Goal: Communication & Community: Answer question/provide support

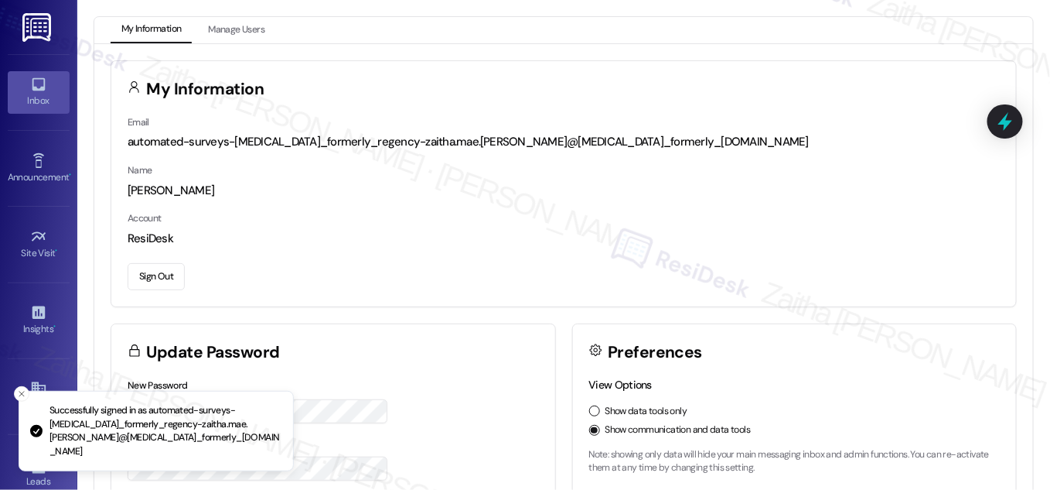
click at [28, 107] on div "Inbox" at bounding box center [38, 100] width 77 height 15
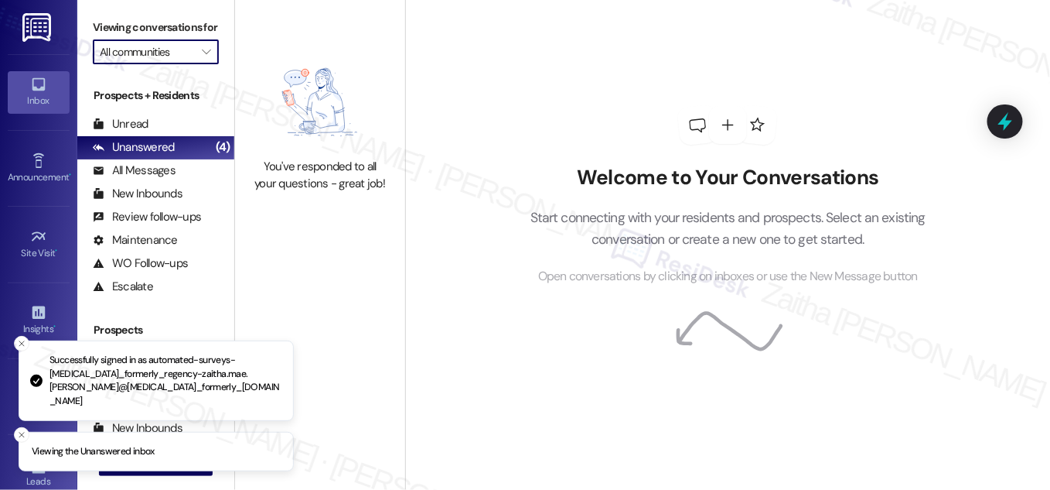
click at [146, 64] on input "All communities" at bounding box center [147, 51] width 94 height 25
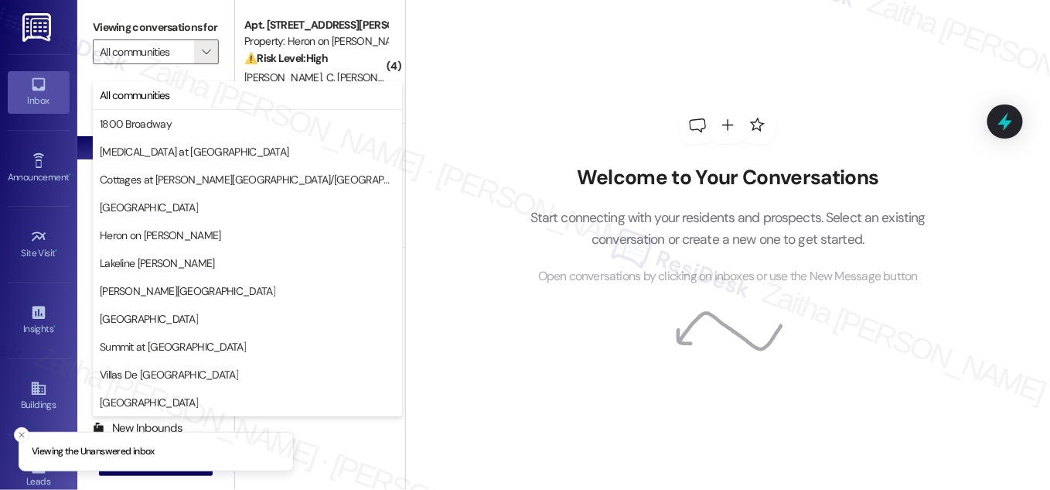
drag, startPoint x: 602, startPoint y: 185, endPoint x: 559, endPoint y: 163, distance: 47.7
click at [600, 185] on h2 "Welcome to Your Conversations" at bounding box center [728, 178] width 442 height 25
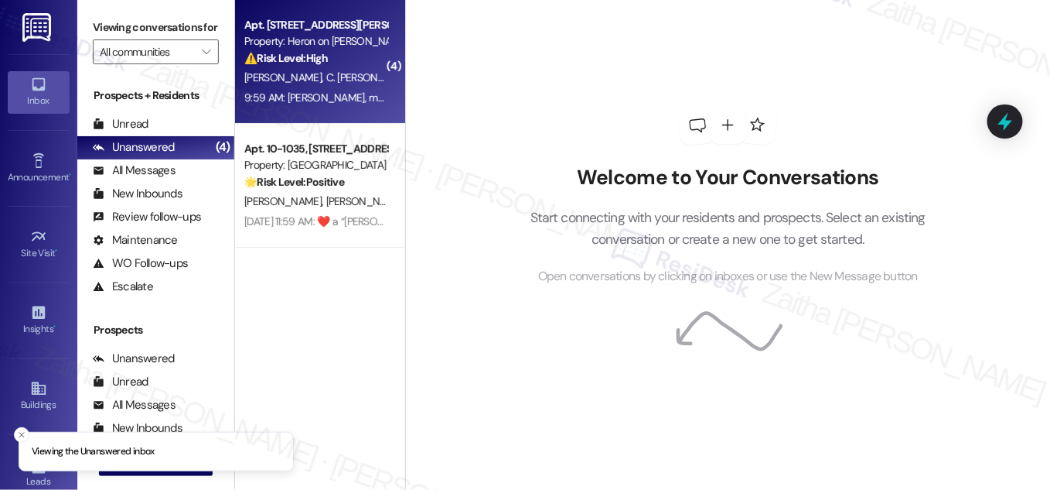
click at [367, 63] on div "⚠️ Risk Level: High The resident reports being asked to move back into a unit w…" at bounding box center [315, 58] width 143 height 16
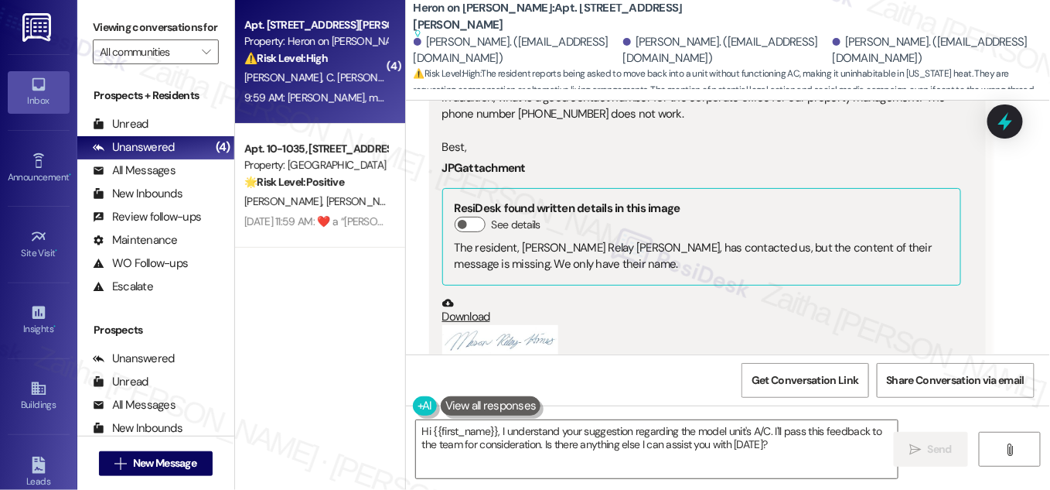
scroll to position [12884, 0]
click at [514, 326] on button "Zoom image" at bounding box center [500, 341] width 116 height 31
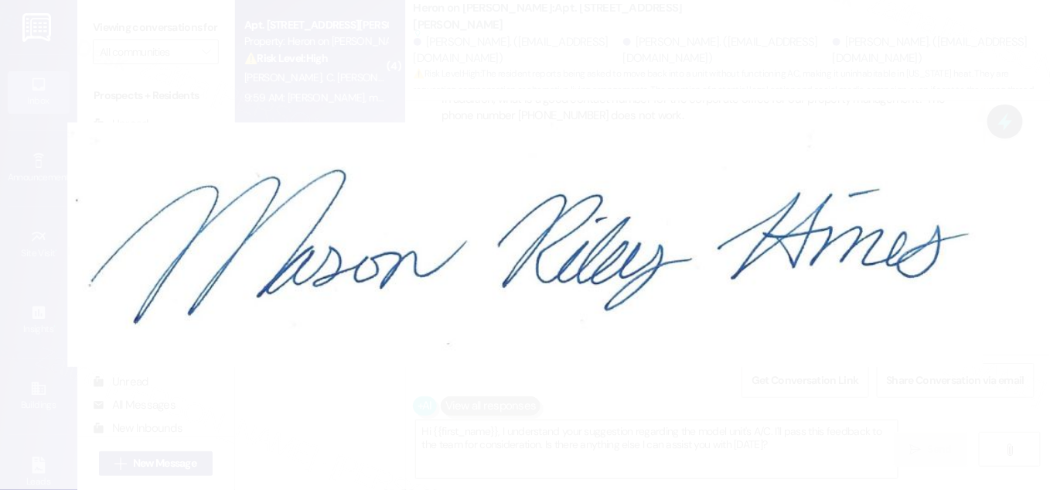
click at [666, 121] on button "Unzoom image" at bounding box center [525, 245] width 1050 height 490
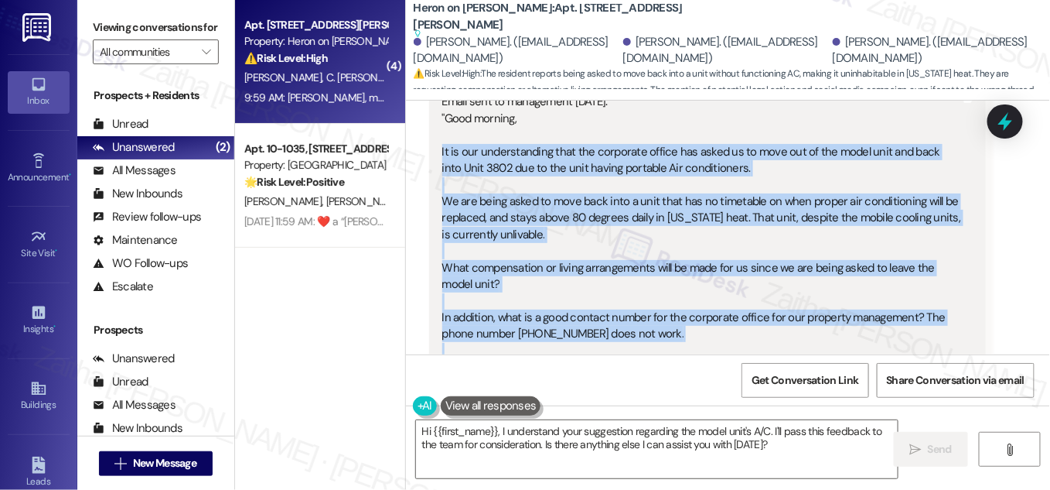
scroll to position [12703, 0]
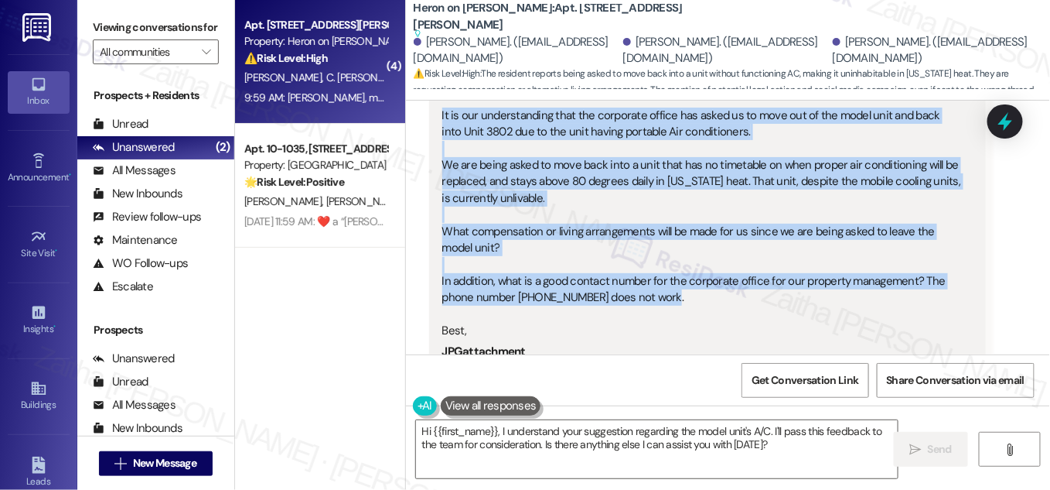
drag, startPoint x: 437, startPoint y: 197, endPoint x: 695, endPoint y: 214, distance: 258.1
click at [695, 214] on div "Email sent to management [DATE]. "Good morning, It is our understanding that th…" at bounding box center [702, 309] width 522 height 504
copy div "It is our understanding that the corporate office has asked us to move out of t…"
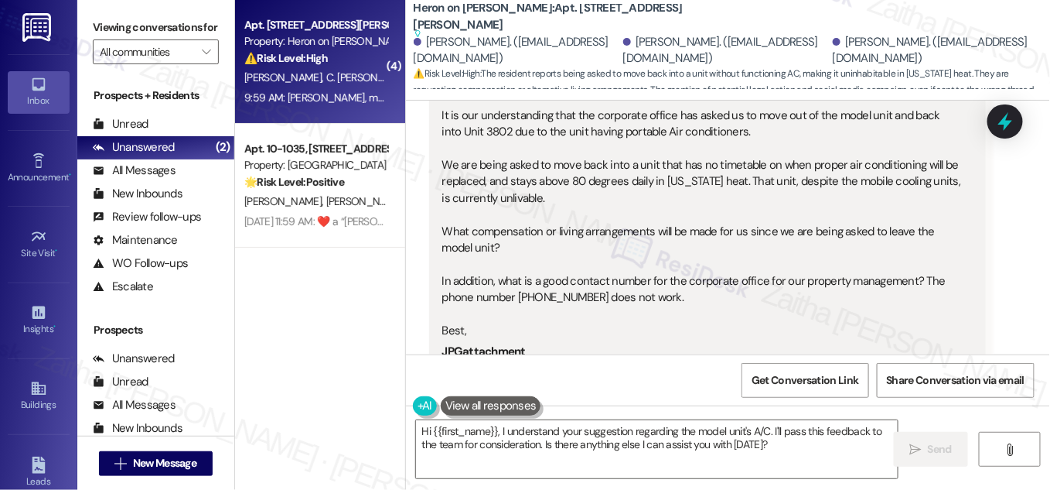
click at [832, 239] on div "Email sent to management [DATE]. "Good morning, It is our understanding that th…" at bounding box center [701, 198] width 519 height 282
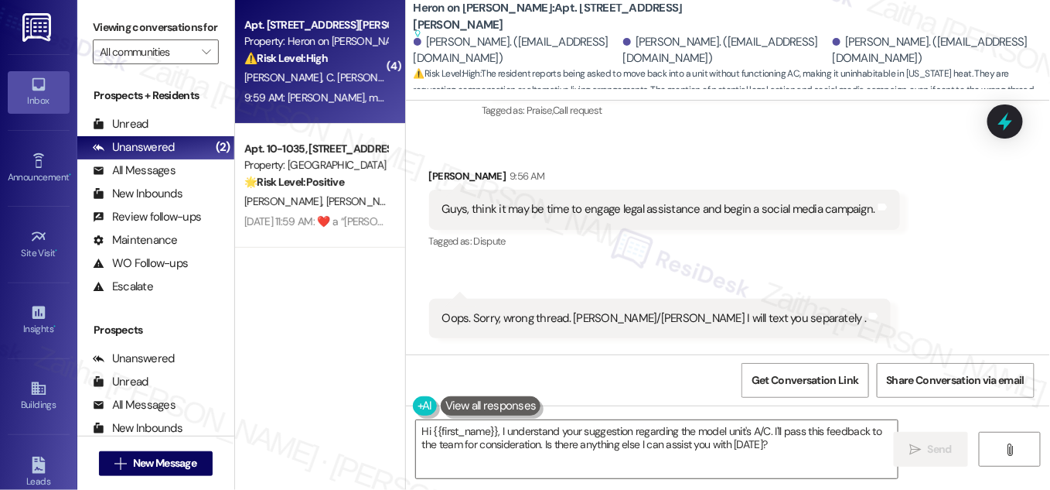
scroll to position [13447, 0]
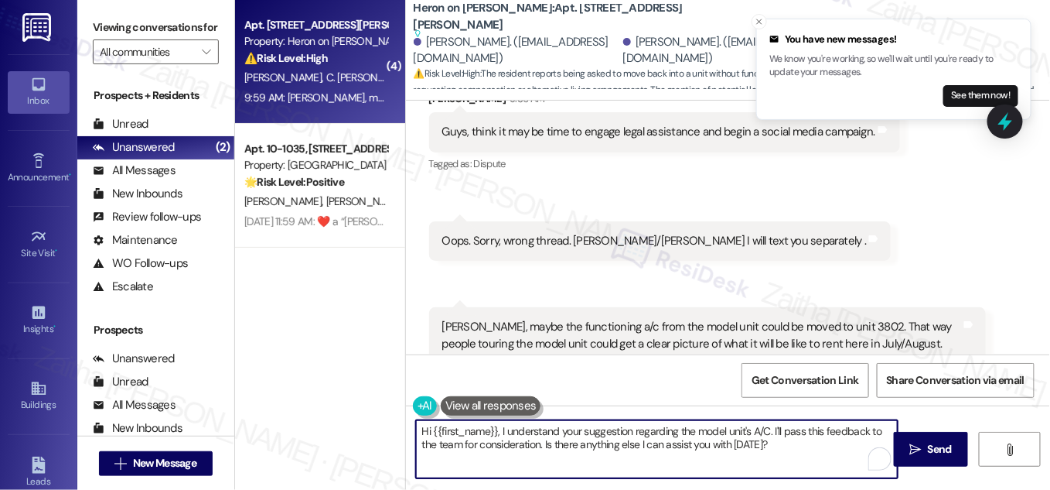
drag, startPoint x: 545, startPoint y: 445, endPoint x: 795, endPoint y: 451, distance: 249.9
click at [794, 451] on textarea "Hi {{first_name}}, I understand your suggestion regarding the model unit's A/C.…" at bounding box center [657, 449] width 482 height 58
paste textarea "I’ll check with the team regarding compensation or alternate arrangements and c…"
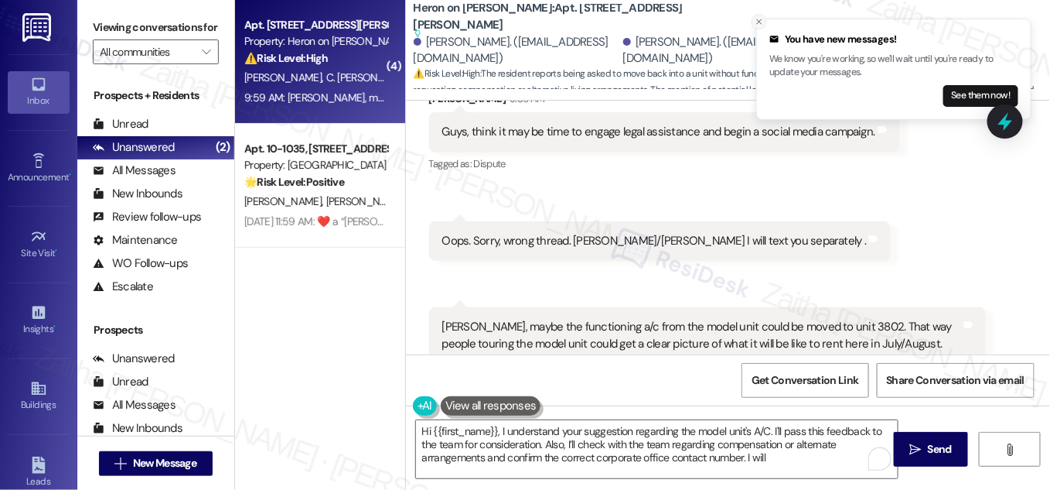
click at [761, 20] on icon "Close toast" at bounding box center [759, 21] width 9 height 9
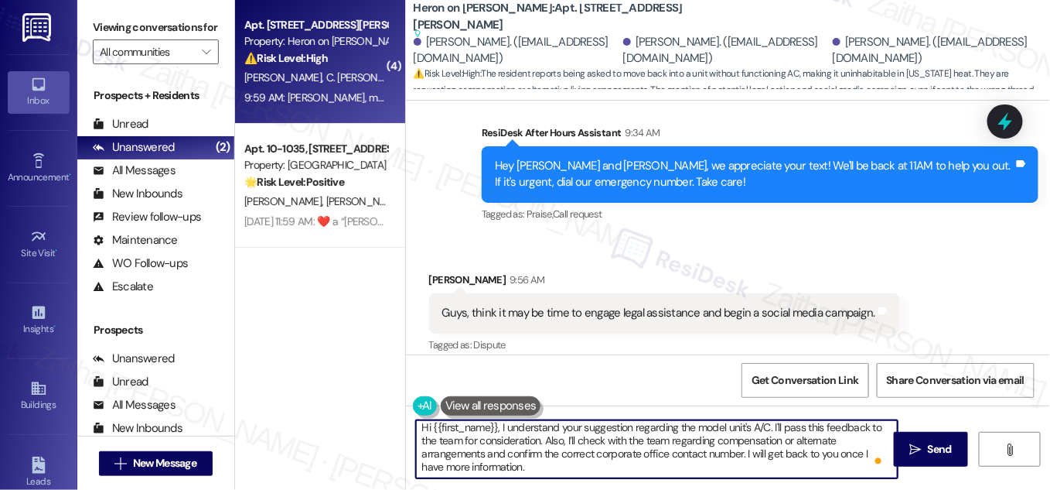
scroll to position [13236, 0]
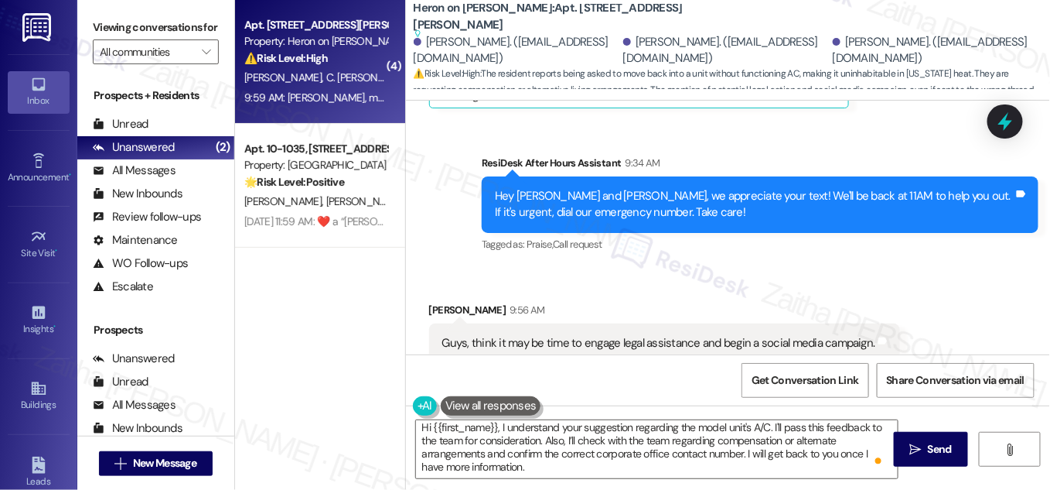
click at [452, 302] on div "[PERSON_NAME] 9:56 AM" at bounding box center [664, 313] width 471 height 22
copy div "[PERSON_NAME]"
click at [480, 429] on textarea "Hi {{first_name}}, I understand your suggestion regarding the model unit's A/C.…" at bounding box center [657, 449] width 482 height 58
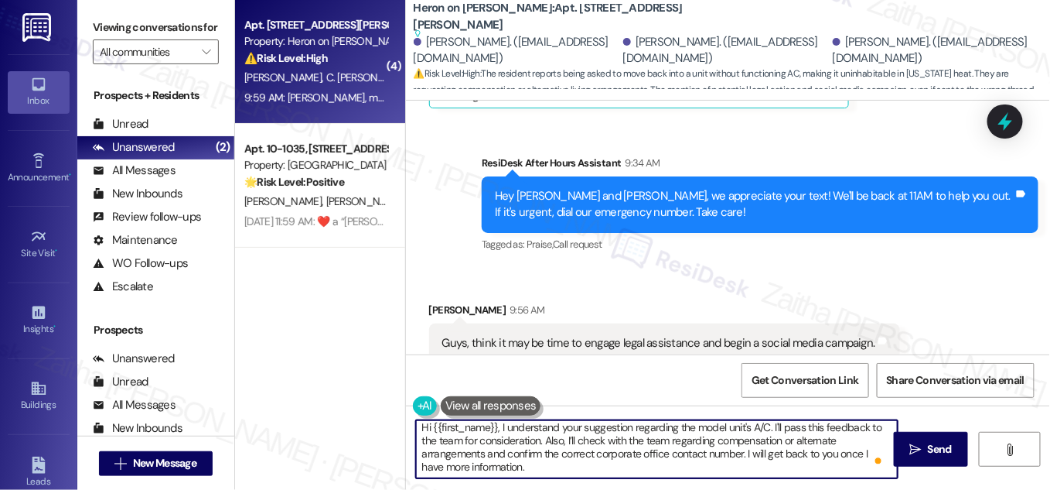
click at [480, 429] on textarea "Hi {{first_name}}, I understand your suggestion regarding the model unit's A/C.…" at bounding box center [657, 449] width 482 height 58
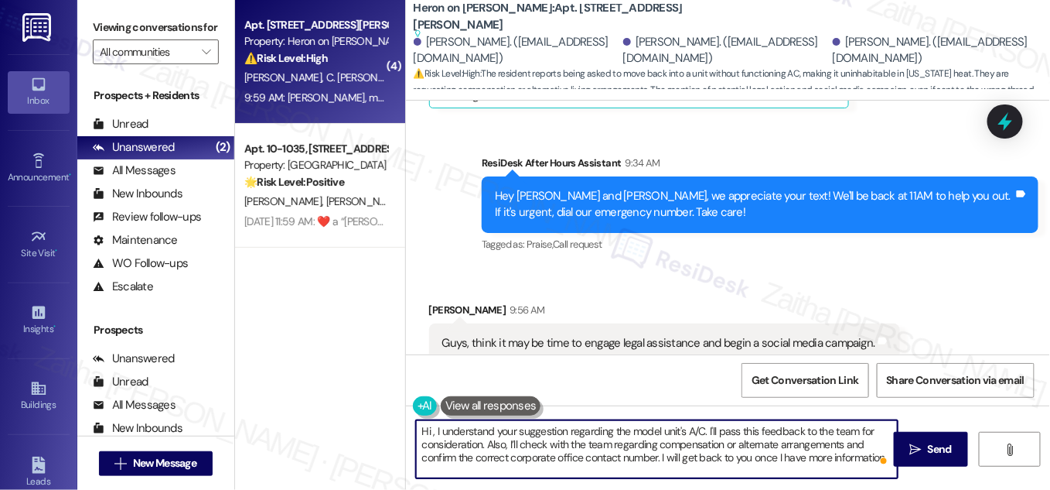
paste textarea "[PERSON_NAME]"
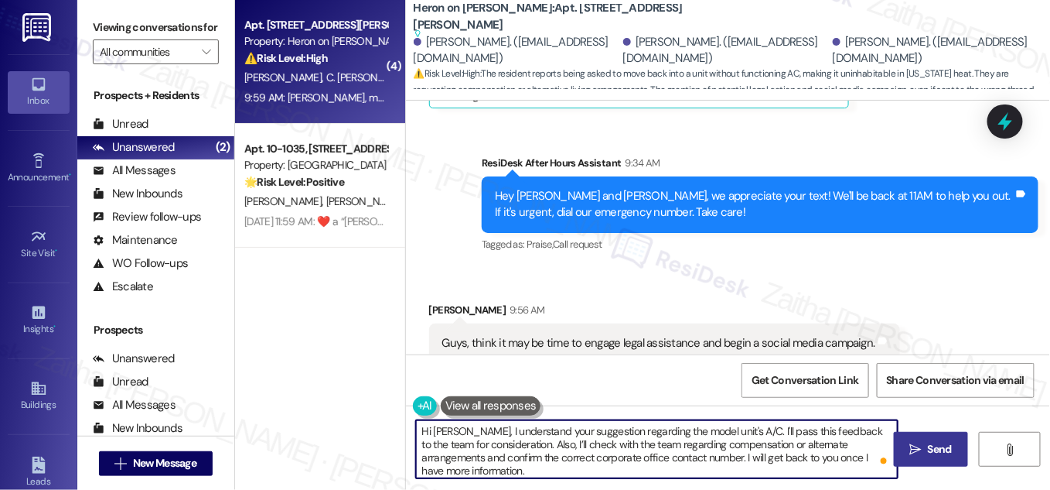
type textarea "Hi [PERSON_NAME], I understand your suggestion regarding the model unit's A/C. …"
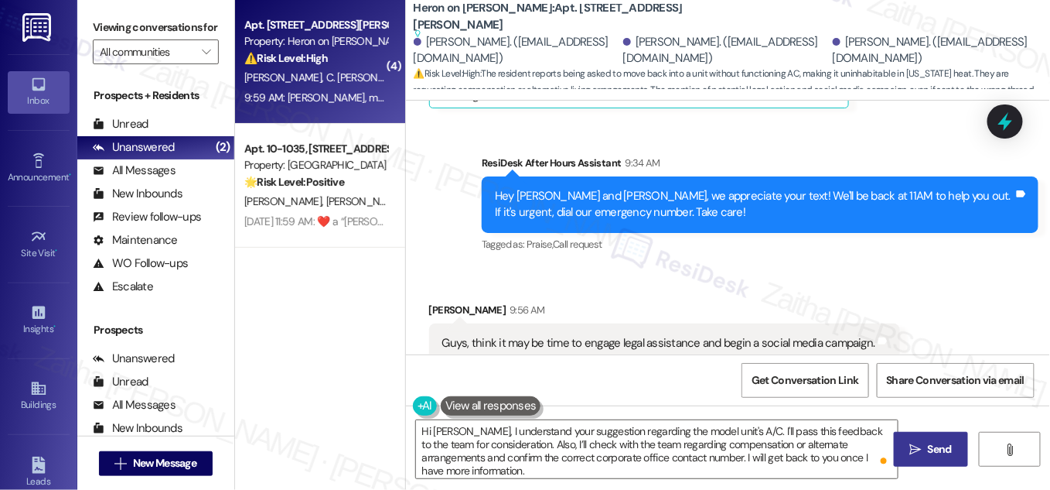
click at [948, 448] on span "Send" at bounding box center [940, 449] width 24 height 16
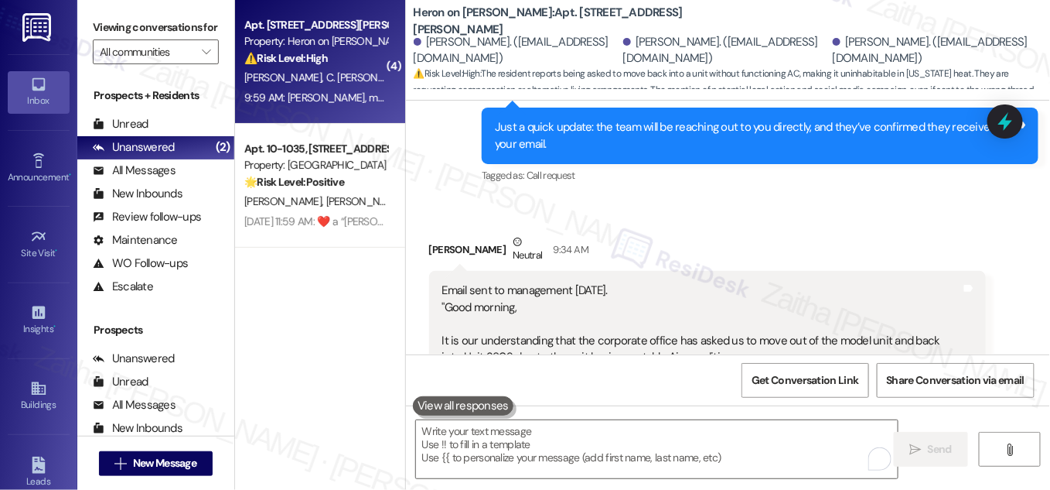
scroll to position [12463, 0]
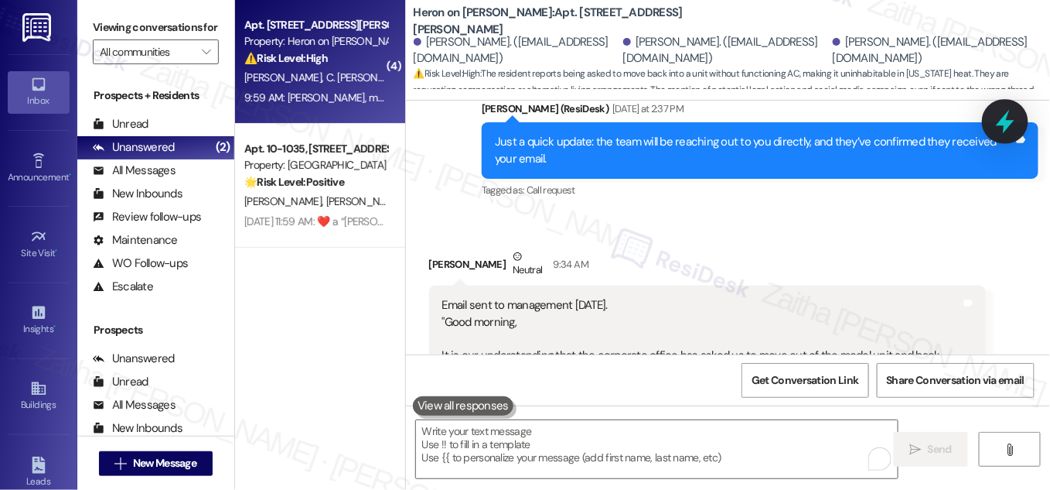
click at [1009, 132] on icon at bounding box center [1005, 121] width 26 height 26
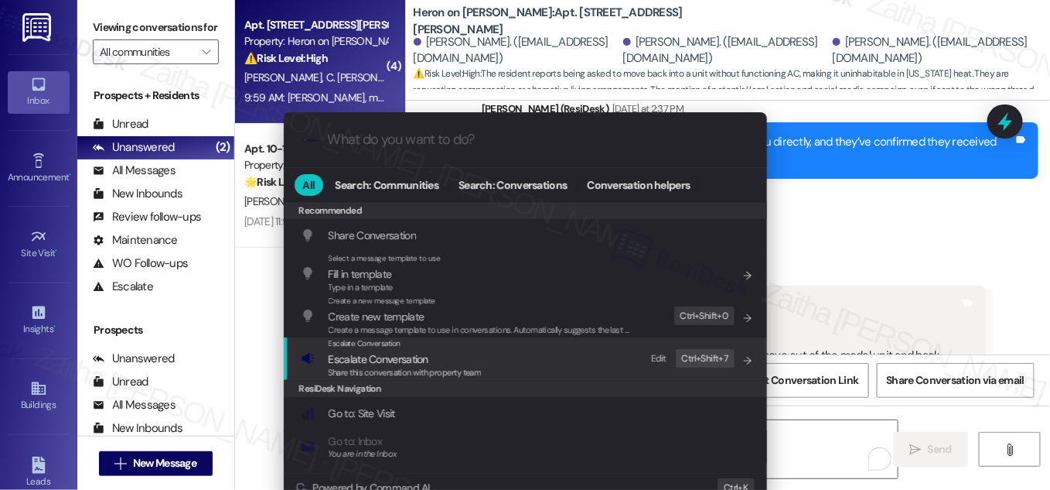
click at [360, 358] on span "Escalate Conversation" at bounding box center [379, 359] width 100 height 14
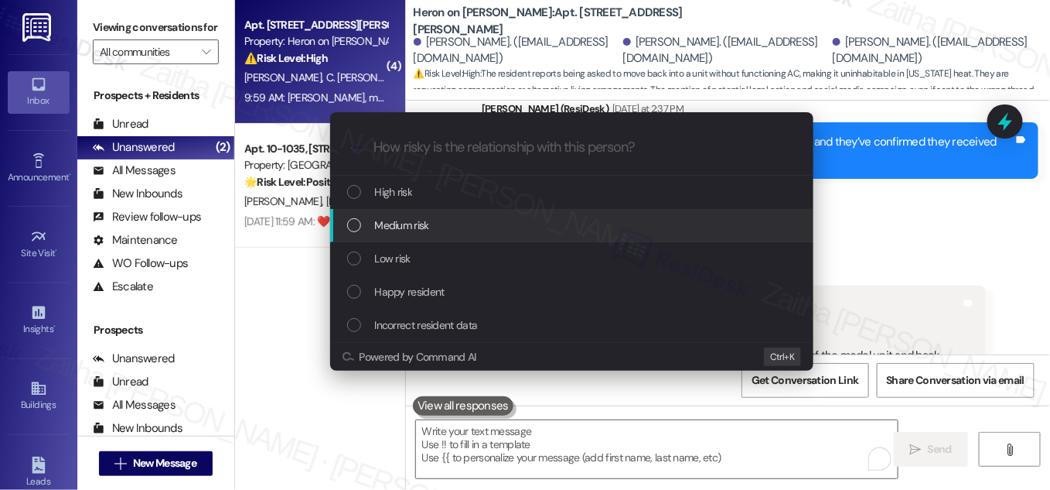
click at [401, 217] on span "Medium risk" at bounding box center [402, 225] width 54 height 17
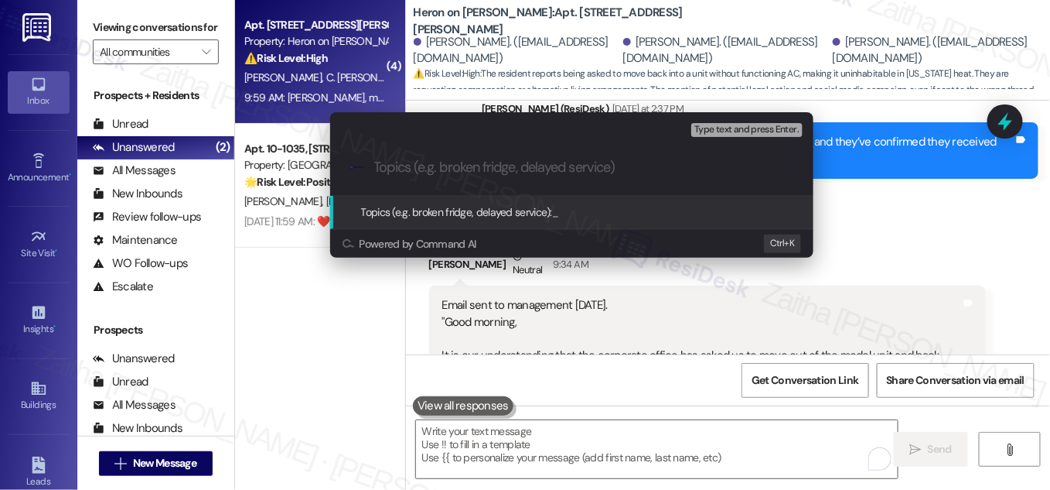
click at [881, 155] on div "Escalate Conversation Medium risk Topics (e.g. broken fridge, delayed service) …" at bounding box center [525, 245] width 1050 height 490
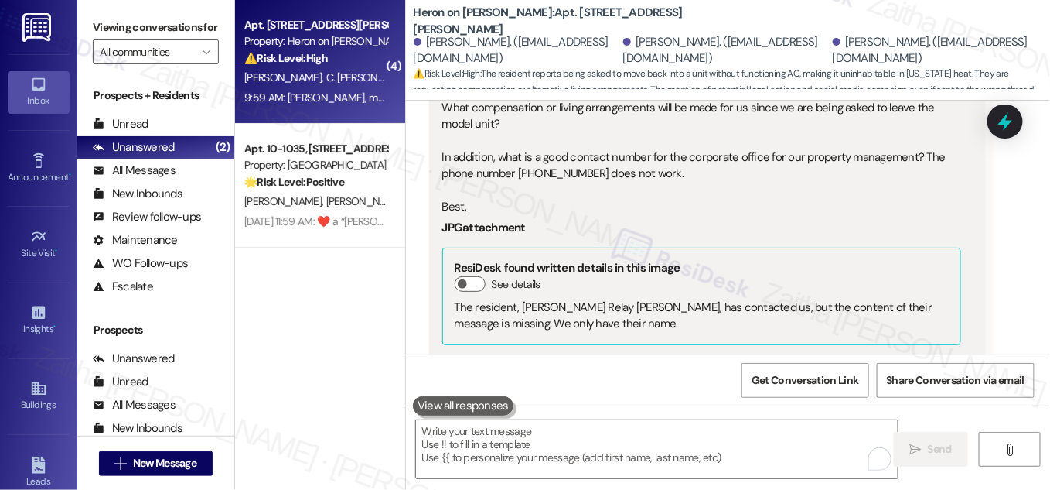
scroll to position [12884, 0]
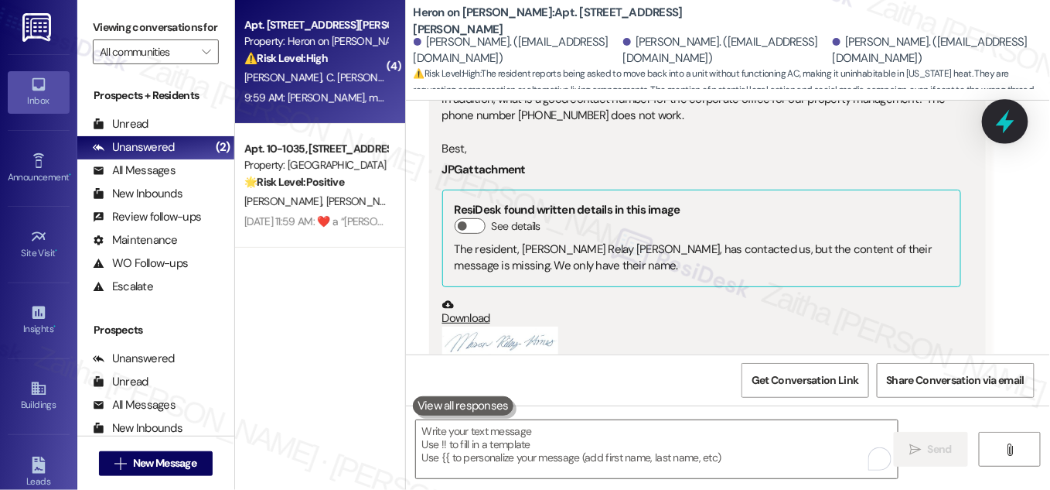
click at [1003, 122] on icon at bounding box center [1005, 122] width 19 height 24
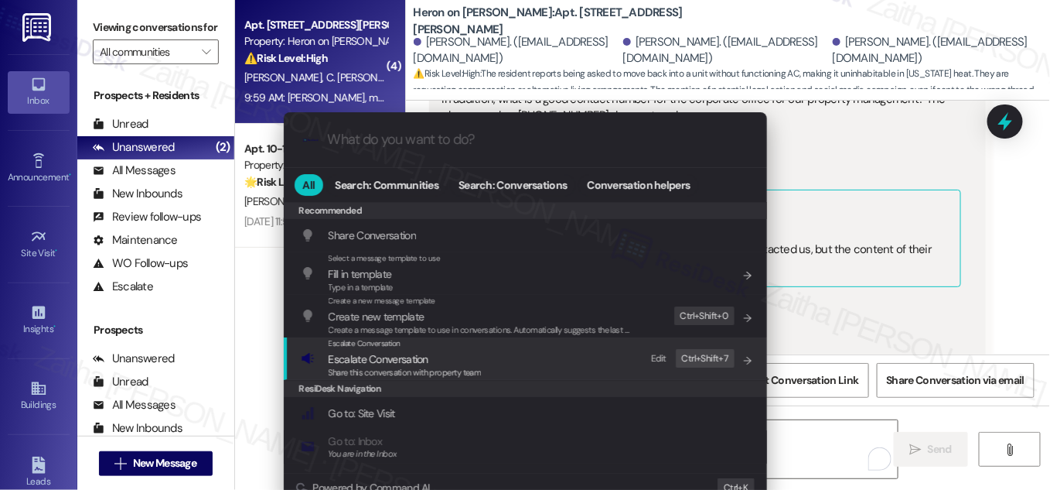
click at [398, 358] on span "Escalate Conversation" at bounding box center [379, 359] width 100 height 14
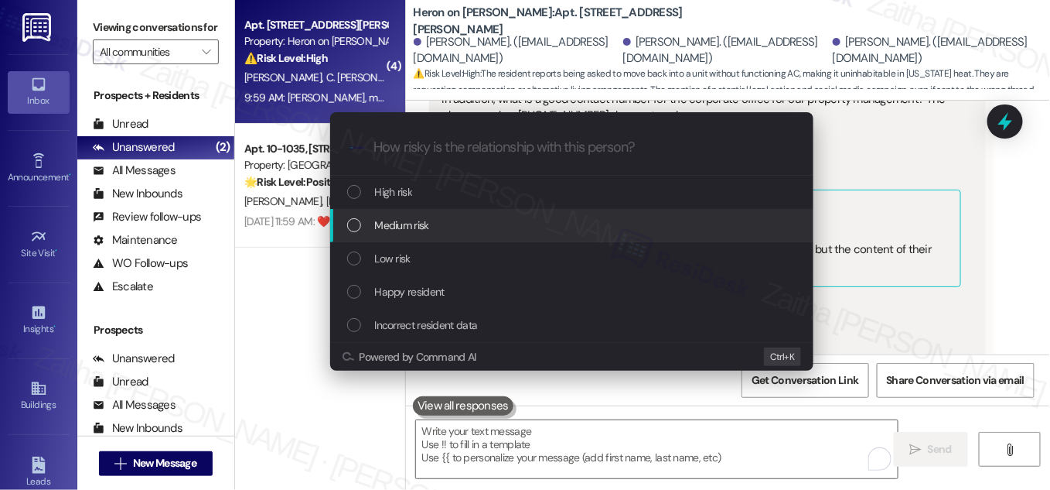
click at [423, 224] on span "Medium risk" at bounding box center [402, 225] width 54 height 17
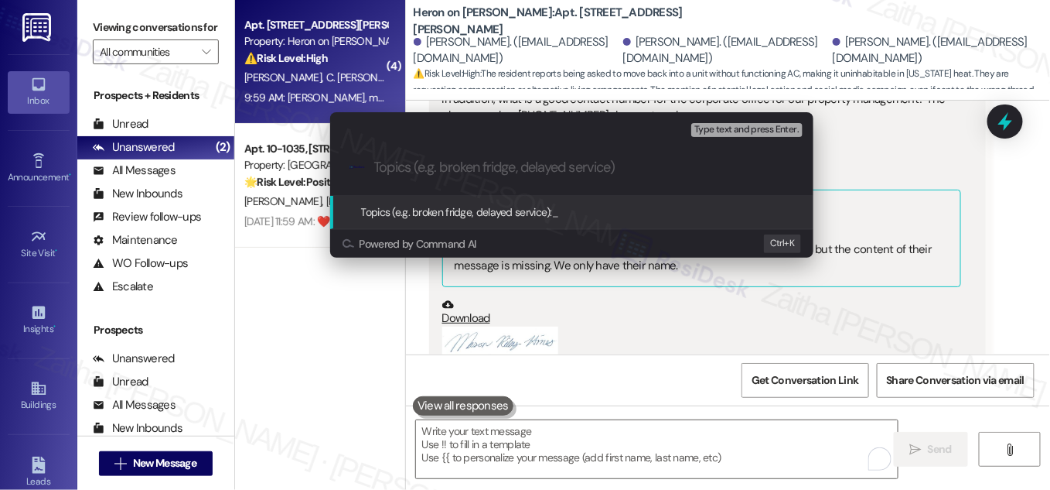
paste input "Housing & Compensation Inquiry"
click at [398, 164] on input "Housing & Compensation Inquiry" at bounding box center [578, 167] width 408 height 16
paste input "Model Unit Move-Out"
click at [674, 173] on input "Model Unit Move-Out & Compensation Inquiry" at bounding box center [578, 167] width 408 height 16
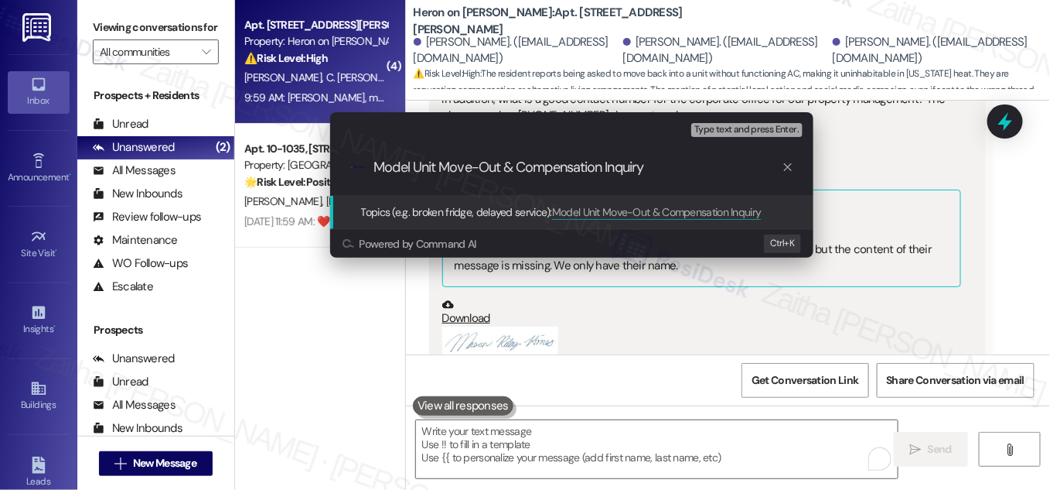
click at [500, 169] on input "Model Unit Move-Out & Compensation Inquiry" at bounding box center [578, 167] width 408 height 16
type input "Model Unit Move-Out & Compensation Inquiry"
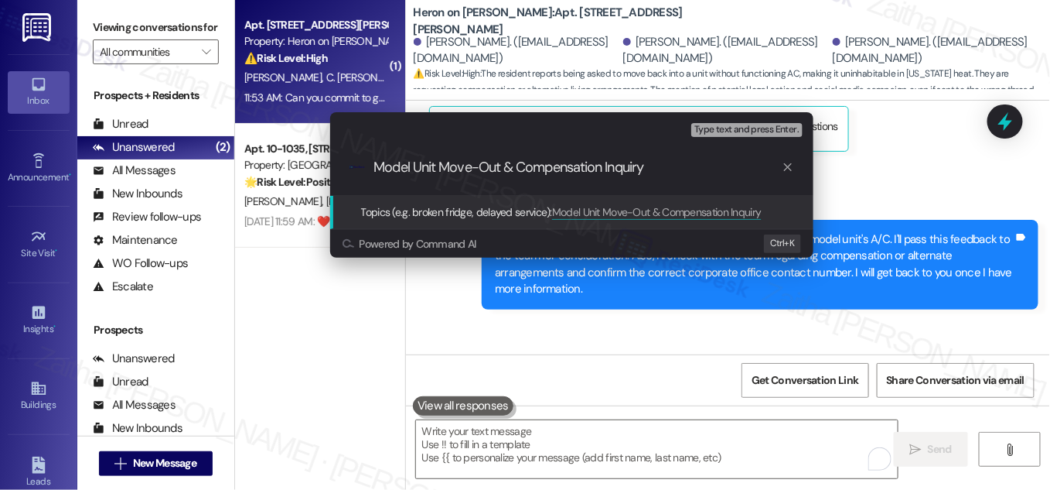
scroll to position [13728, 0]
click at [860, 223] on div "Escalate Conversation Medium risk Topics (e.g. broken fridge, delayed service) …" at bounding box center [525, 245] width 1050 height 490
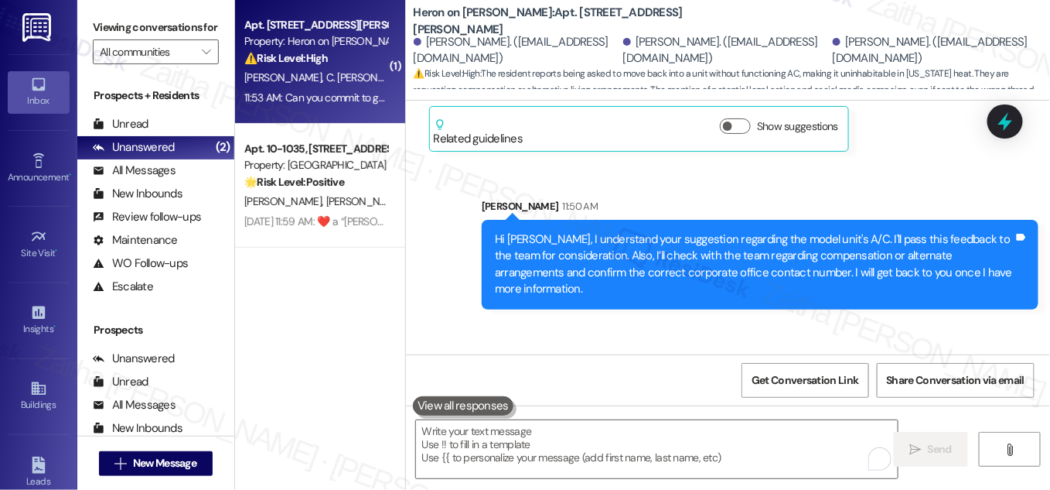
scroll to position [13728, 0]
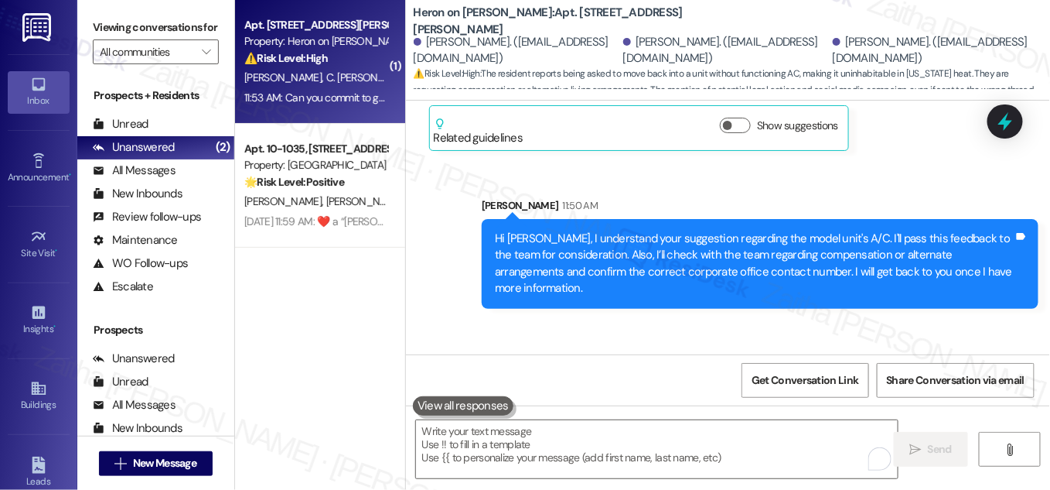
drag, startPoint x: 439, startPoint y: 289, endPoint x: 565, endPoint y: 317, distance: 128.4
click at [565, 388] on div "Can you commit to getting back to us early enough [DATE] that some arrangements…" at bounding box center [701, 413] width 519 height 50
copy div "Can you commit to getting back to us early enough [DATE] that some arrangements…"
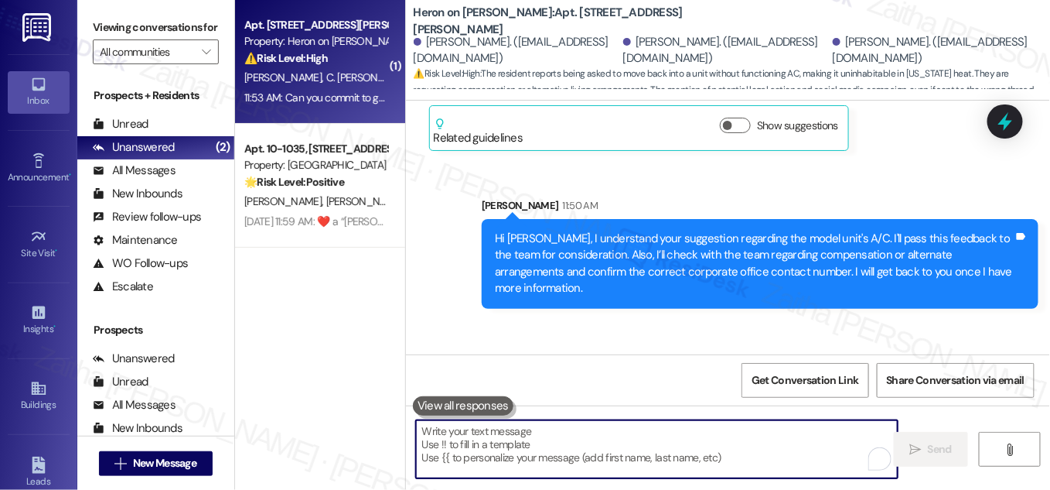
click at [528, 447] on textarea "To enrich screen reader interactions, please activate Accessibility in Grammarl…" at bounding box center [657, 449] width 482 height 58
paste textarea "I understand your urgency and appreciate you letting me know. While I can’t gua…"
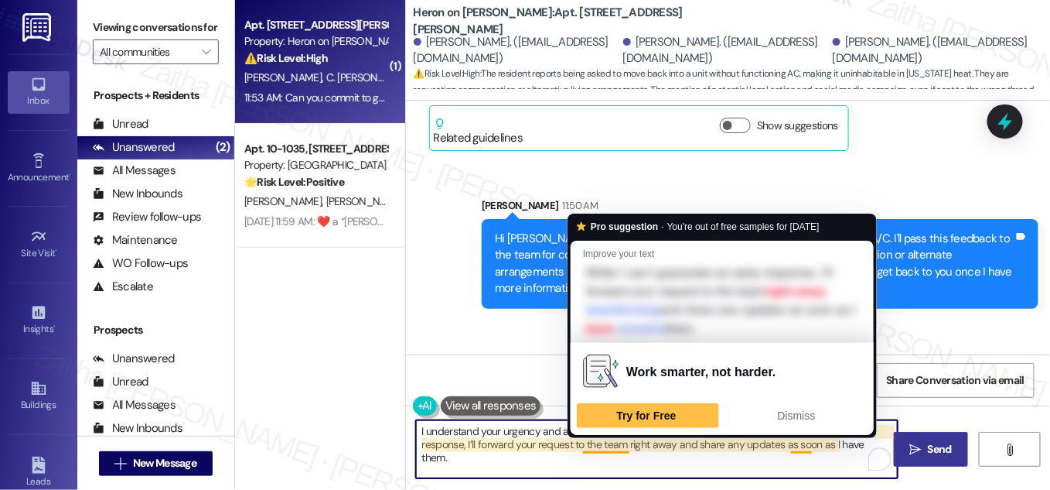
click at [627, 442] on textarea "I understand your urgency and appreciate you letting me know. While I can’t gua…" at bounding box center [657, 449] width 482 height 58
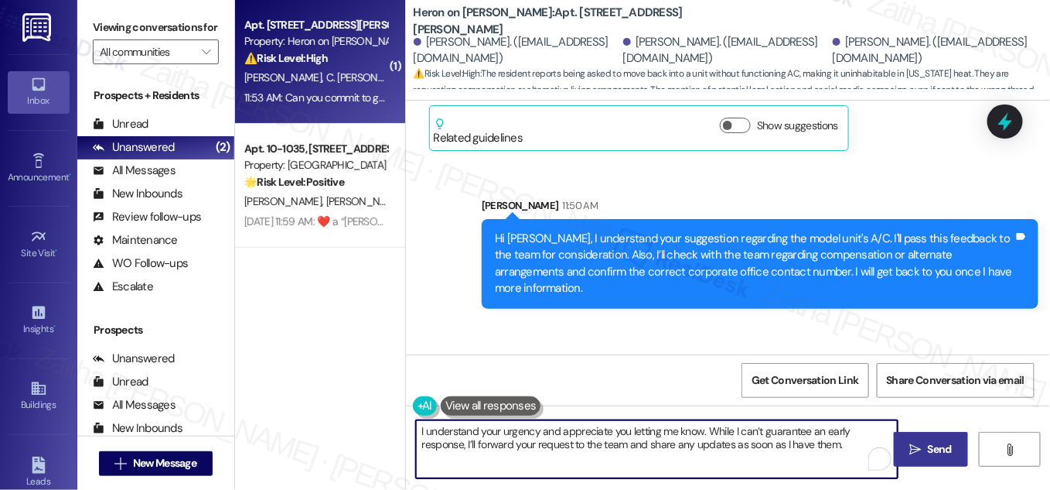
type textarea "I understand your urgency and appreciate you letting me know. While I can’t gua…"
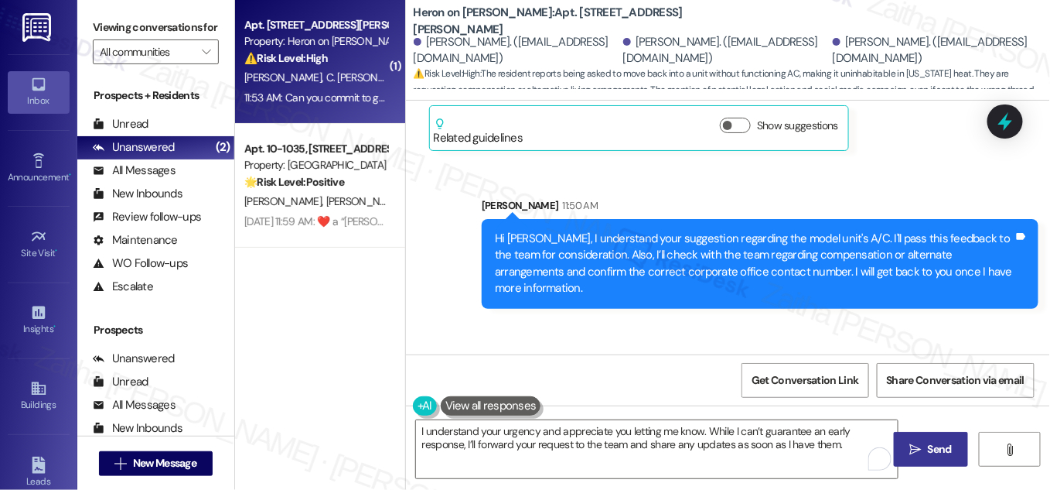
click at [933, 444] on span "Send" at bounding box center [940, 449] width 24 height 16
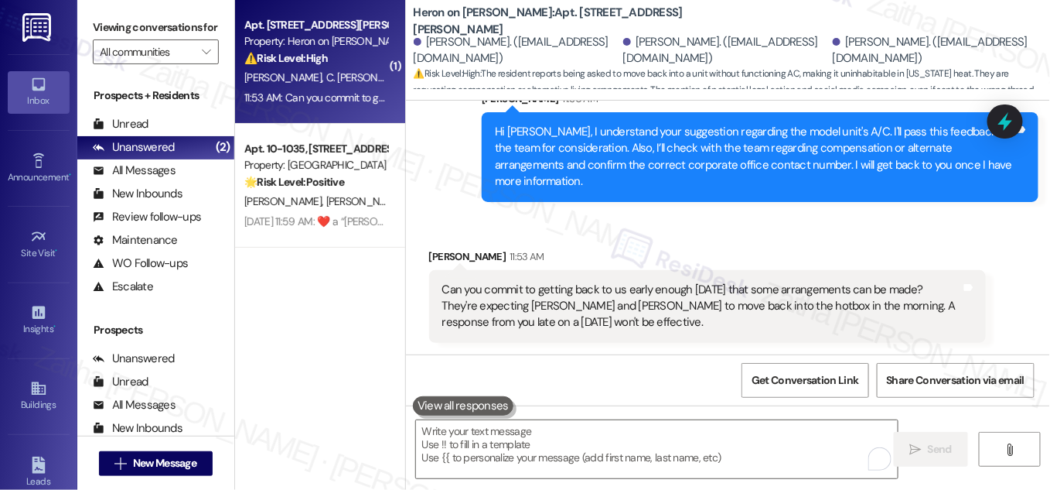
scroll to position [13854, 0]
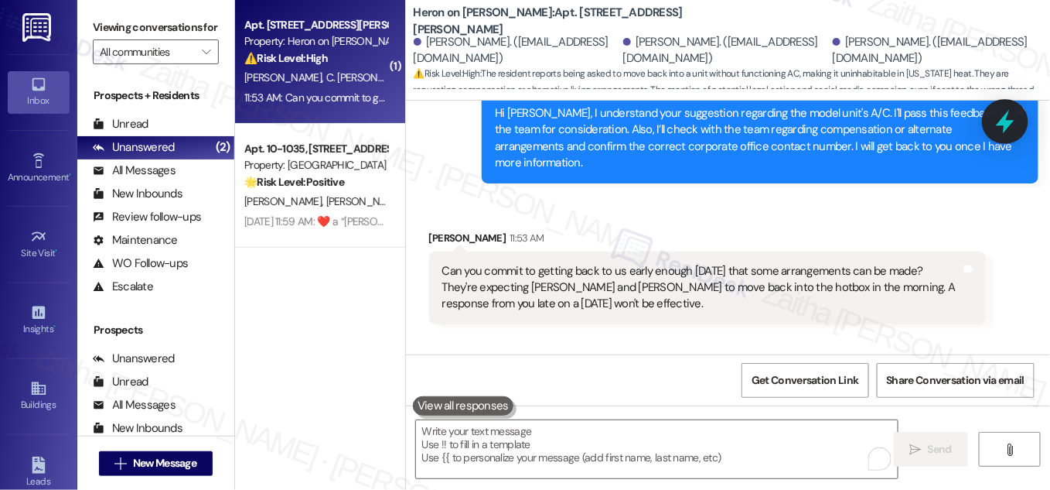
click at [1013, 119] on icon at bounding box center [1005, 121] width 26 height 26
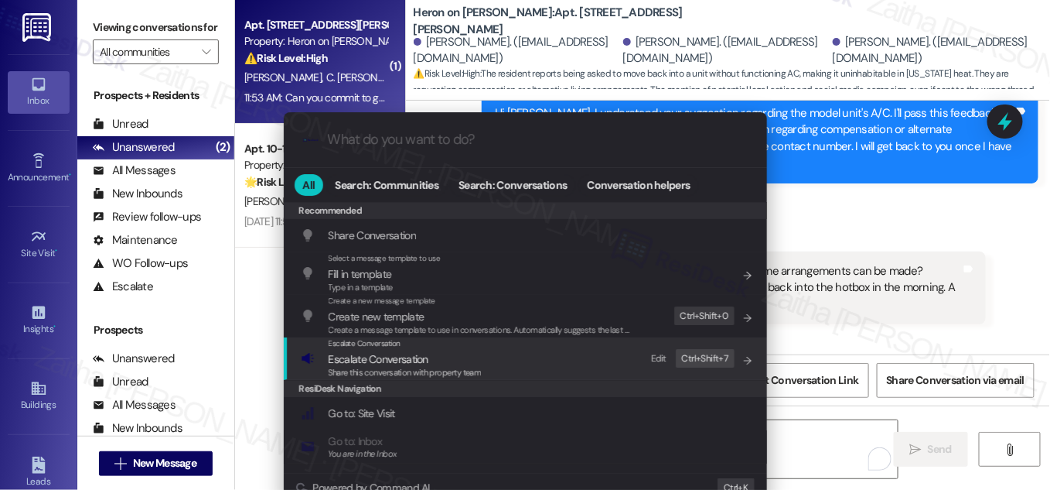
click at [371, 357] on span "Escalate Conversation" at bounding box center [379, 359] width 100 height 14
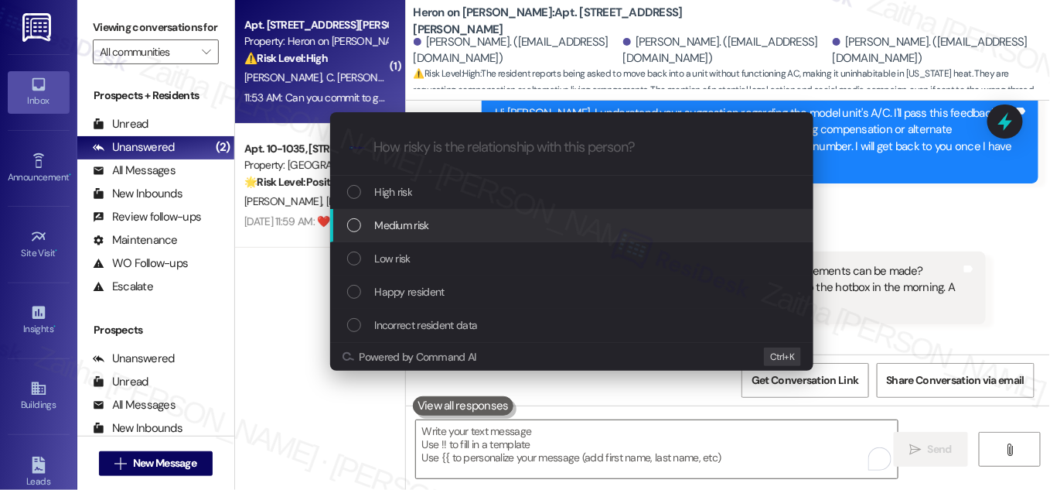
click at [414, 225] on span "Medium risk" at bounding box center [402, 225] width 54 height 17
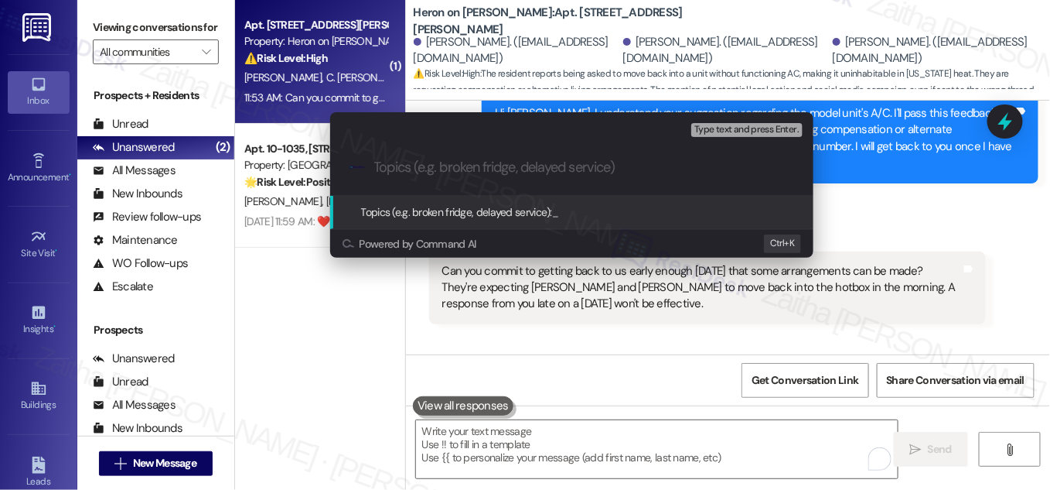
paste input "Relocation Concern"
paste input "Compensation Inquiry"
click at [405, 167] on input "Relocation Concern and Compensation Inquiry" at bounding box center [578, 167] width 408 height 16
paste input "Move-Out from Model Unit"
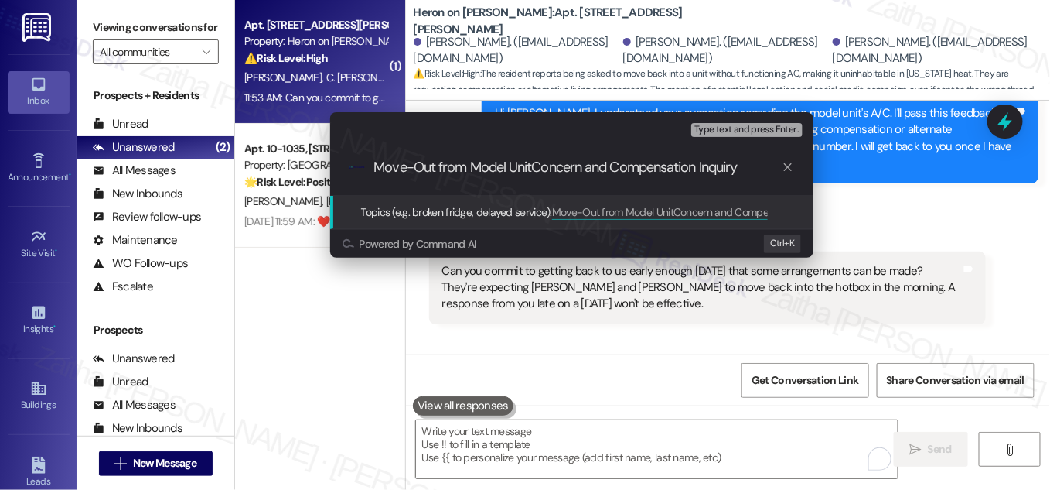
type input "Move-Out from Model Unit Concern and Compensation Inquiry"
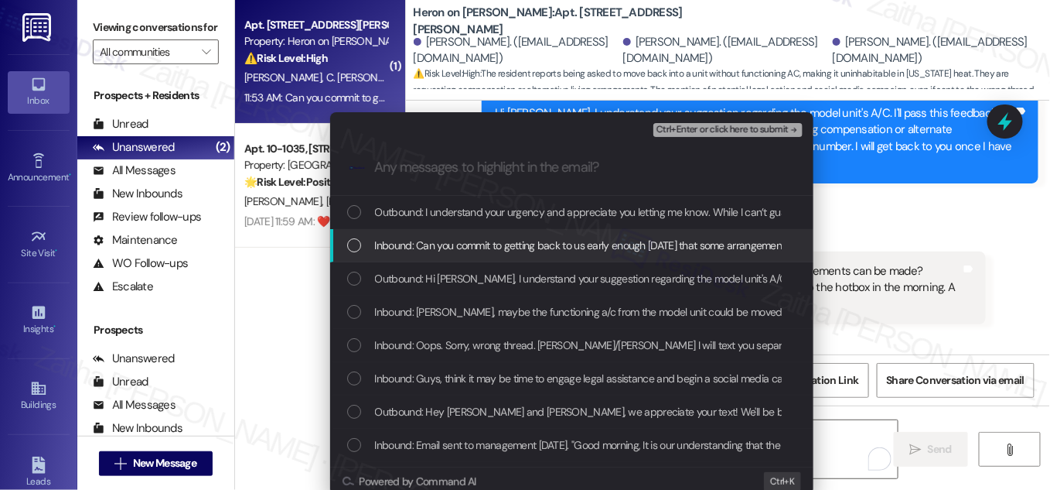
click at [347, 244] on div "List of options" at bounding box center [354, 245] width 14 height 14
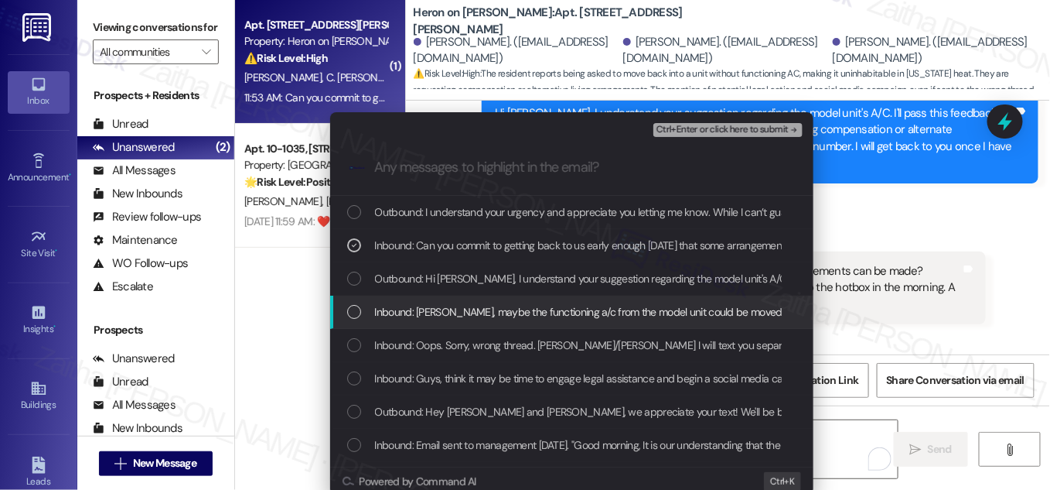
click at [365, 310] on div "Inbound: [PERSON_NAME], maybe the functioning a/c from the model unit could be …" at bounding box center [573, 311] width 453 height 17
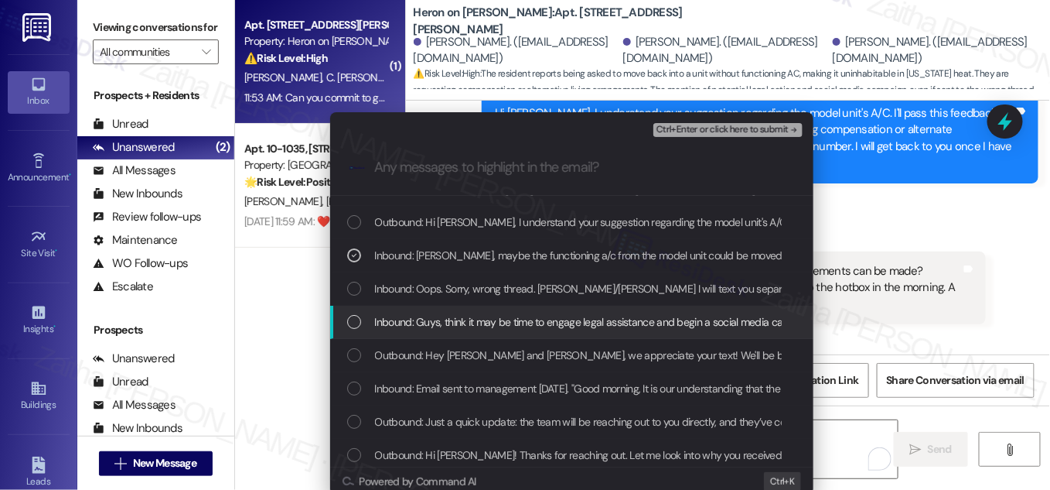
scroll to position [70, 0]
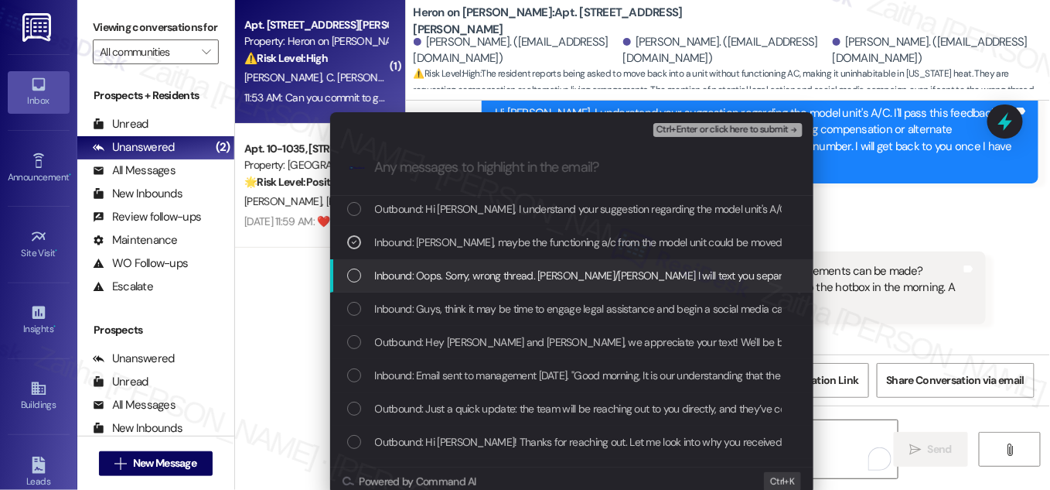
click at [360, 278] on div "Inbound: Oops. Sorry, wrong thread. [PERSON_NAME]/[PERSON_NAME] I will text you…" at bounding box center [573, 275] width 453 height 17
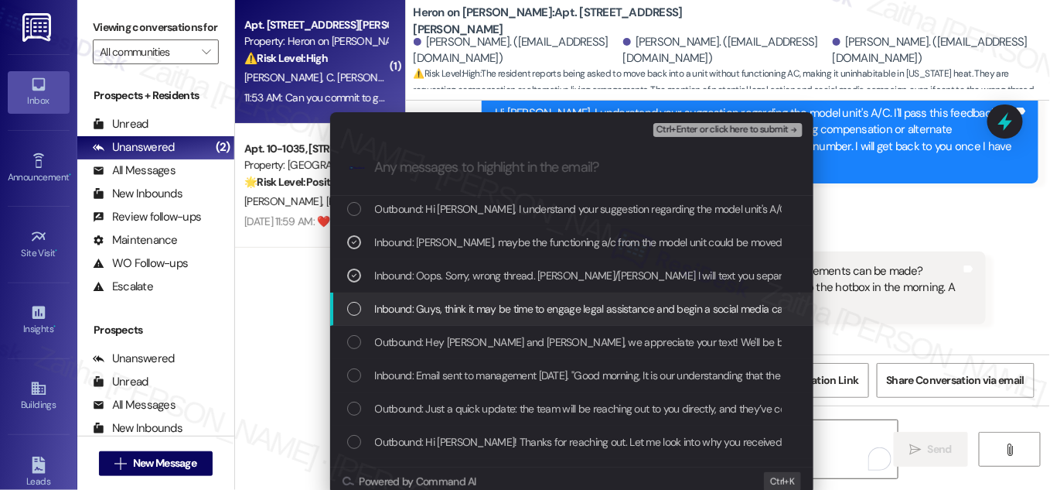
click at [365, 309] on div "Inbound: Guys, think it may be time to engage legal assistance and begin a soci…" at bounding box center [573, 308] width 453 height 17
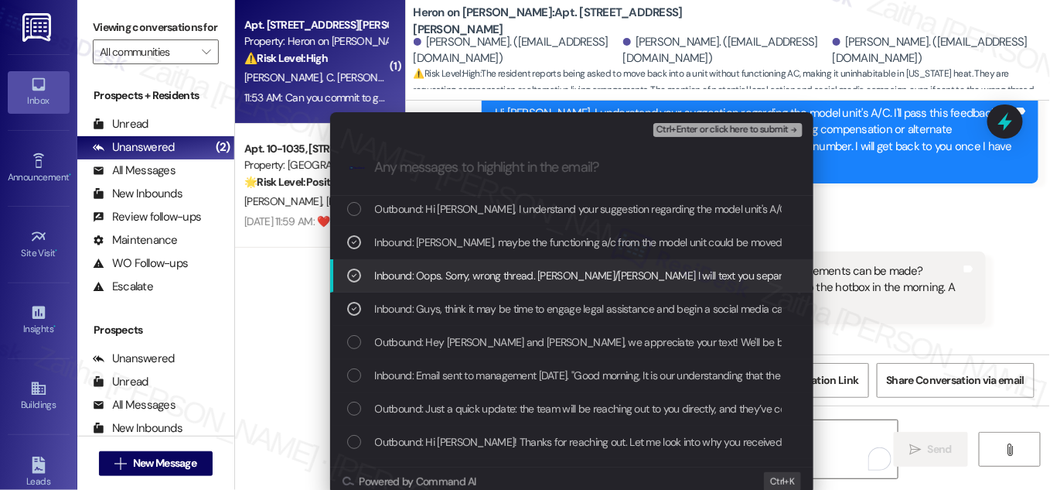
click at [362, 275] on div "Inbound: Oops. Sorry, wrong thread. [PERSON_NAME]/[PERSON_NAME] I will text you…" at bounding box center [573, 275] width 453 height 17
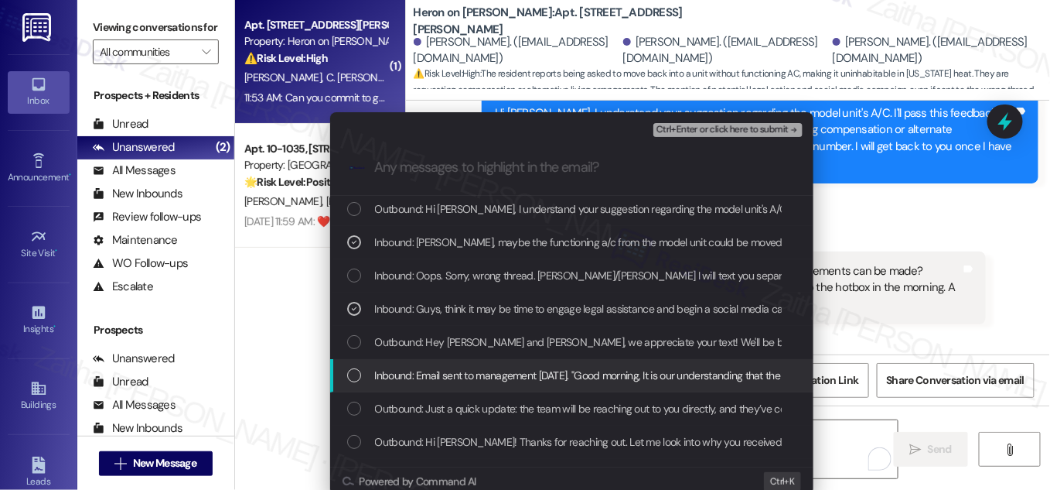
click at [366, 374] on div "Inbound: Email sent to management [DATE]. "Good morning, It is our understandin…" at bounding box center [573, 375] width 453 height 17
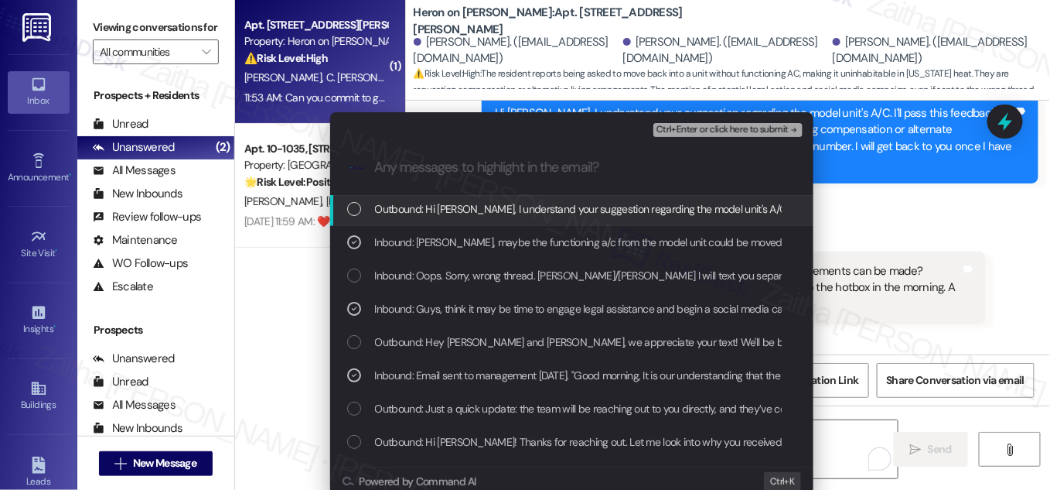
click at [712, 125] on span "Ctrl+Enter or click here to submit" at bounding box center [723, 130] width 132 height 11
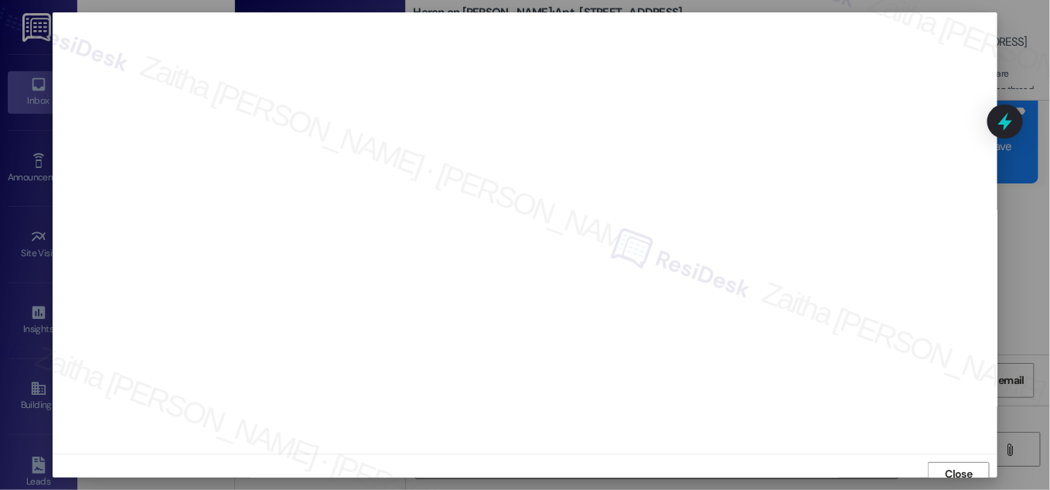
scroll to position [9, 0]
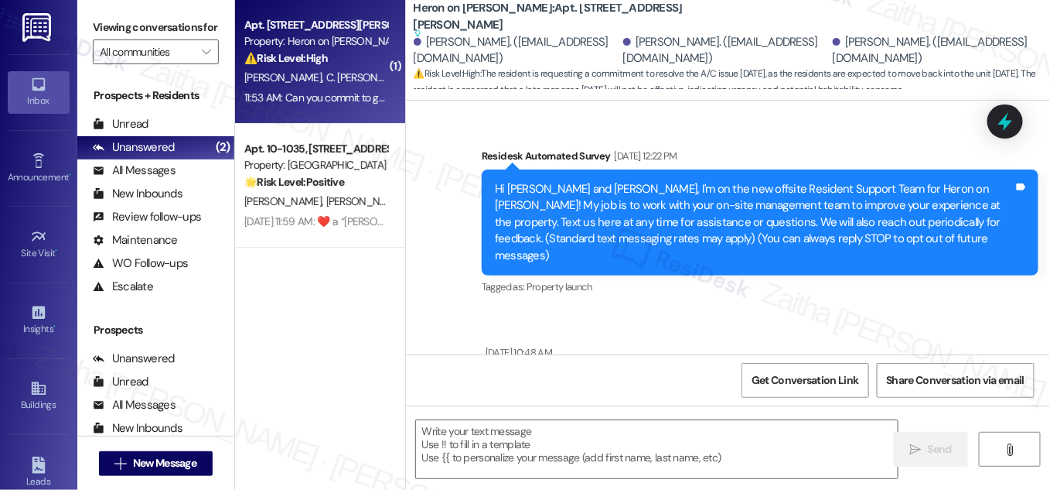
type textarea "Fetching suggested responses. Please feel free to read through the conversation…"
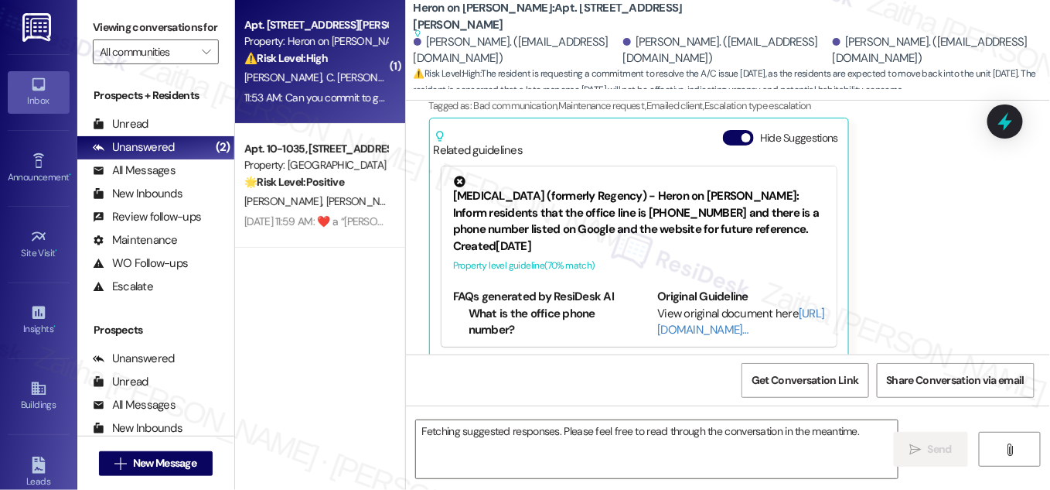
scroll to position [14018, 0]
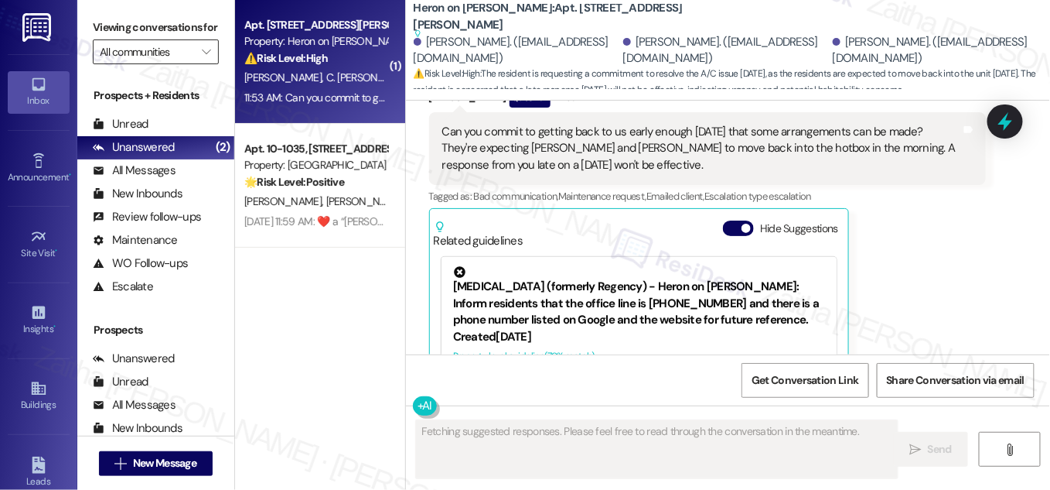
click at [169, 64] on input "All communities" at bounding box center [147, 51] width 94 height 25
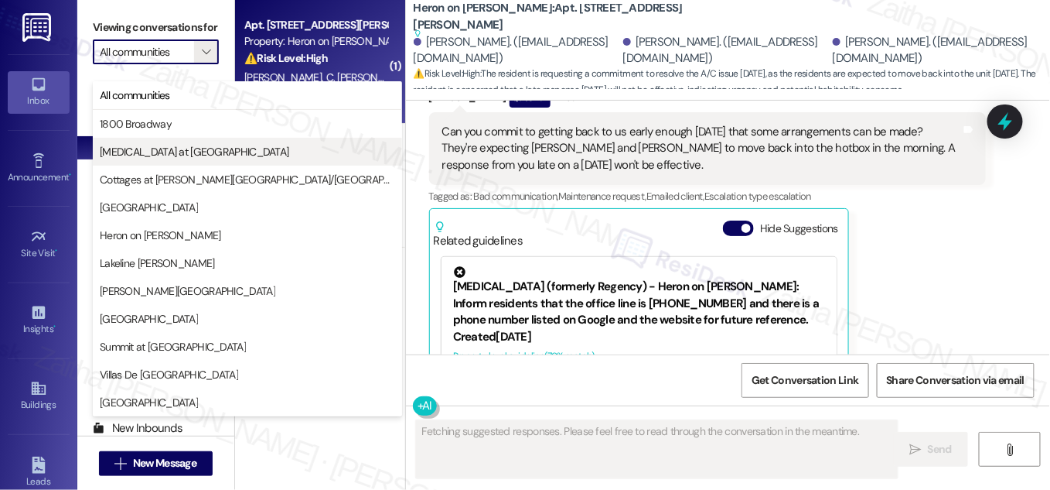
click at [162, 156] on span "[MEDICAL_DATA] at [GEOGRAPHIC_DATA]" at bounding box center [195, 151] width 190 height 15
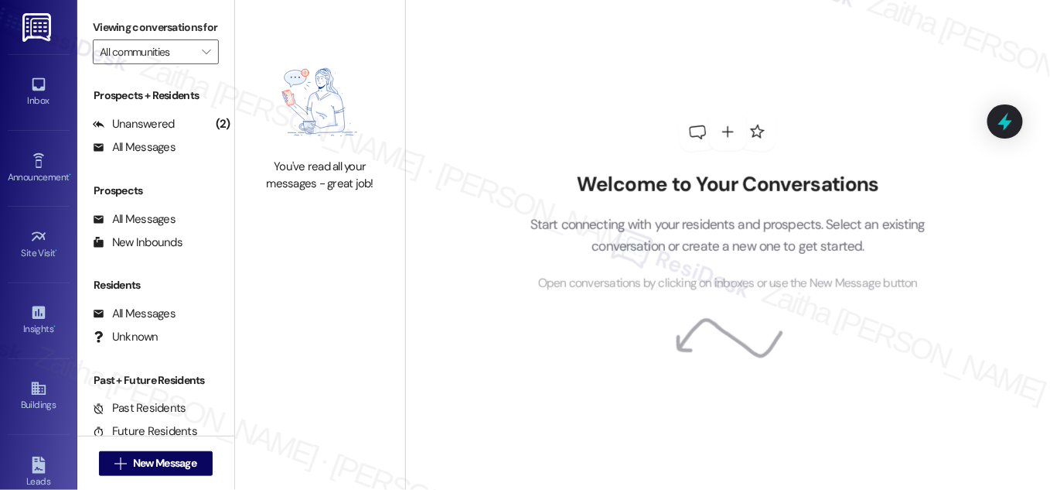
type input "[MEDICAL_DATA] at [GEOGRAPHIC_DATA]"
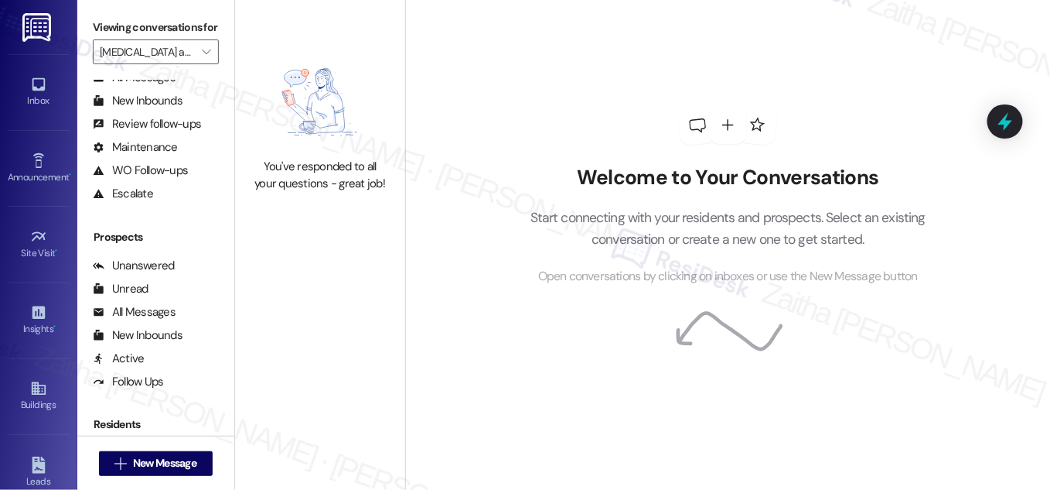
scroll to position [296, 0]
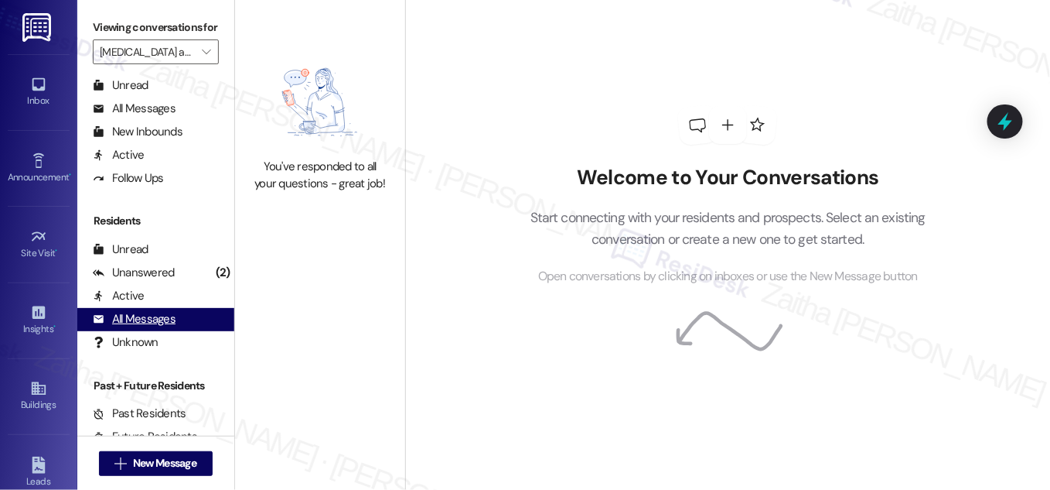
click at [155, 327] on div "All Messages" at bounding box center [134, 319] width 83 height 16
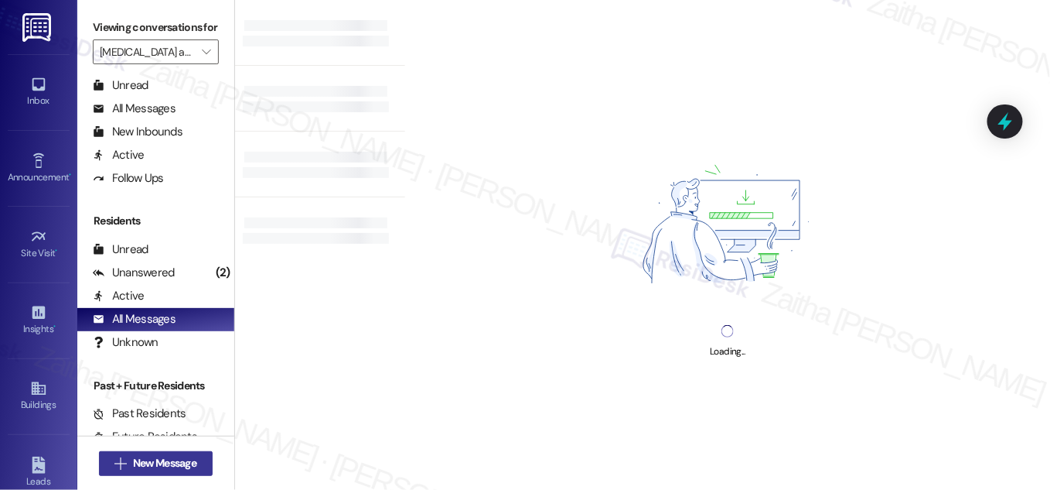
click at [151, 457] on span "New Message" at bounding box center [164, 463] width 63 height 16
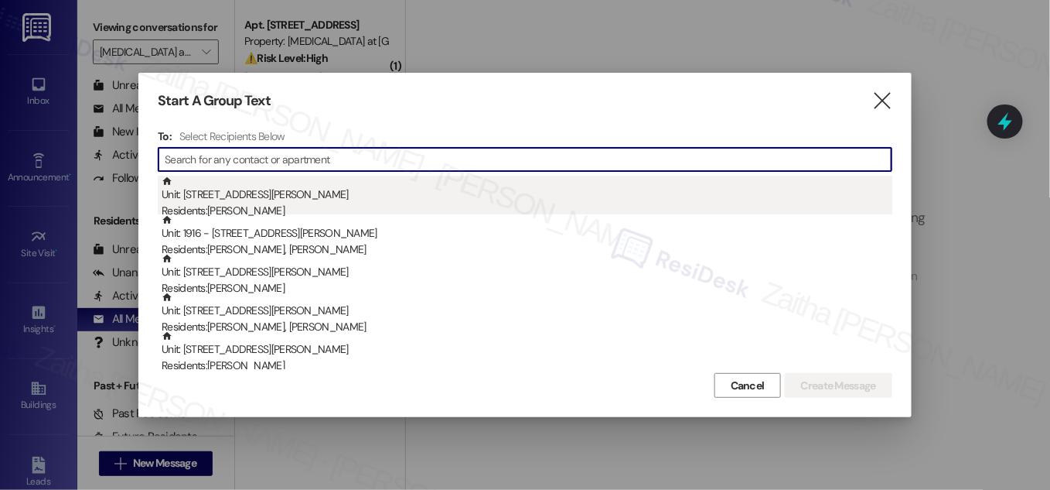
paste input "[PERSON_NAME]"
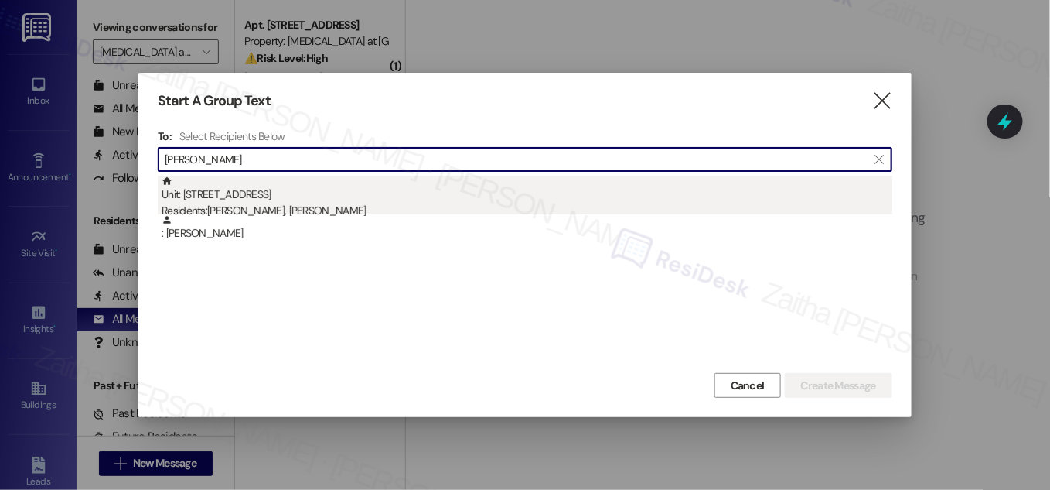
type input "[PERSON_NAME]"
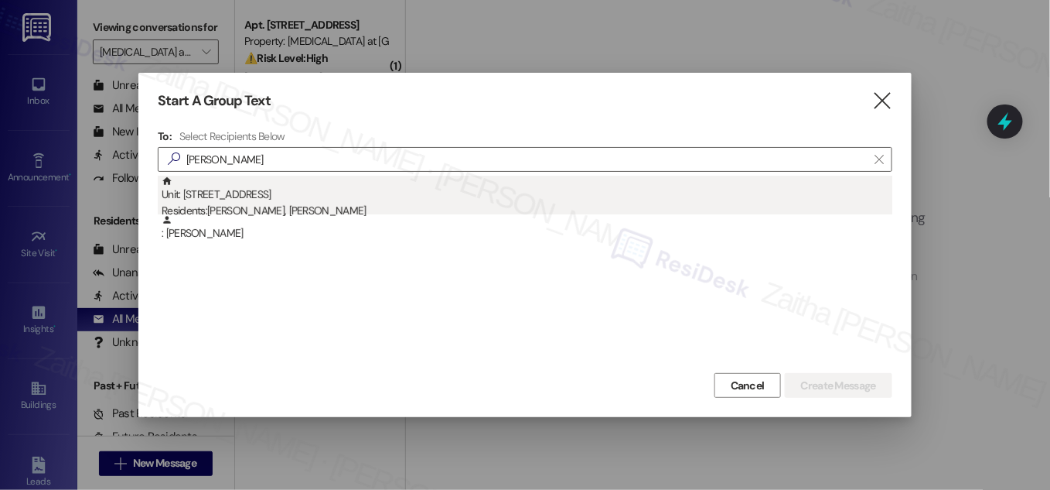
click at [266, 195] on div "Unit: [STREET_ADDRESS] Residents: [PERSON_NAME], [PERSON_NAME]" at bounding box center [527, 198] width 731 height 44
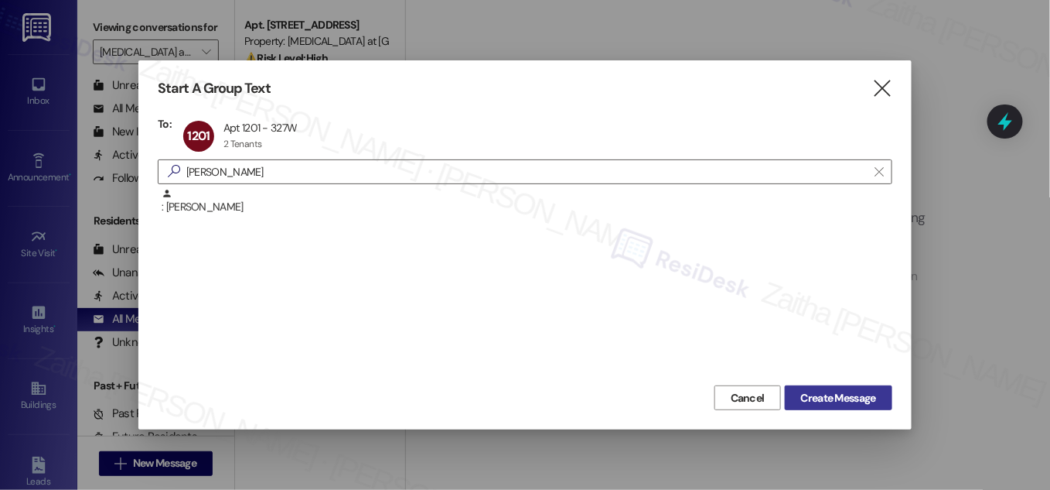
click at [825, 391] on span "Create Message" at bounding box center [838, 398] width 75 height 16
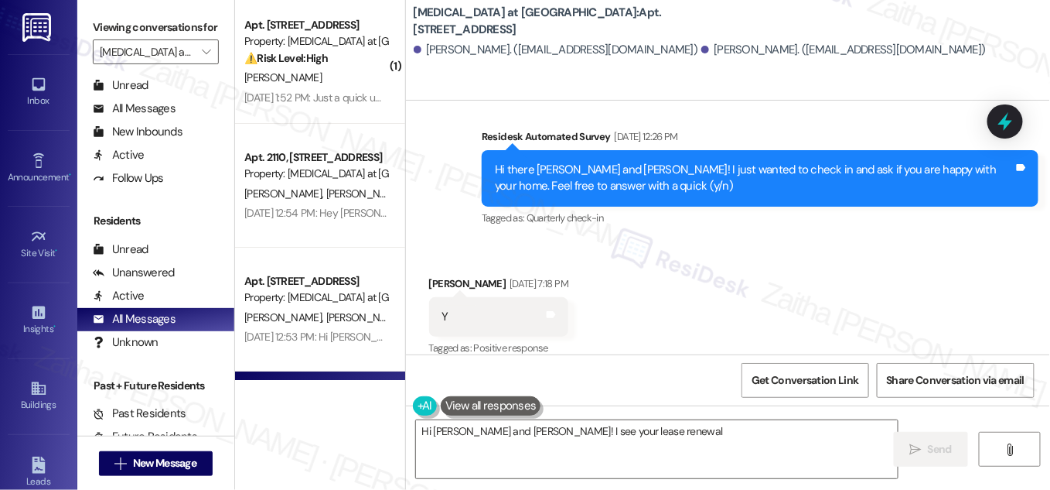
scroll to position [291, 0]
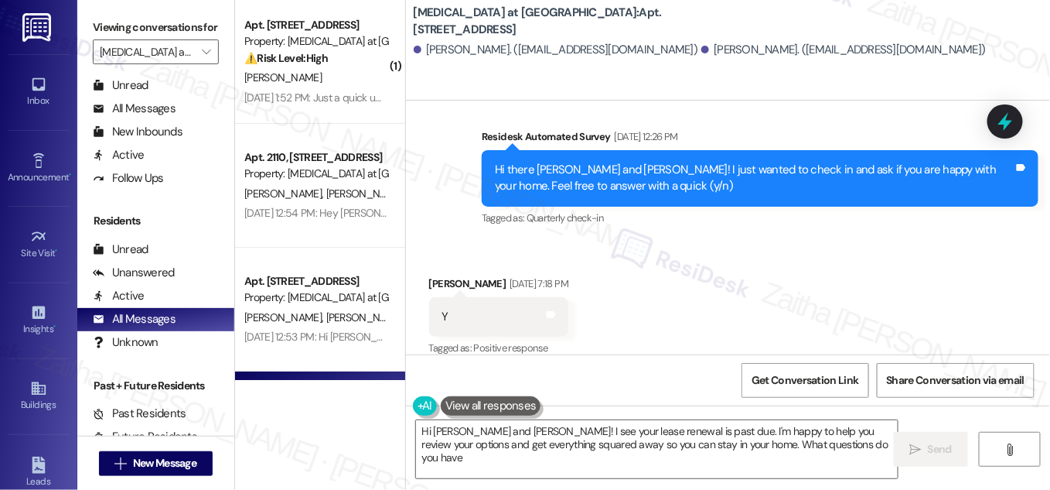
type textarea "Hi [PERSON_NAME] and [PERSON_NAME]! I see your lease renewal is past due. I'm h…"
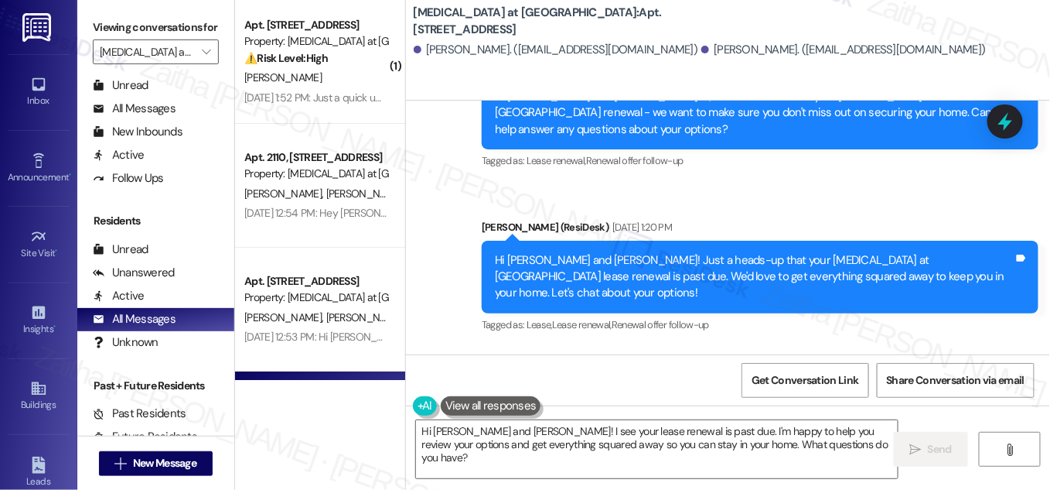
scroll to position [1881, 0]
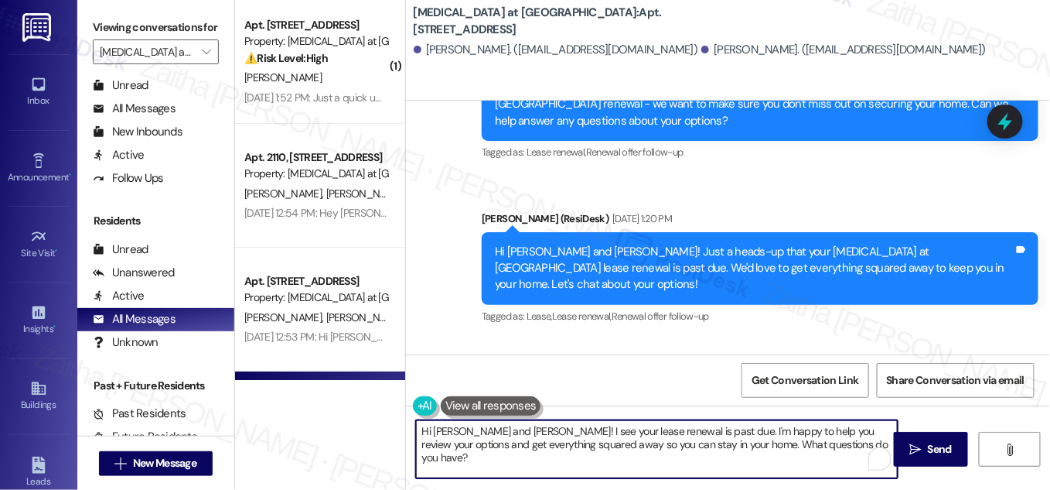
drag, startPoint x: 418, startPoint y: 430, endPoint x: 821, endPoint y: 442, distance: 403.2
click at [821, 442] on textarea "Hi [PERSON_NAME] and [PERSON_NAME]! I see your lease renewal is past due. I'm h…" at bounding box center [657, 449] width 482 height 58
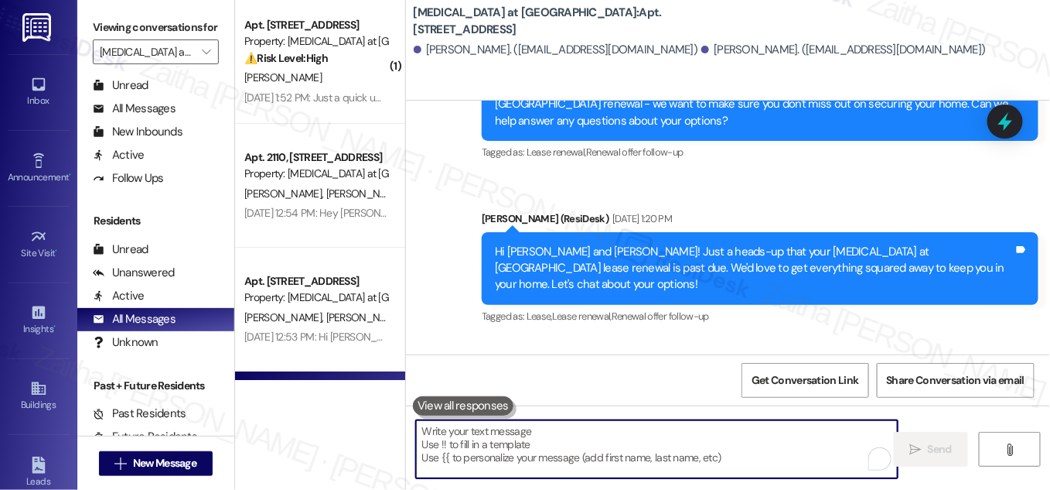
paste textarea "Hi {{first_name}}! Quick reminder about your {{property}} renewal - we want to …"
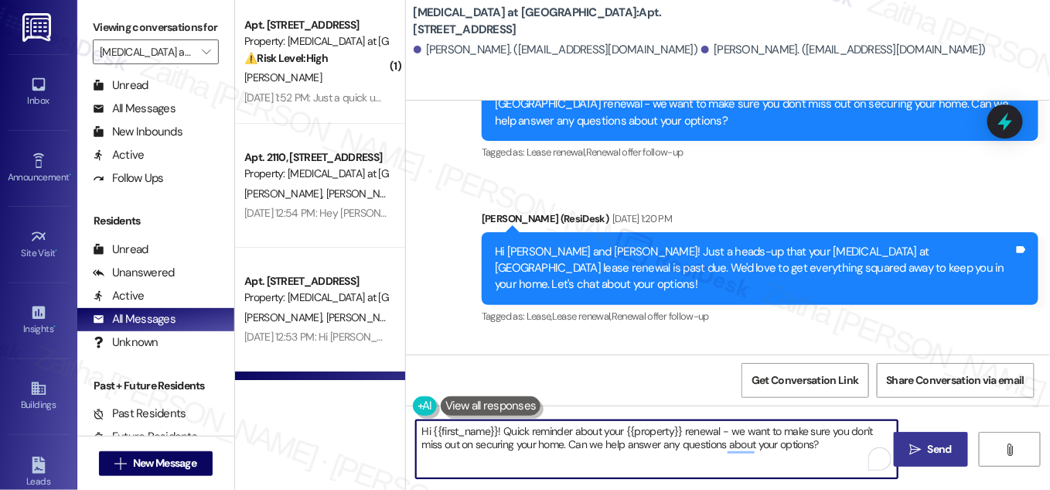
type textarea "Hi {{first_name}}! Quick reminder about your {{property}} renewal - we want to …"
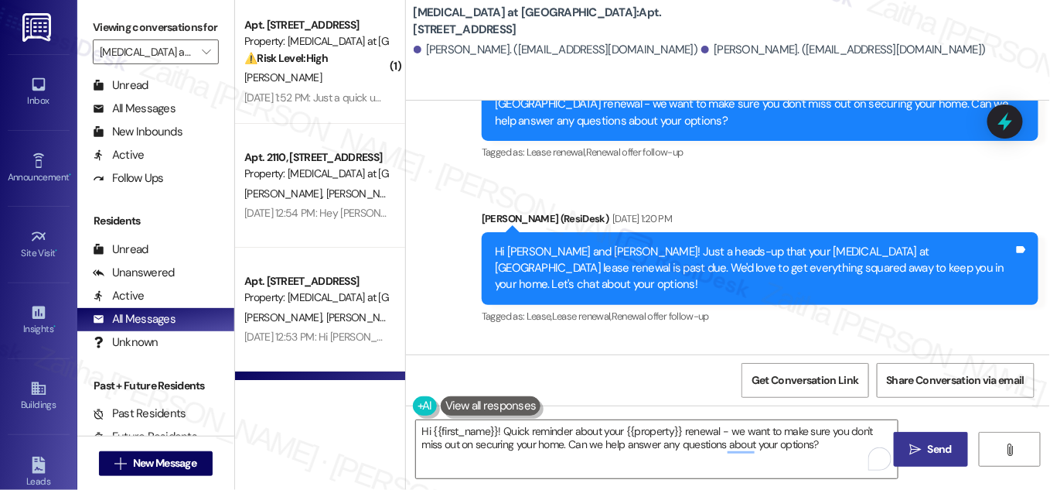
click at [917, 446] on icon "" at bounding box center [916, 449] width 12 height 12
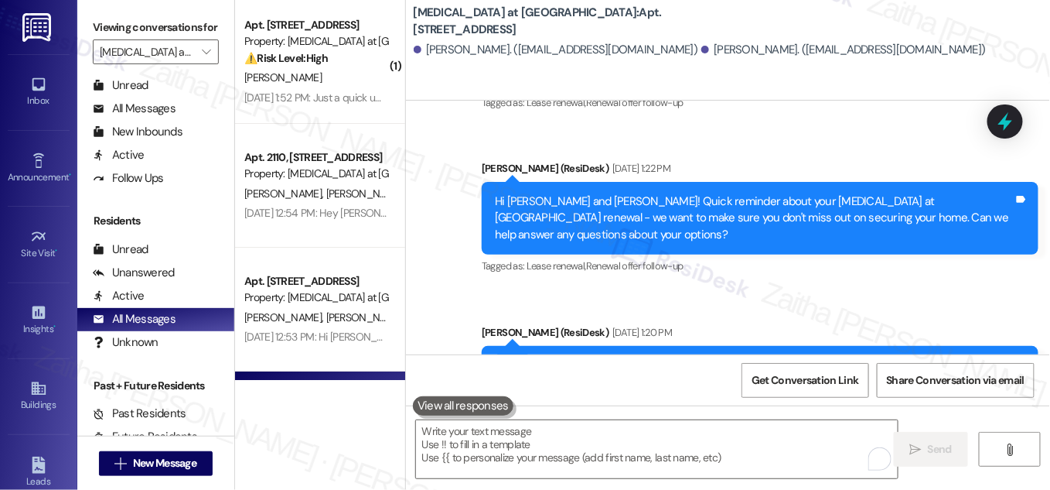
scroll to position [2006, 0]
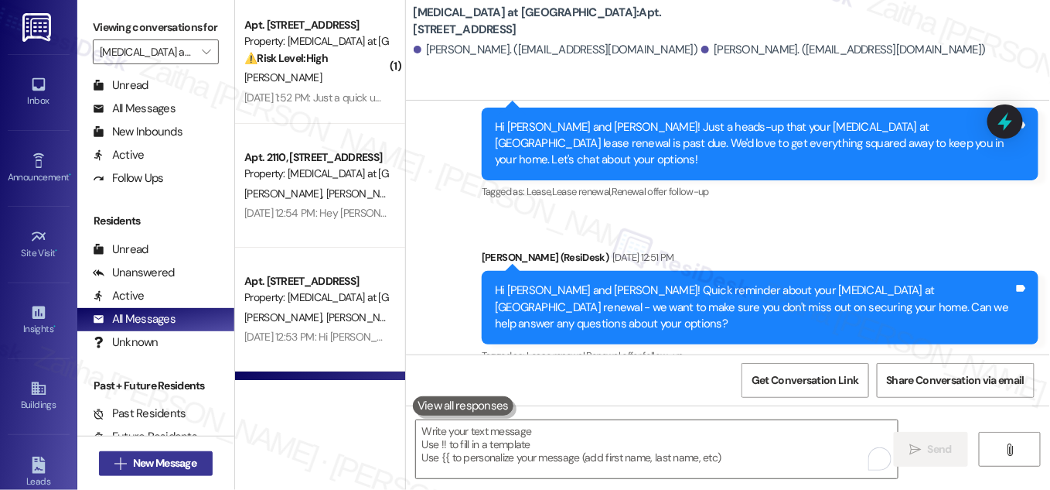
click at [147, 460] on span "New Message" at bounding box center [164, 463] width 63 height 16
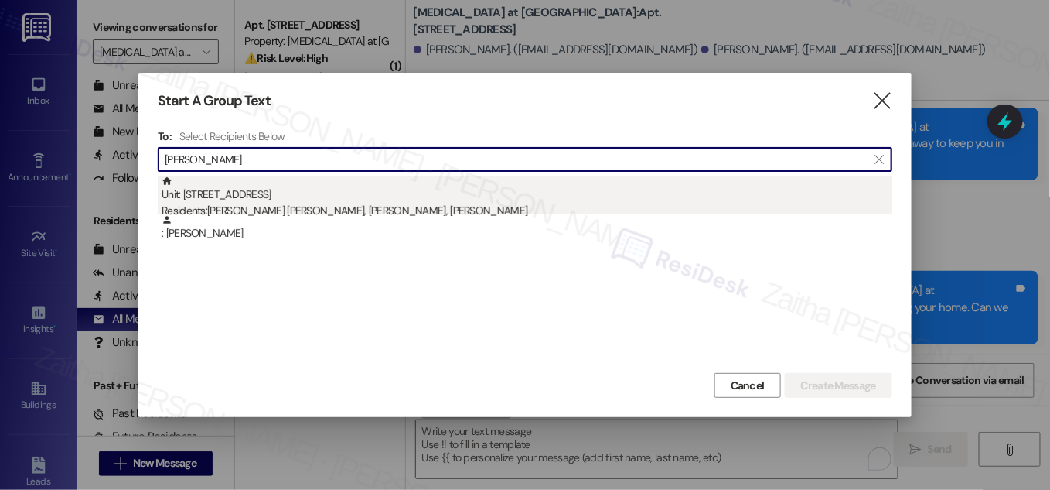
type input "[PERSON_NAME]"
click at [335, 203] on div "Residents: [PERSON_NAME] [PERSON_NAME], [PERSON_NAME][DEMOGRAPHIC_DATA], [PERSO…" at bounding box center [527, 211] width 731 height 16
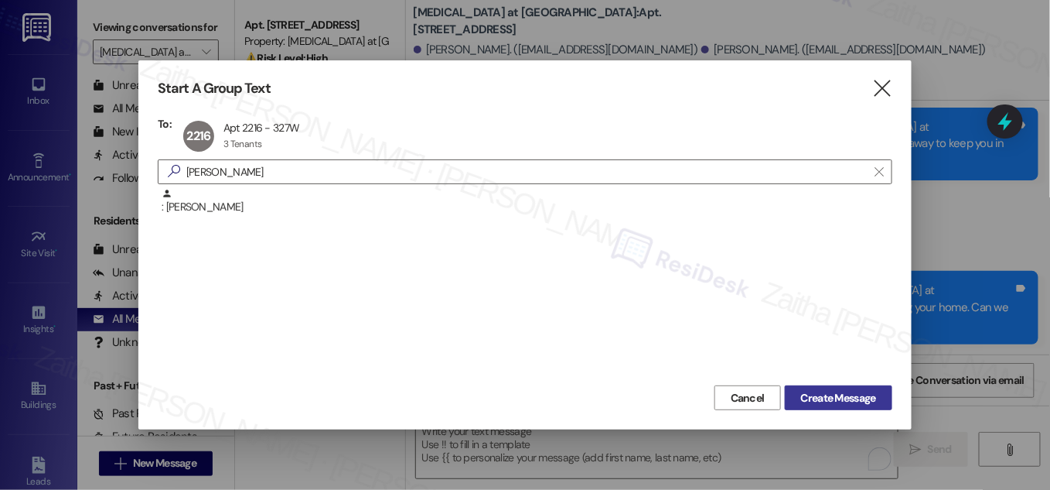
click at [818, 390] on span "Create Message" at bounding box center [838, 398] width 75 height 16
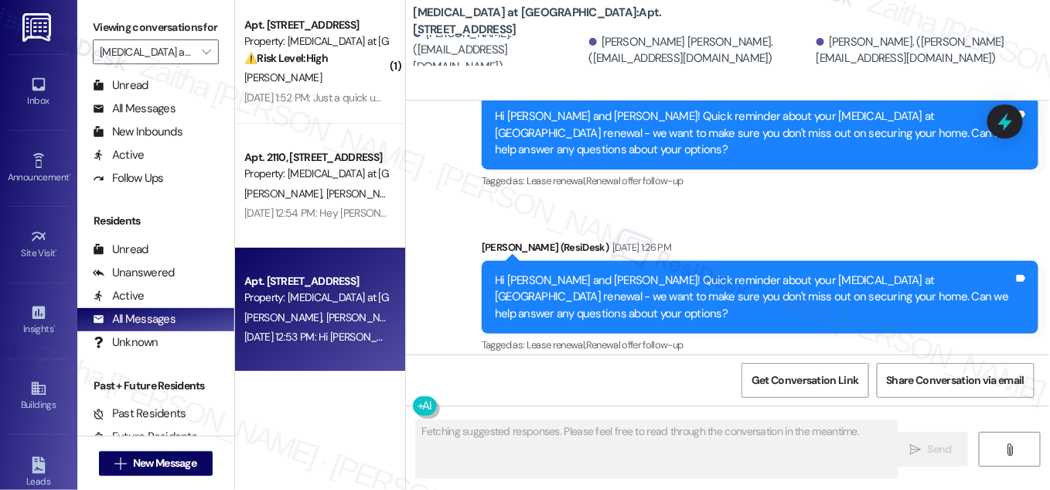
scroll to position [1530, 0]
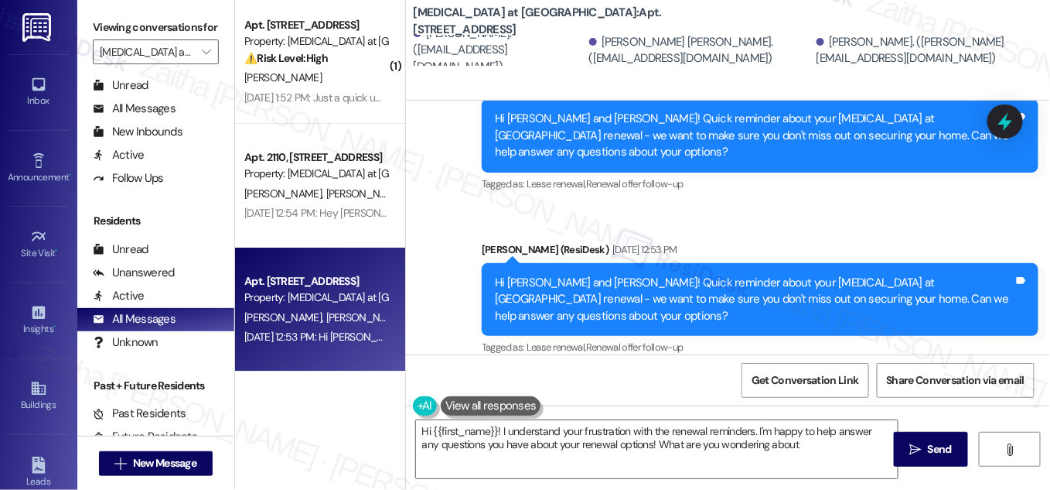
type textarea "Hi {{first_name}}! I understand your frustration with the renewal reminders. I'…"
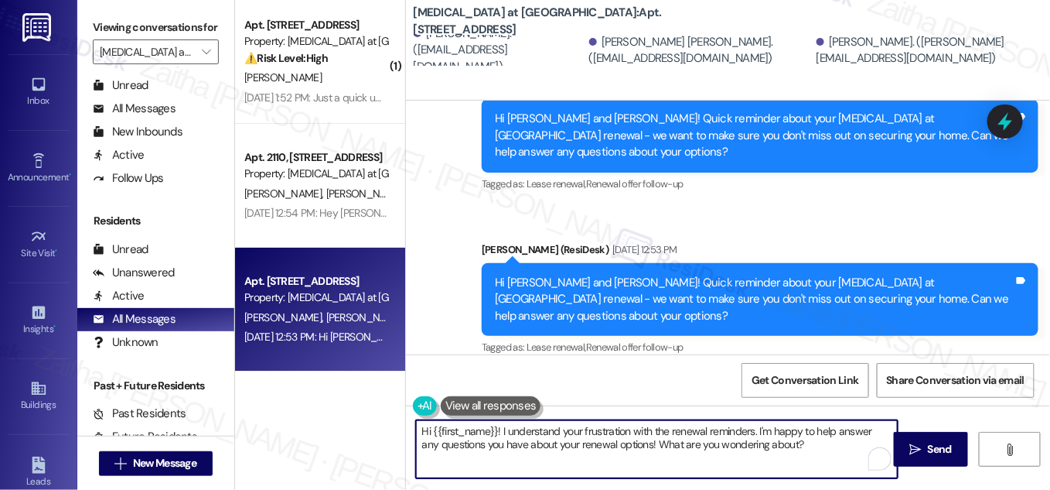
drag, startPoint x: 417, startPoint y: 432, endPoint x: 807, endPoint y: 449, distance: 390.2
click at [806, 449] on textarea "Hi {{first_name}}! I understand your frustration with the renewal reminders. I'…" at bounding box center [657, 449] width 482 height 58
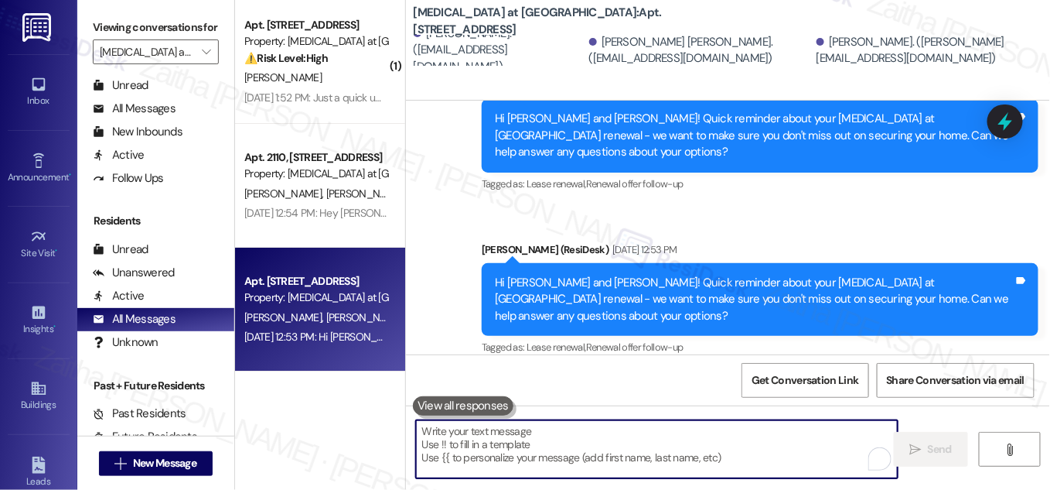
click at [555, 437] on textarea "To enrich screen reader interactions, please activate Accessibility in Grammarl…" at bounding box center [657, 449] width 482 height 58
paste textarea "Hi {{first_name}}! Quick reminder about your {{property}} renewal - we want to …"
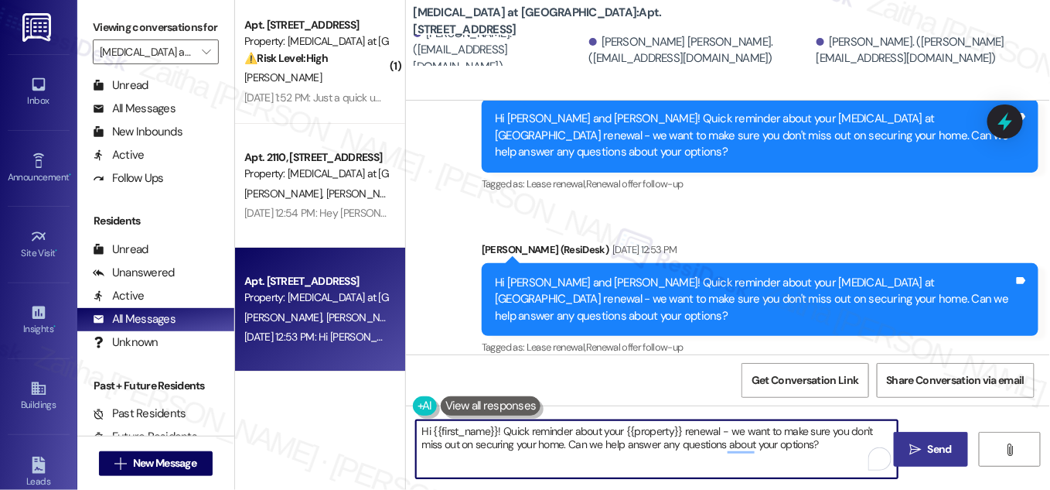
type textarea "Hi {{first_name}}! Quick reminder about your {{property}} renewal - we want to …"
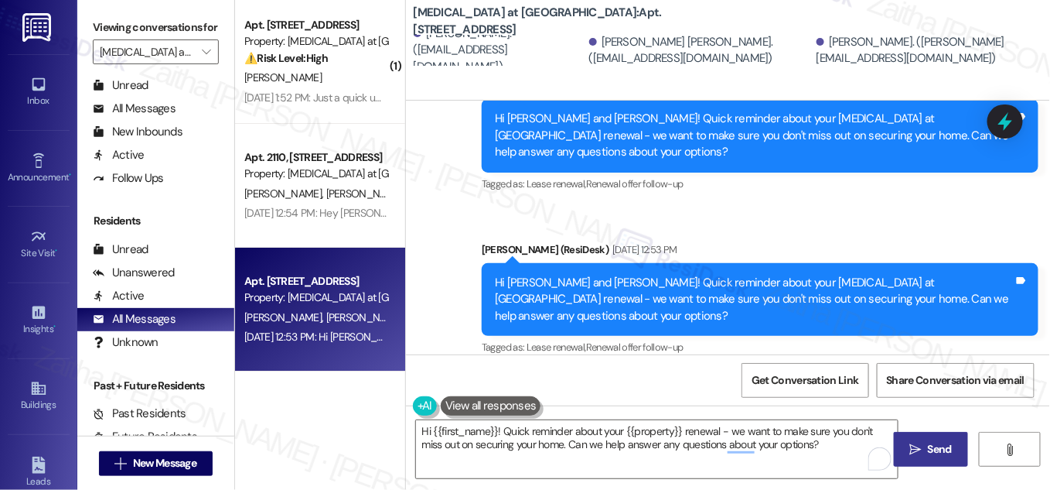
click at [937, 448] on span "Send" at bounding box center [940, 449] width 24 height 16
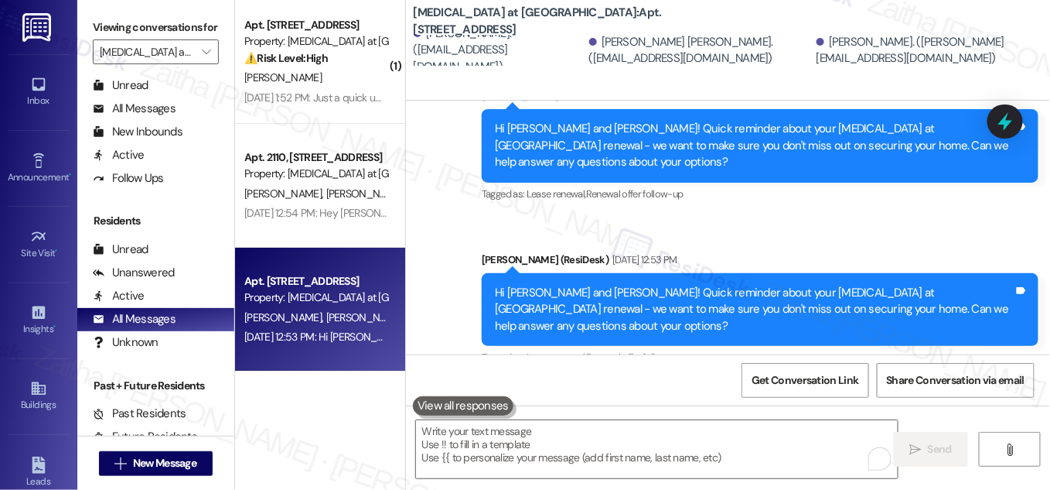
scroll to position [1671, 0]
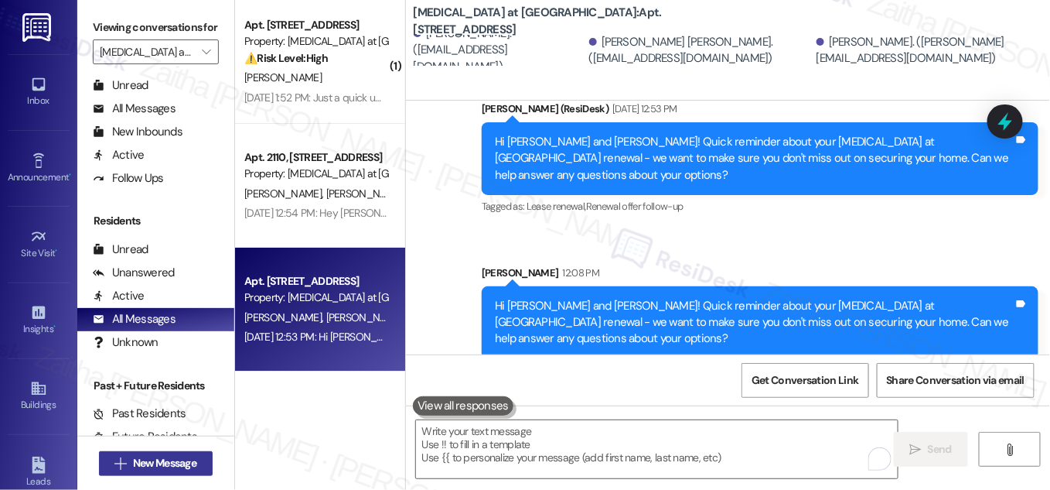
click at [133, 461] on span "New Message" at bounding box center [164, 463] width 63 height 16
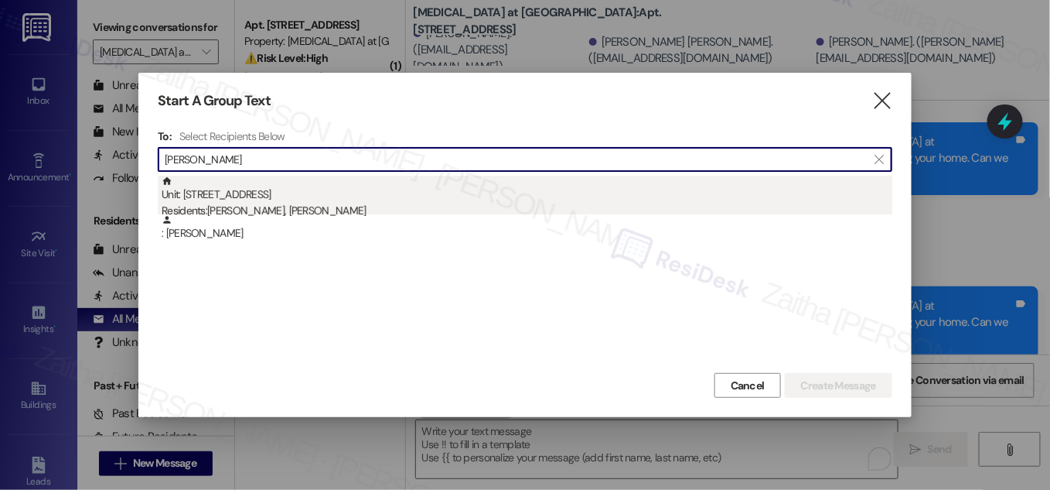
type input "[PERSON_NAME]"
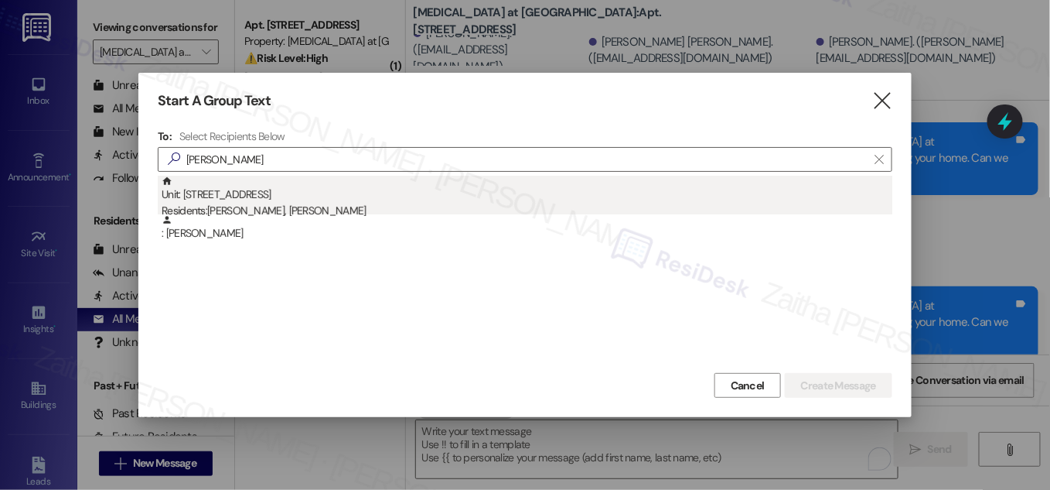
click at [290, 196] on div "Unit: [STREET_ADDRESS] Residents: [PERSON_NAME], [PERSON_NAME]" at bounding box center [527, 198] width 731 height 44
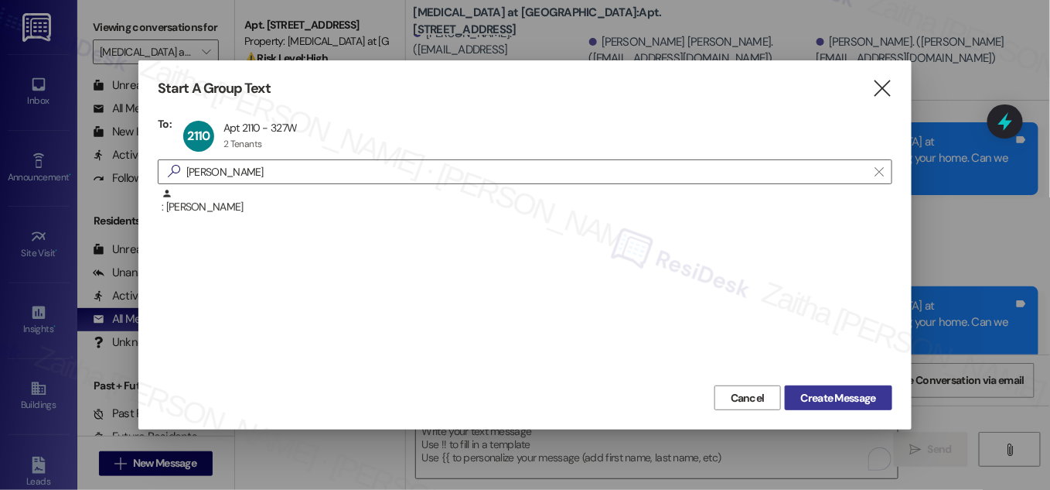
click at [832, 397] on span "Create Message" at bounding box center [838, 398] width 75 height 16
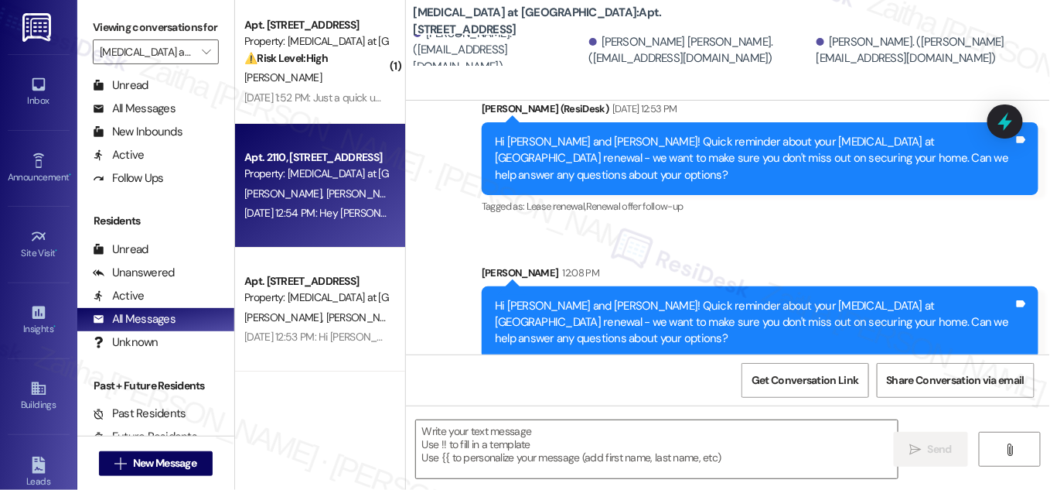
type textarea "Fetching suggested responses. Please feel free to read through the conversation…"
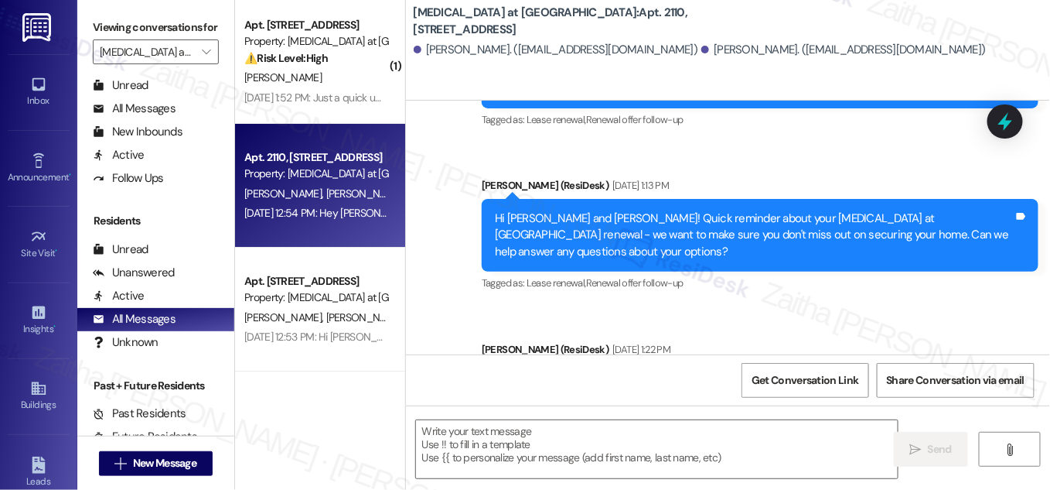
scroll to position [930, 0]
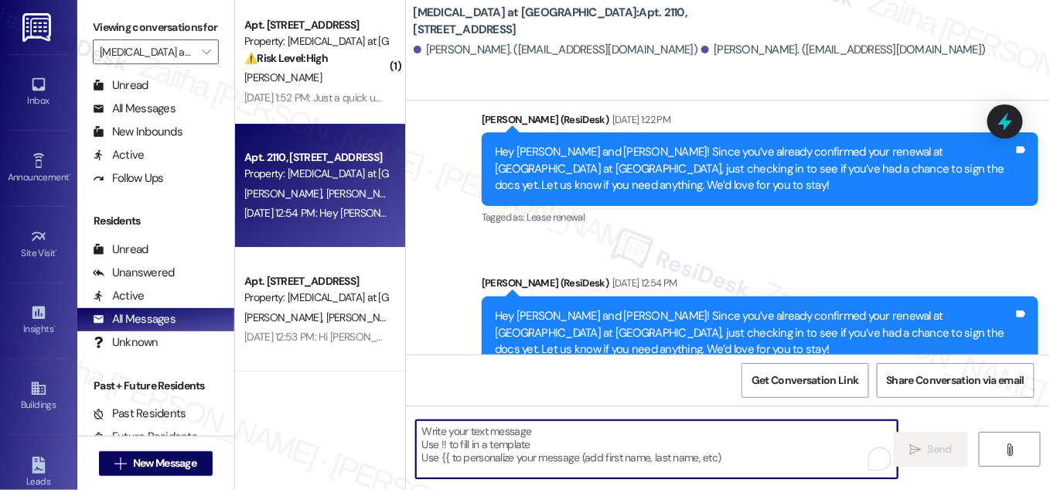
click at [593, 432] on textarea "To enrich screen reader interactions, please activate Accessibility in Grammarl…" at bounding box center [657, 449] width 482 height 58
paste textarea "Hey {{first_name}}! Since you’ve already confirmed your renewal at {{property}}…"
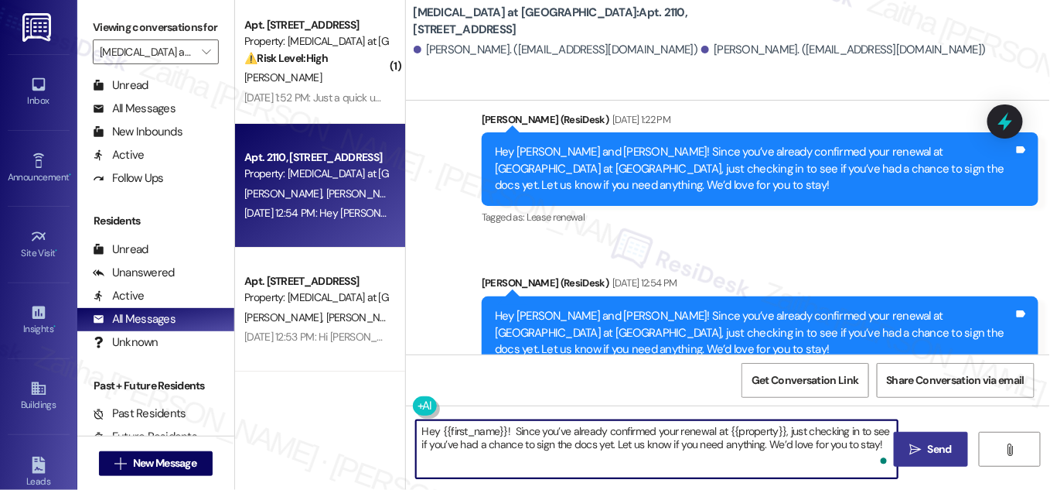
type textarea "Hey {{first_name}}! Since you’ve already confirmed your renewal at {{property}}…"
click at [949, 453] on span "Send" at bounding box center [940, 449] width 24 height 16
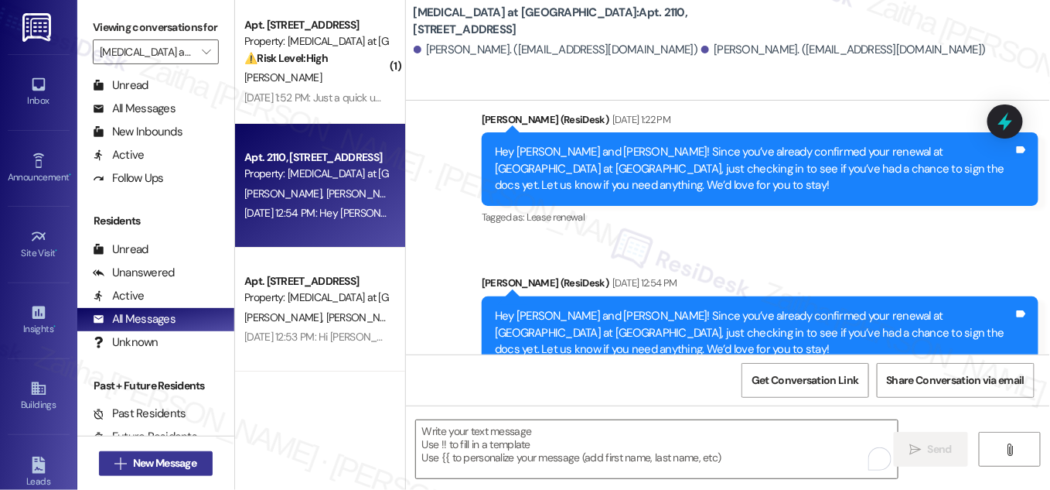
click at [159, 456] on span "New Message" at bounding box center [164, 463] width 63 height 16
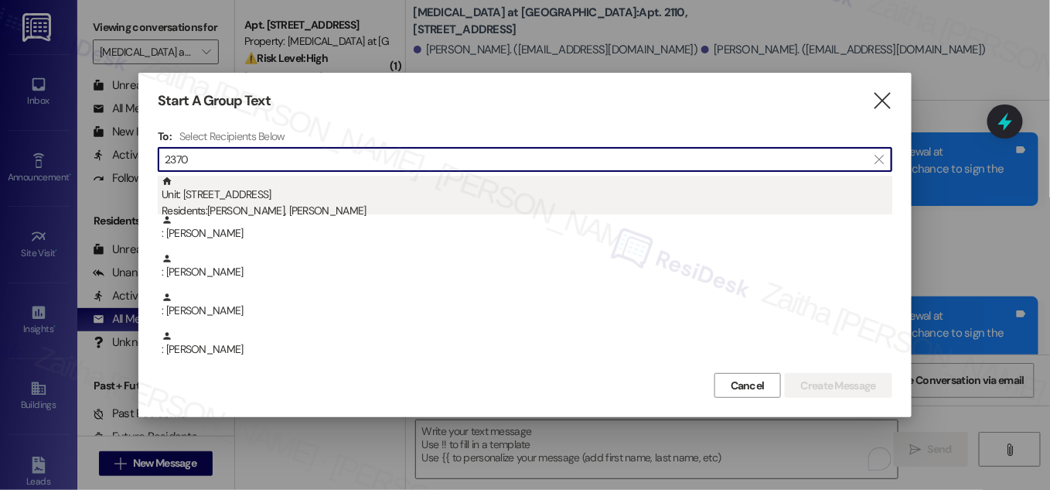
type input "2370"
click at [277, 196] on div "Unit: [STREET_ADDRESS] Residents: [PERSON_NAME], [PERSON_NAME]" at bounding box center [527, 198] width 731 height 44
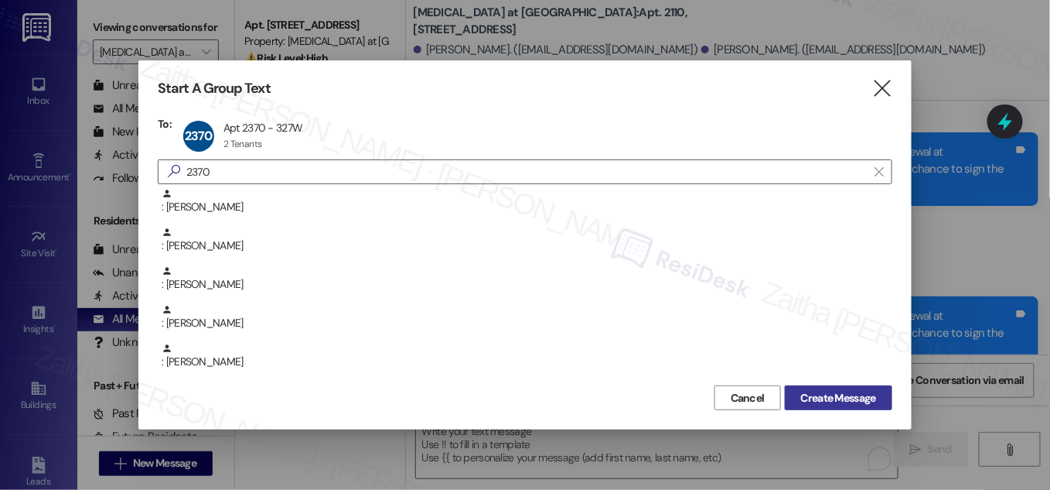
click at [828, 391] on span "Create Message" at bounding box center [838, 398] width 75 height 16
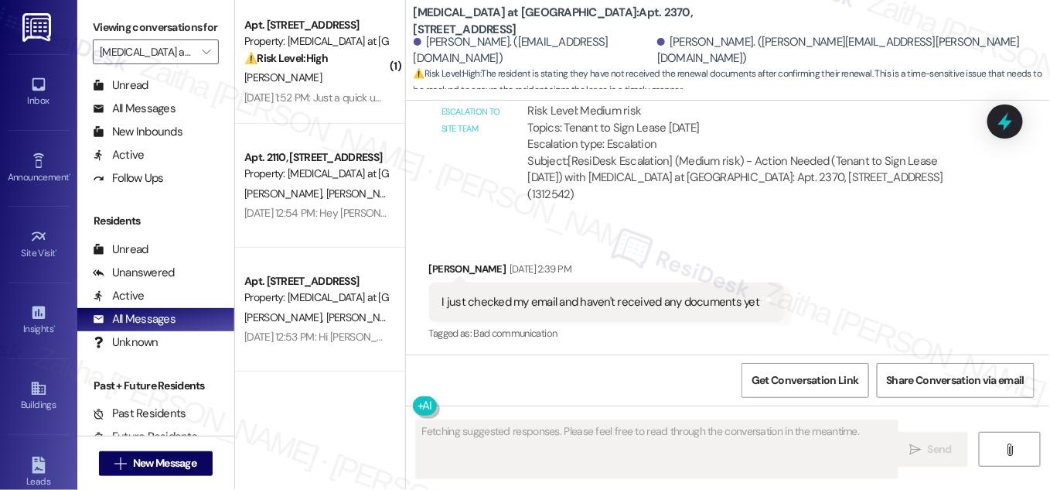
scroll to position [2894, 0]
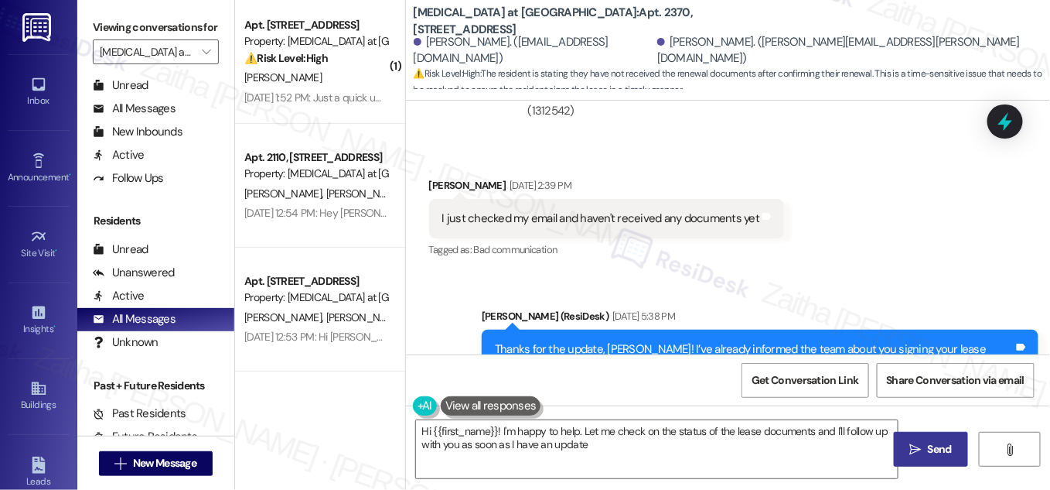
type textarea "Hi {{first_name}}! I'm happy to help. Let me check on the status of the lease d…"
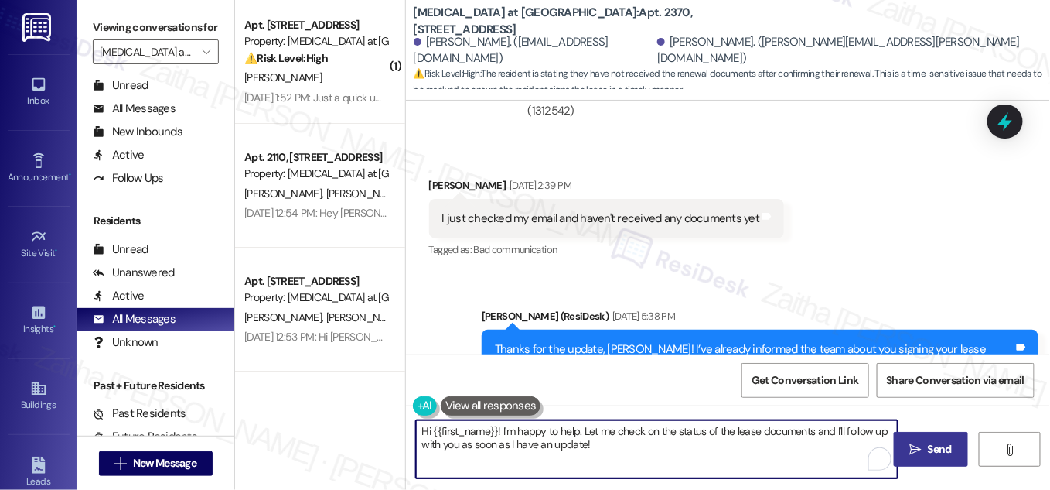
drag, startPoint x: 417, startPoint y: 431, endPoint x: 635, endPoint y: 446, distance: 218.6
click at [635, 446] on textarea "Hi {{first_name}}! I'm happy to help. Let me check on the status of the lease d…" at bounding box center [657, 449] width 482 height 58
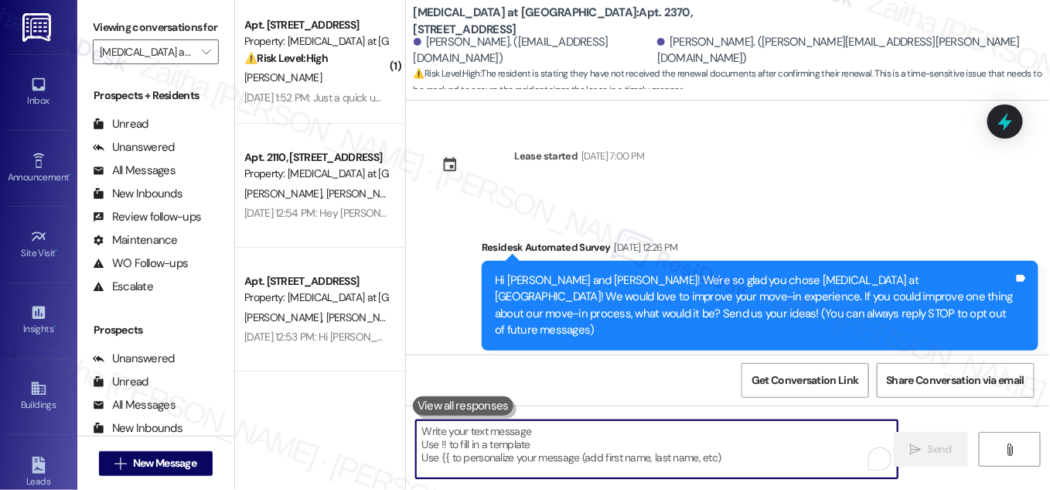
scroll to position [2894, 0]
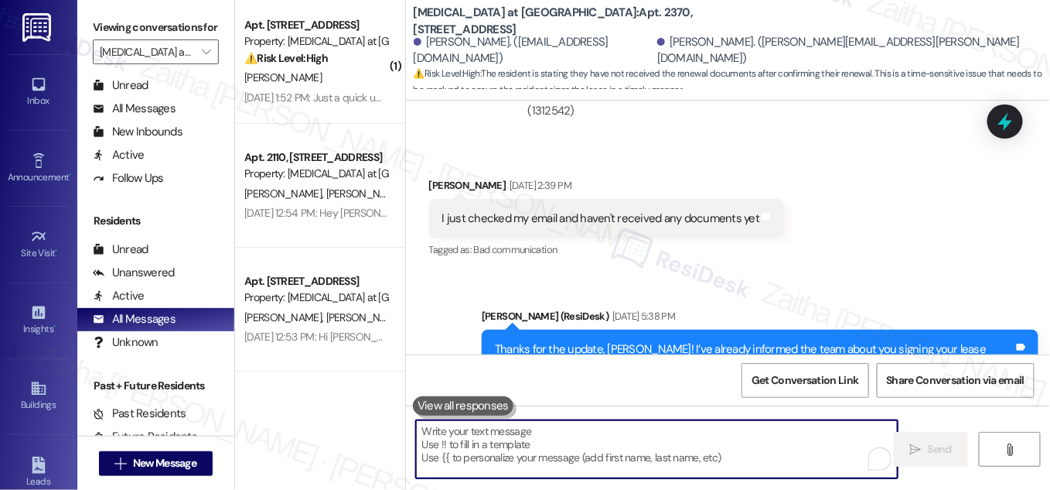
click at [526, 438] on textarea "To enrich screen reader interactions, please activate Accessibility in Grammarl…" at bounding box center [657, 449] width 482 height 58
paste textarea "Hey {{first_name}}! Since you’ve already confirmed your renewal at {{property}}…"
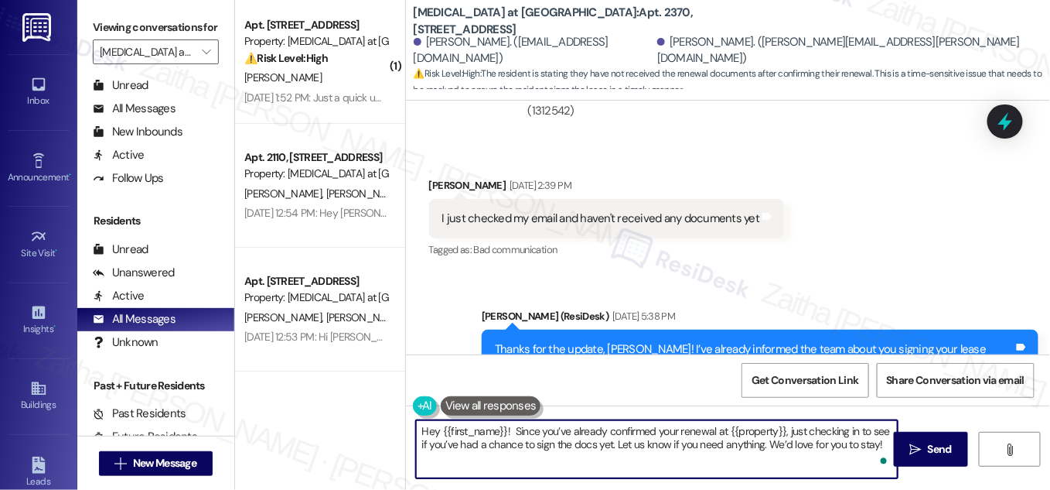
type textarea "Hey {{first_name}}! Since you’ve already confirmed your renewal at {{property}}…"
click at [938, 453] on span "Send" at bounding box center [940, 449] width 24 height 16
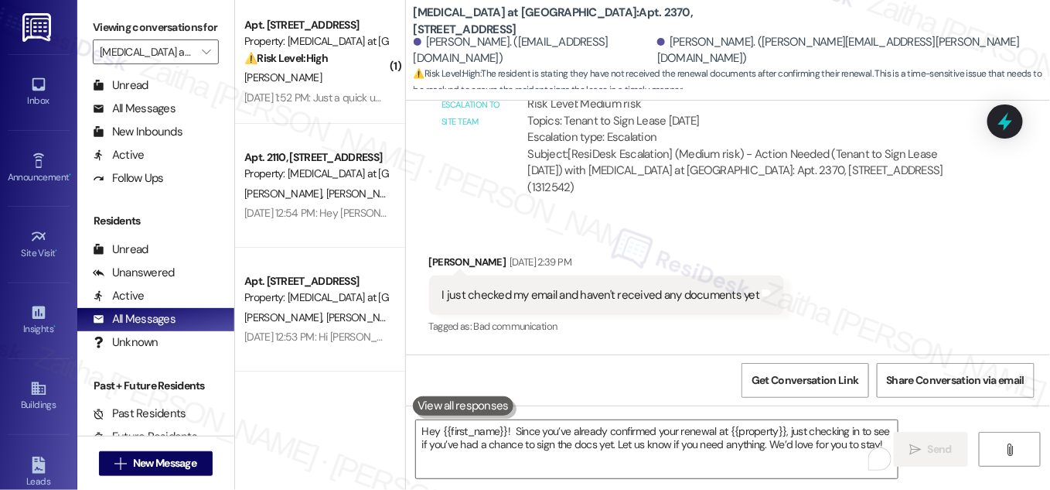
scroll to position [3035, 0]
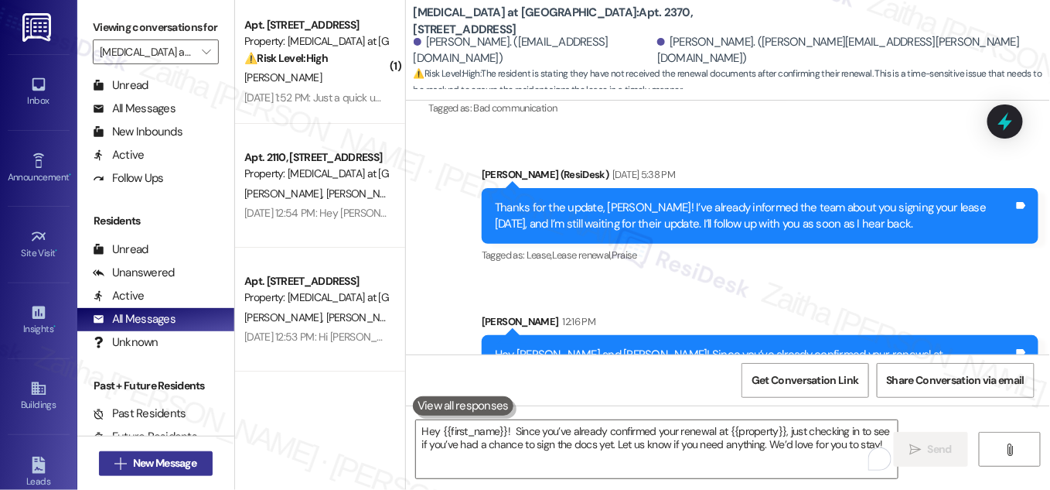
click at [156, 466] on span "New Message" at bounding box center [164, 463] width 63 height 16
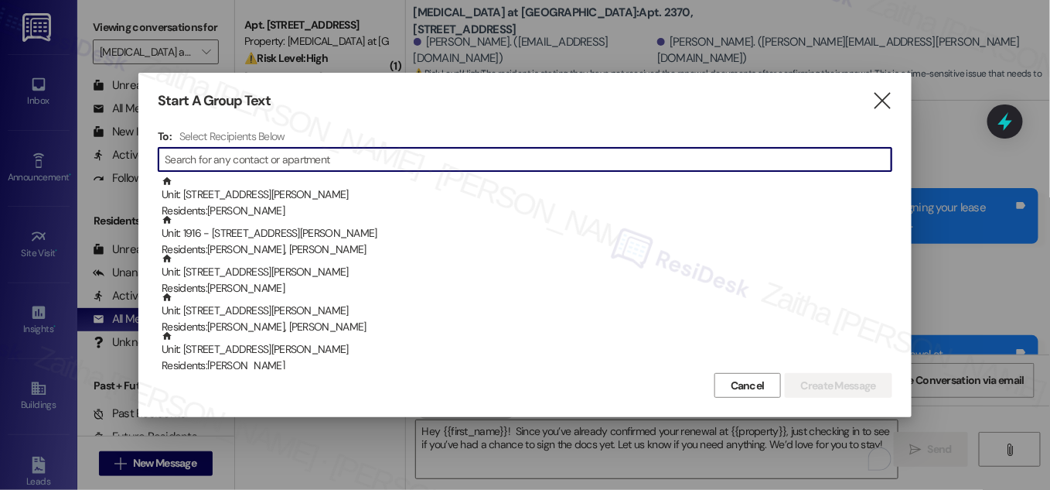
paste input "Robert Stecher"
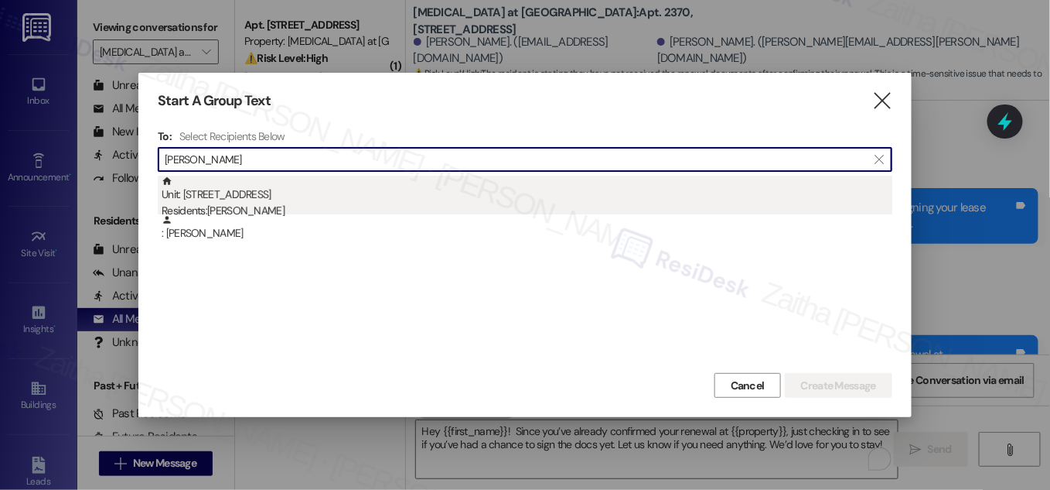
type input "Robert Stecher"
click at [245, 201] on div "Unit: 2319 - 327 W Sunset Rd Residents: Robert Stecher" at bounding box center [527, 198] width 731 height 44
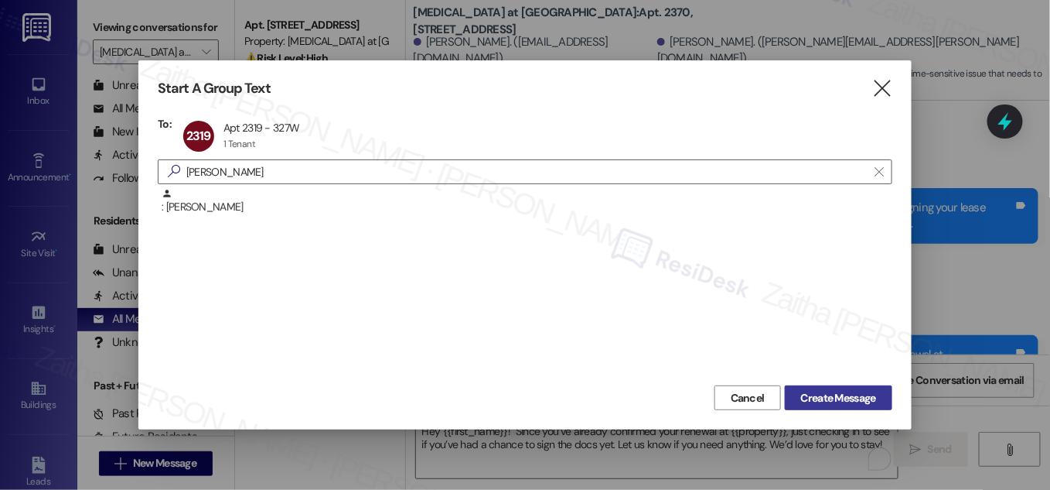
click at [818, 396] on span "Create Message" at bounding box center [838, 398] width 75 height 16
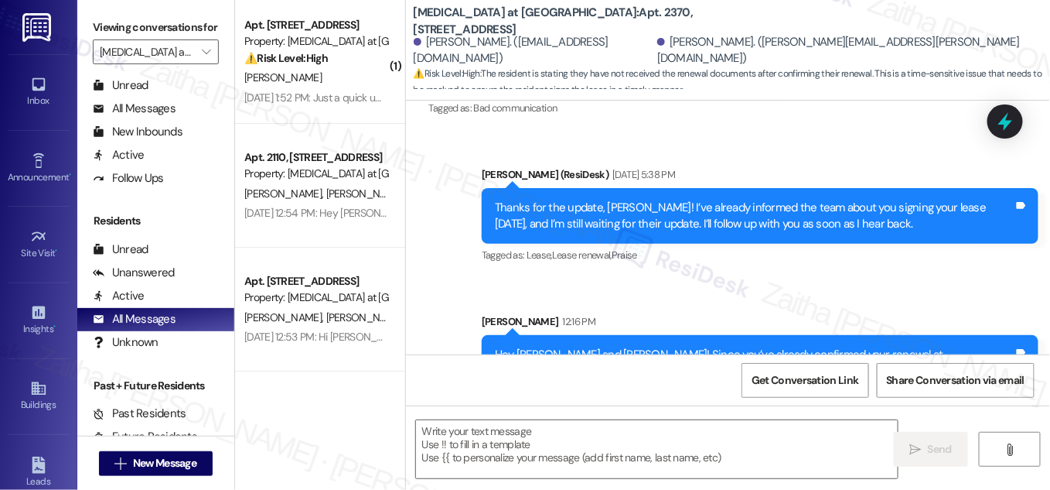
type textarea "Fetching suggested responses. Please feel free to read through the conversation…"
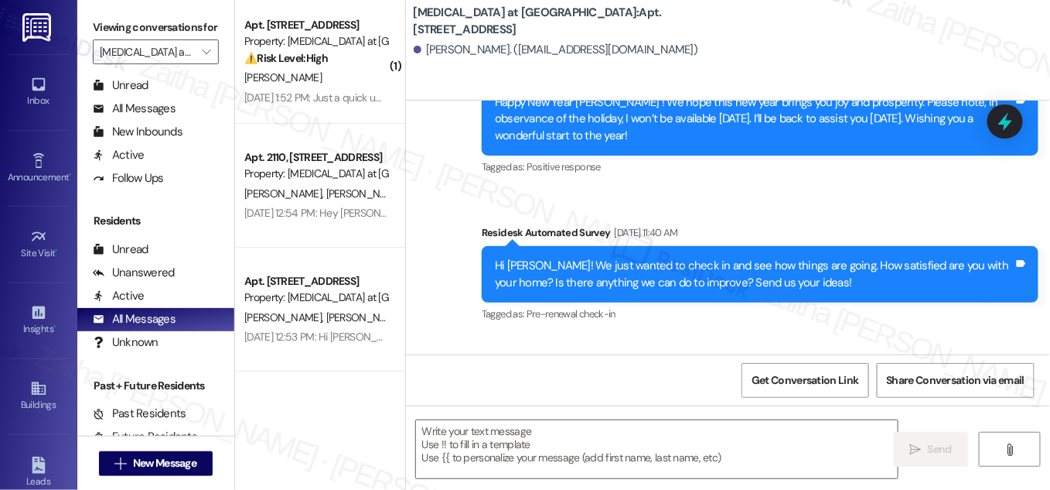
type textarea "Fetching suggested responses. Please feel free to read through the conversation…"
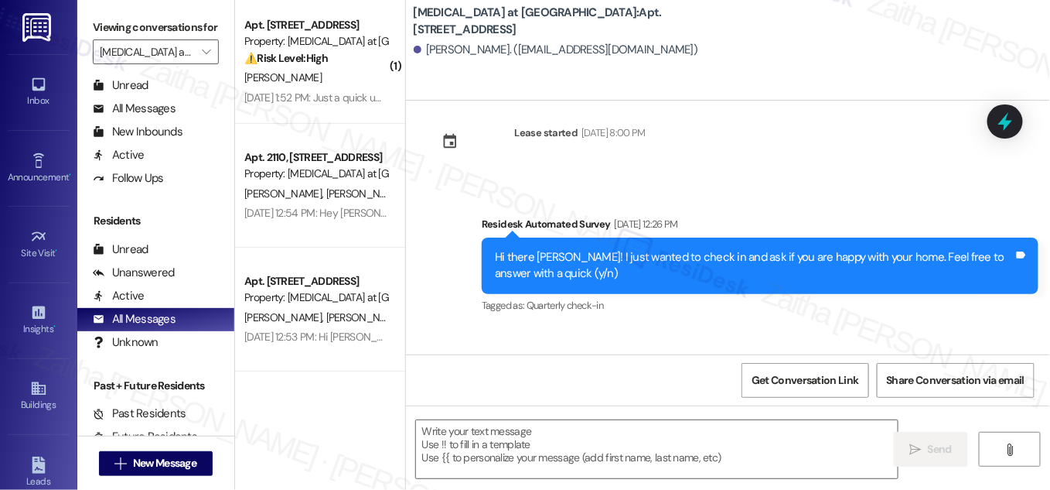
scroll to position [2194, 0]
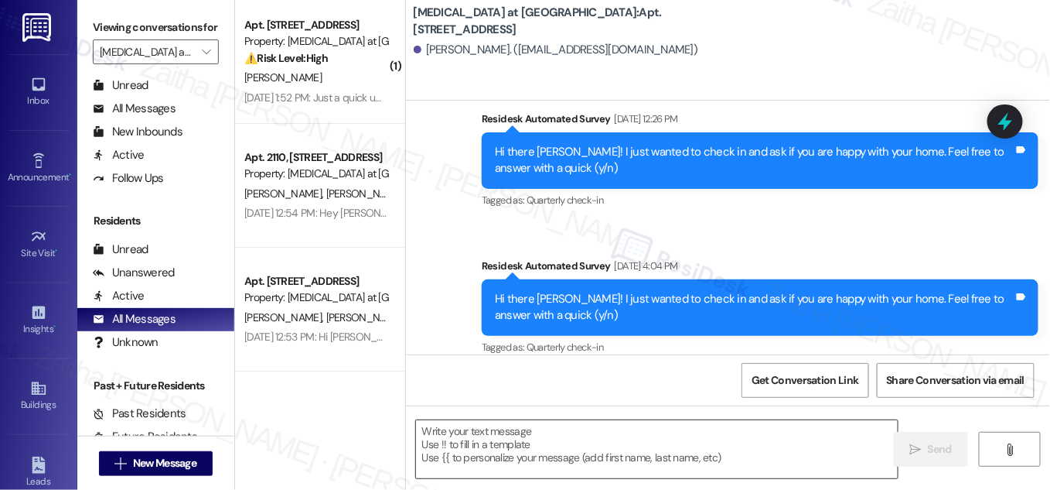
click at [458, 439] on textarea at bounding box center [657, 449] width 482 height 58
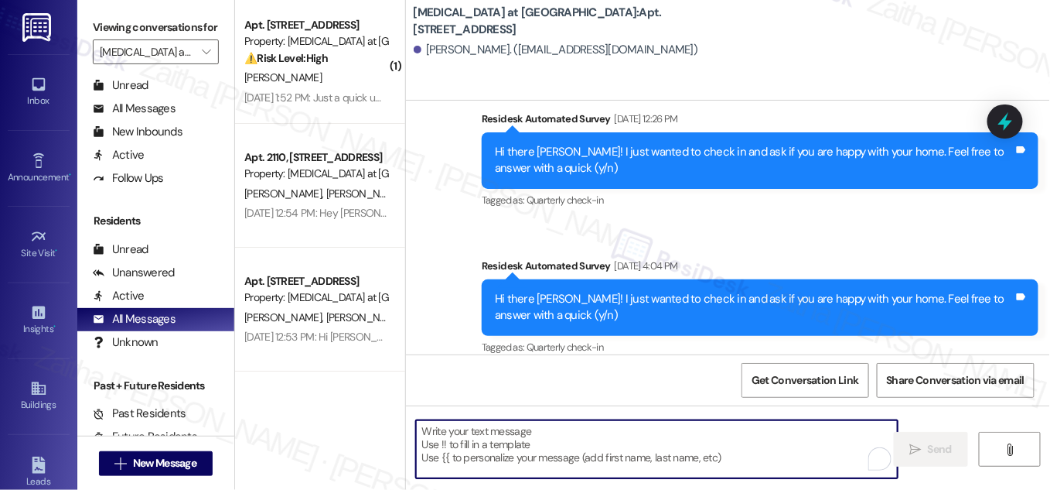
paste textarea "Hi {{first_name}}! Quick reminder about your {{property}} renewal - we want to …"
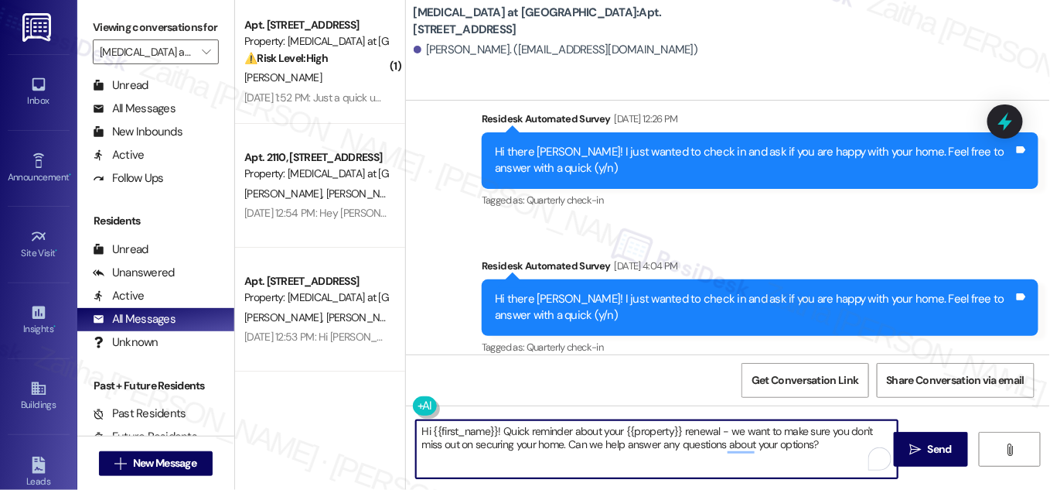
type textarea "Hi {{first_name}}! Quick reminder about your {{property}} renewal - we want to …"
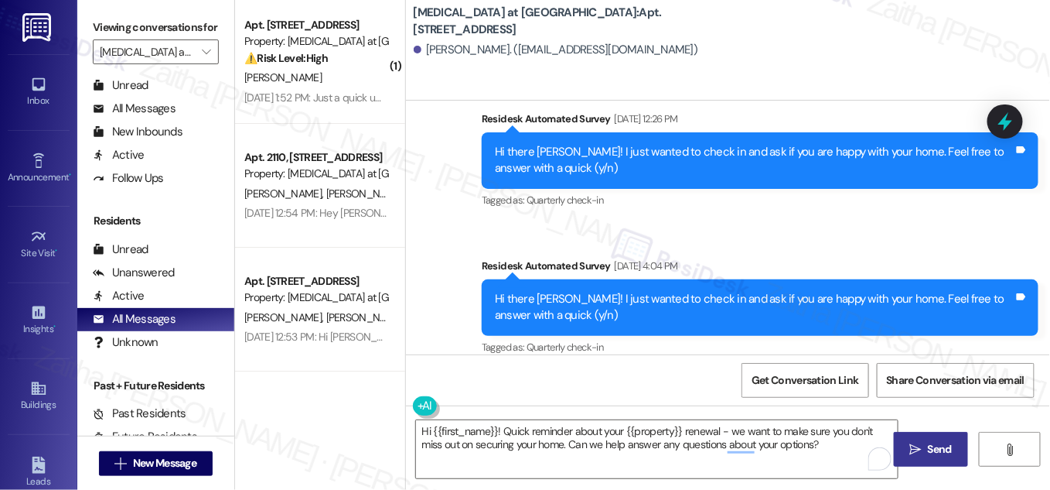
click at [942, 453] on span "Send" at bounding box center [940, 449] width 24 height 16
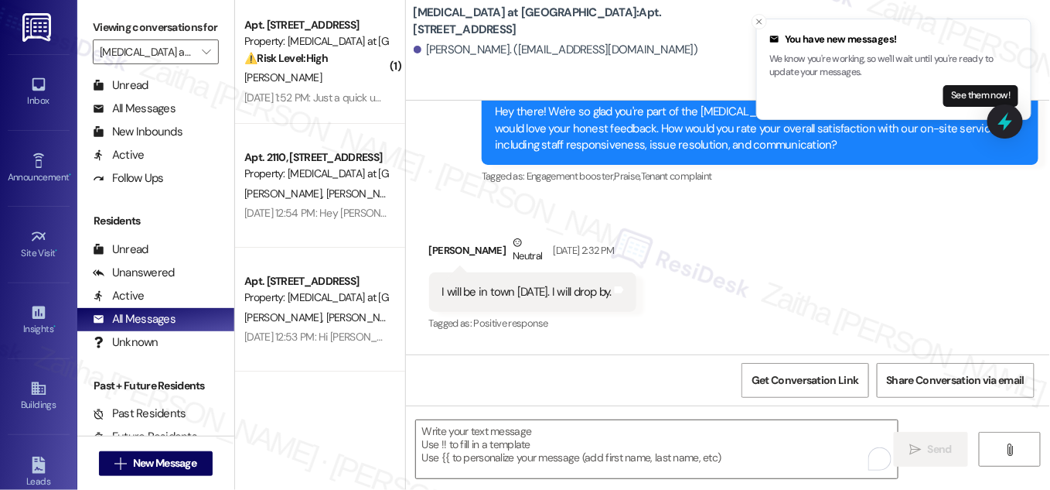
scroll to position [1666, 0]
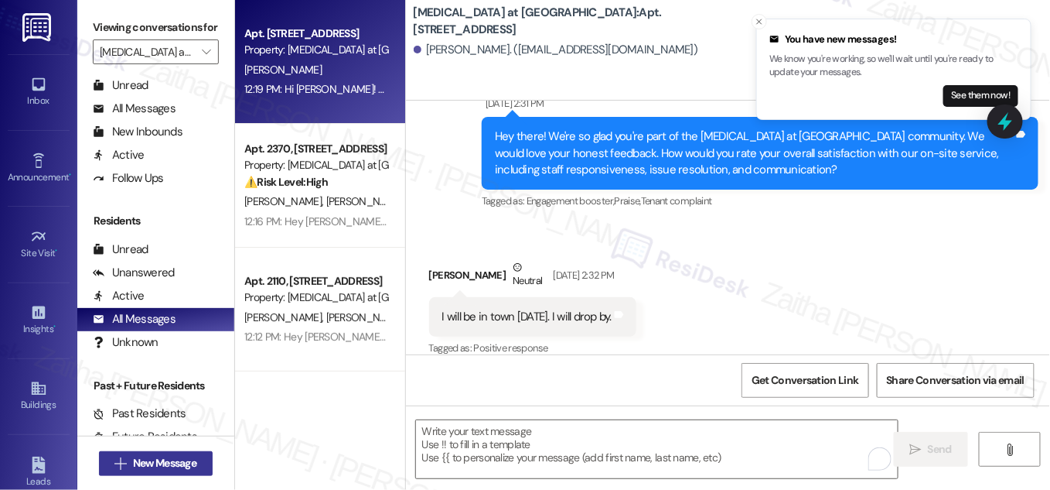
click at [169, 463] on span "New Message" at bounding box center [164, 463] width 63 height 16
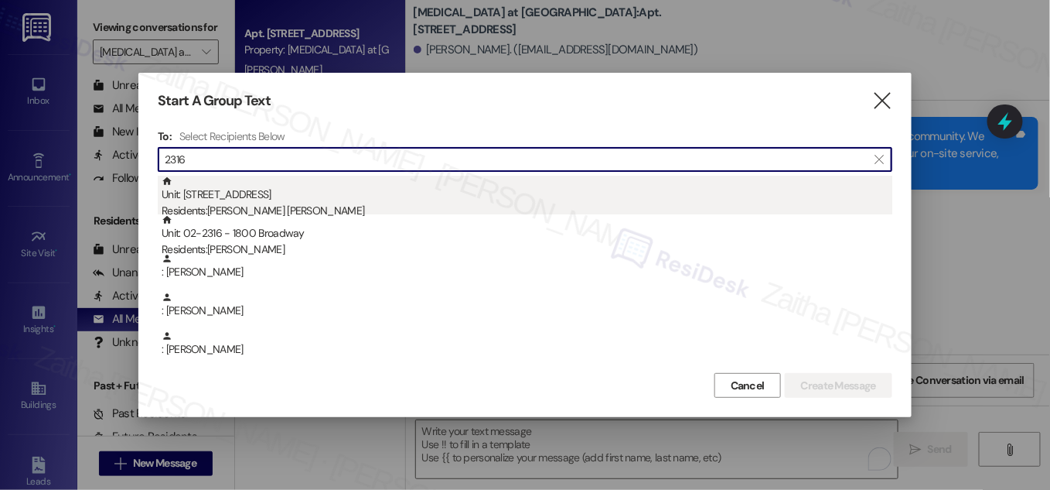
type input "2316"
click at [350, 197] on div "Unit: 2316 - 327 W Sunset Rd Residents: Yoladayd M. Gutierrez, Omar Bahsas" at bounding box center [527, 198] width 731 height 44
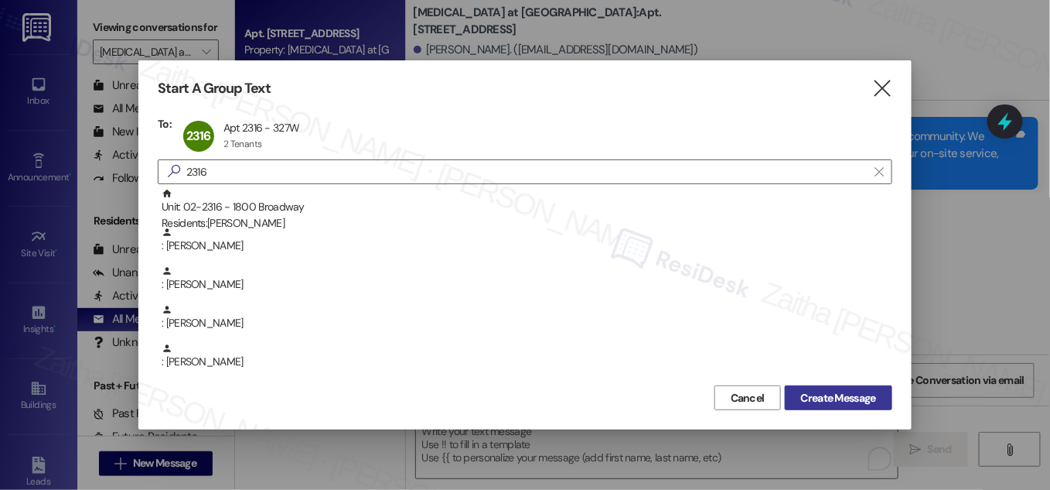
click at [835, 395] on span "Create Message" at bounding box center [838, 398] width 75 height 16
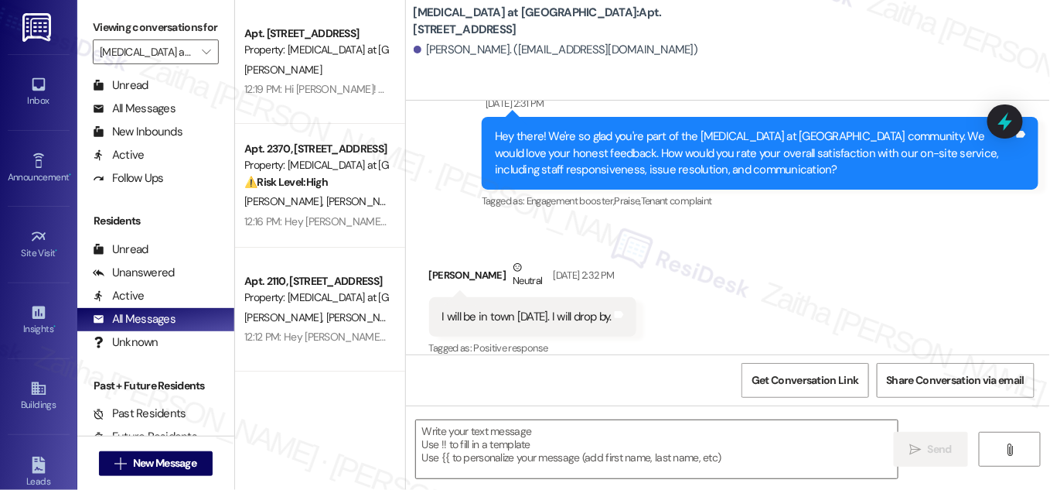
type textarea "Fetching suggested responses. Please feel free to read through the conversation…"
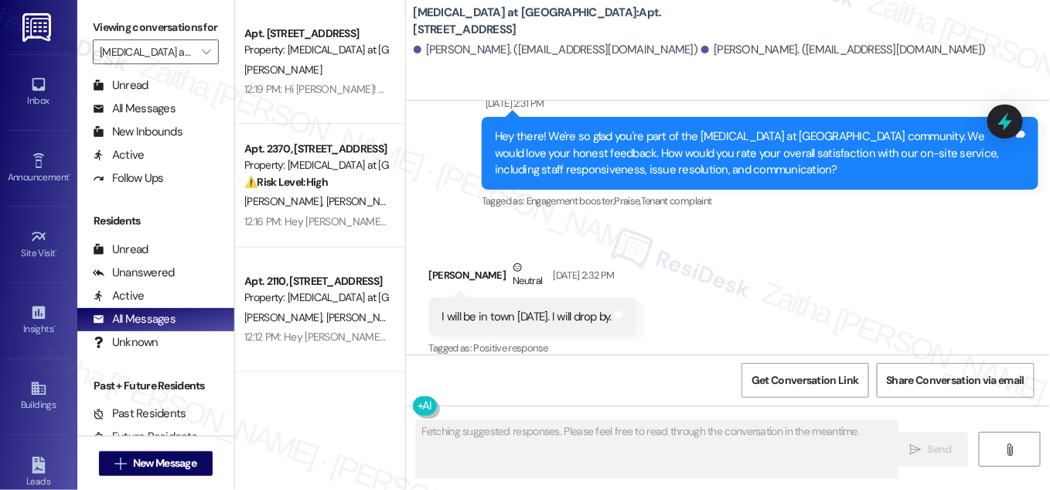
scroll to position [1061, 0]
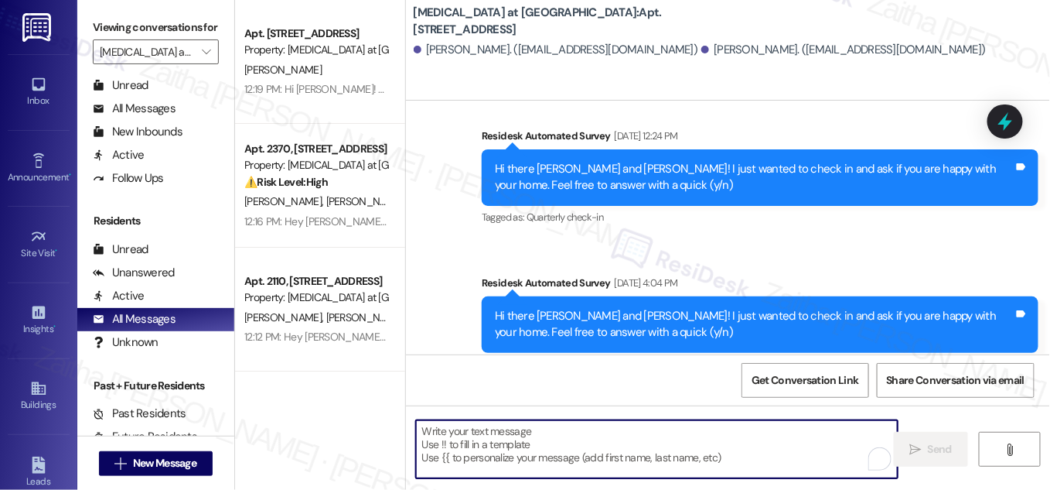
click at [559, 441] on textarea "To enrich screen reader interactions, please activate Accessibility in Grammarl…" at bounding box center [657, 449] width 482 height 58
click at [541, 443] on textarea "To enrich screen reader interactions, please activate Accessibility in Grammarl…" at bounding box center [657, 449] width 482 height 58
paste textarea "Hi {{first_name}}! Quick reminder about your {{property}} renewal - we want to …"
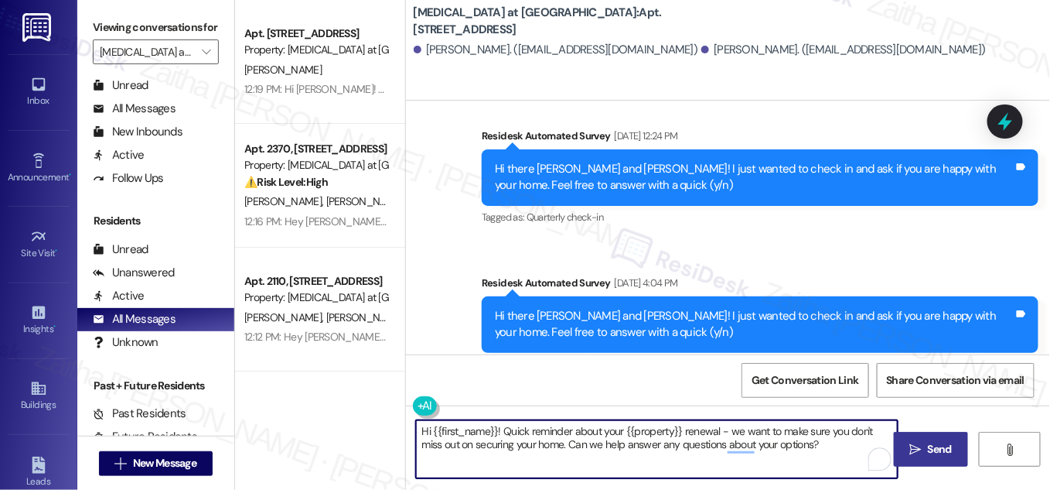
type textarea "Hi {{first_name}}! Quick reminder about your {{property}} renewal - we want to …"
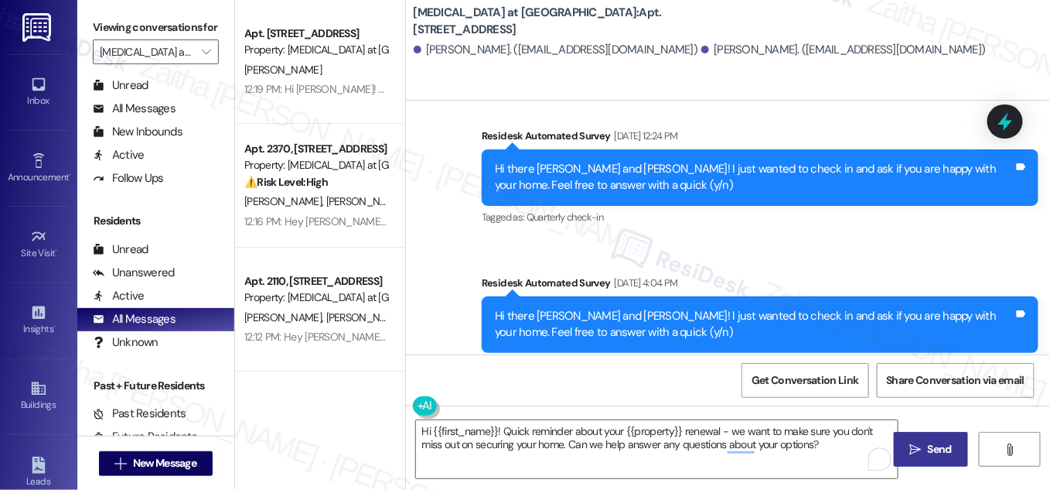
click at [943, 443] on span "Send" at bounding box center [940, 449] width 24 height 16
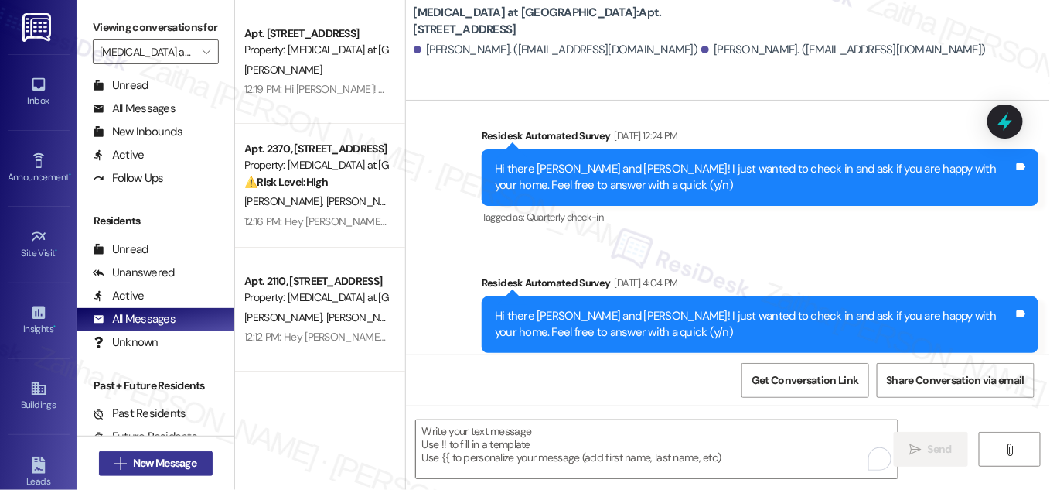
click at [158, 463] on span "New Message" at bounding box center [164, 463] width 63 height 16
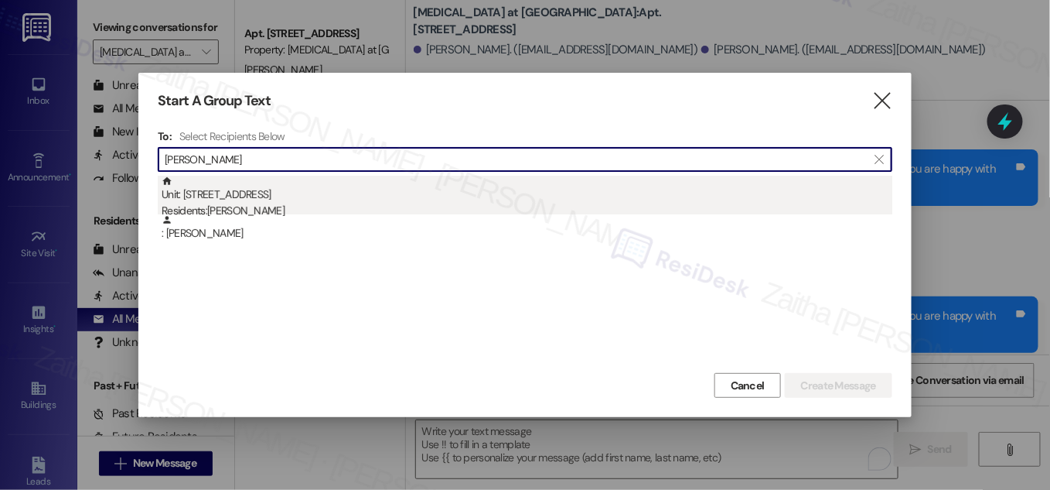
type input "Marisa Rodriguez"
click at [248, 203] on div "Residents: Marisa Rodriguez" at bounding box center [527, 211] width 731 height 16
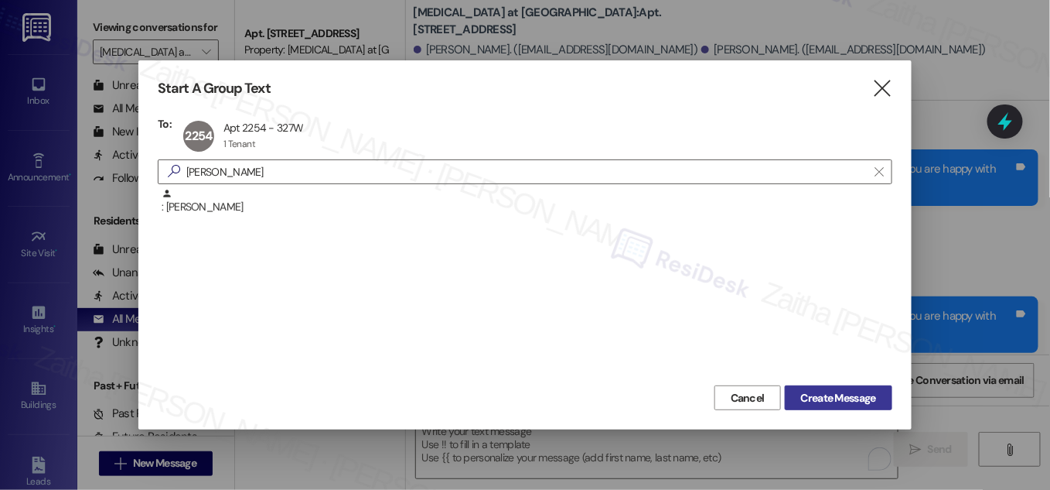
click at [841, 395] on span "Create Message" at bounding box center [838, 398] width 75 height 16
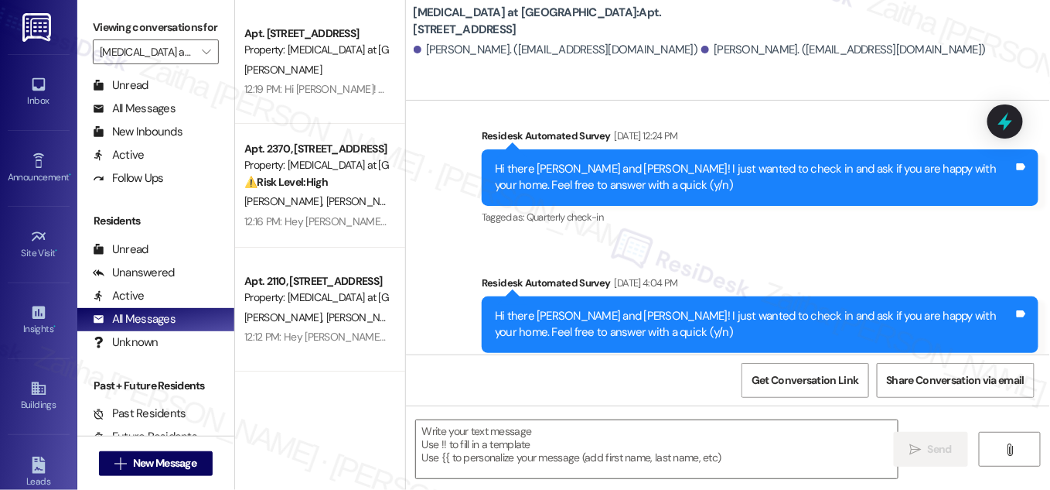
type textarea "Fetching suggested responses. Please feel free to read through the conversation…"
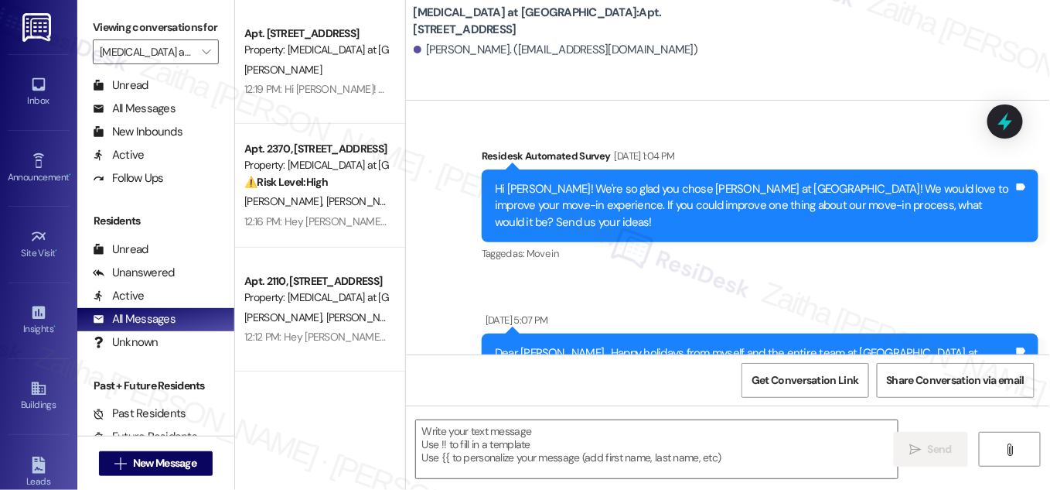
scroll to position [943, 0]
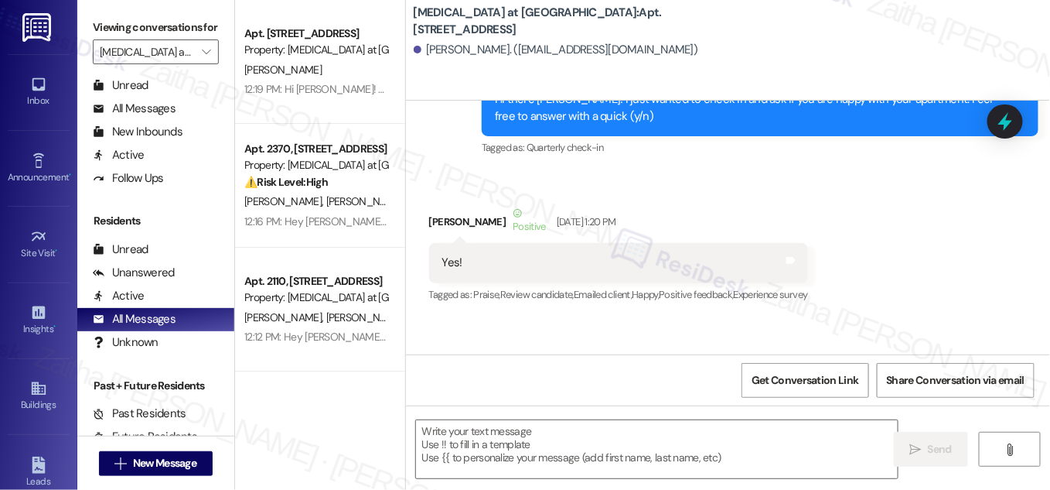
type textarea "Fetching suggested responses. Please feel free to read through the conversation…"
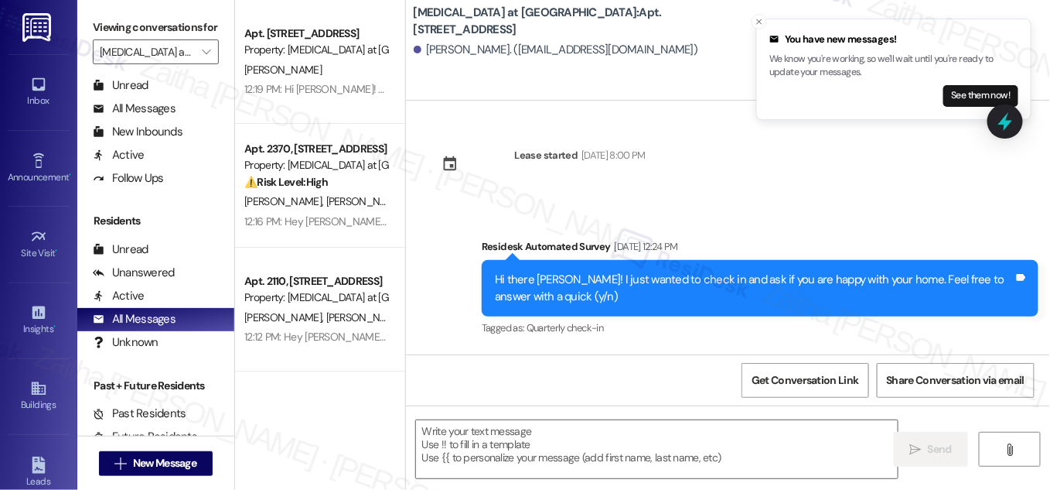
scroll to position [3944, 0]
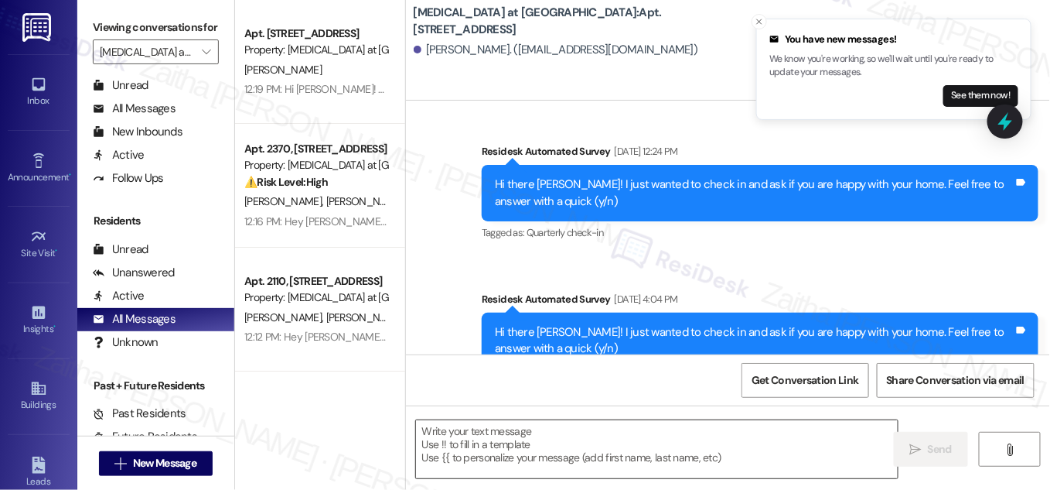
click at [576, 453] on textarea at bounding box center [657, 449] width 482 height 58
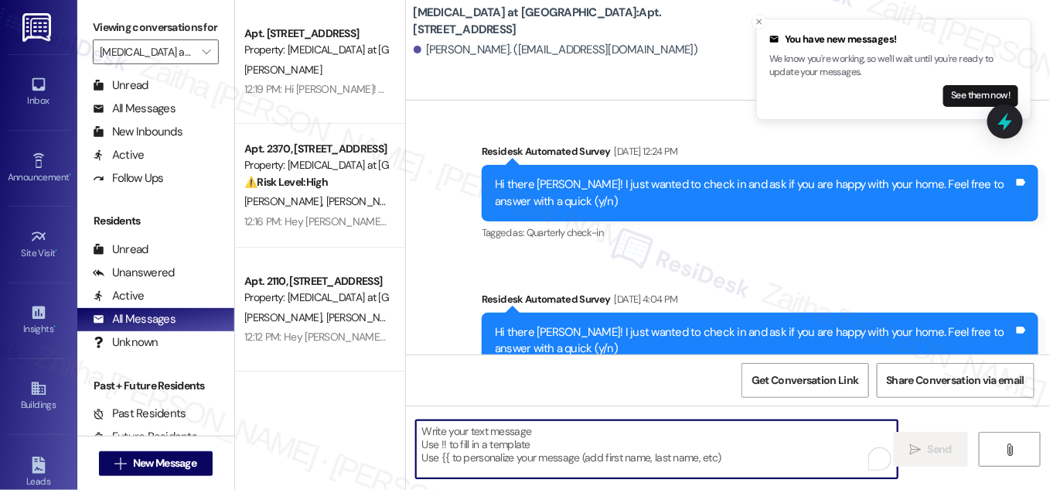
paste textarea "Hey {{first_name}}! Since you’ve already confirmed your renewal at {{property}}…"
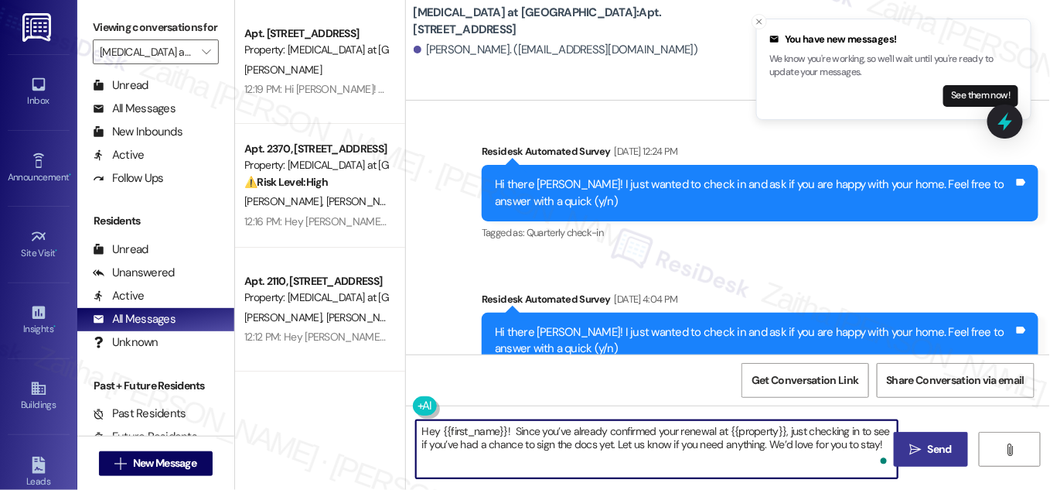
type textarea "Hey {{first_name}}! Since you’ve already confirmed your renewal at {{property}}…"
click at [932, 448] on span "Send" at bounding box center [940, 449] width 24 height 16
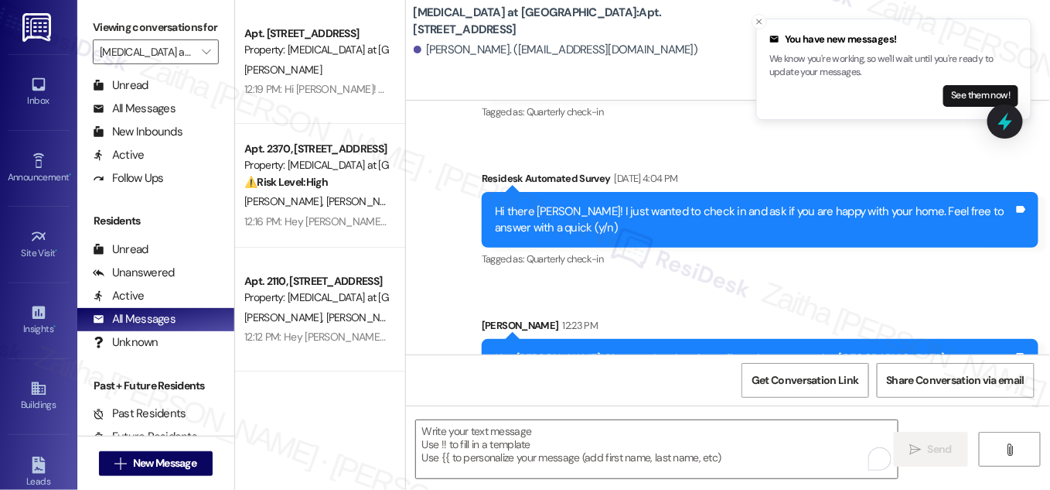
scroll to position [4069, 0]
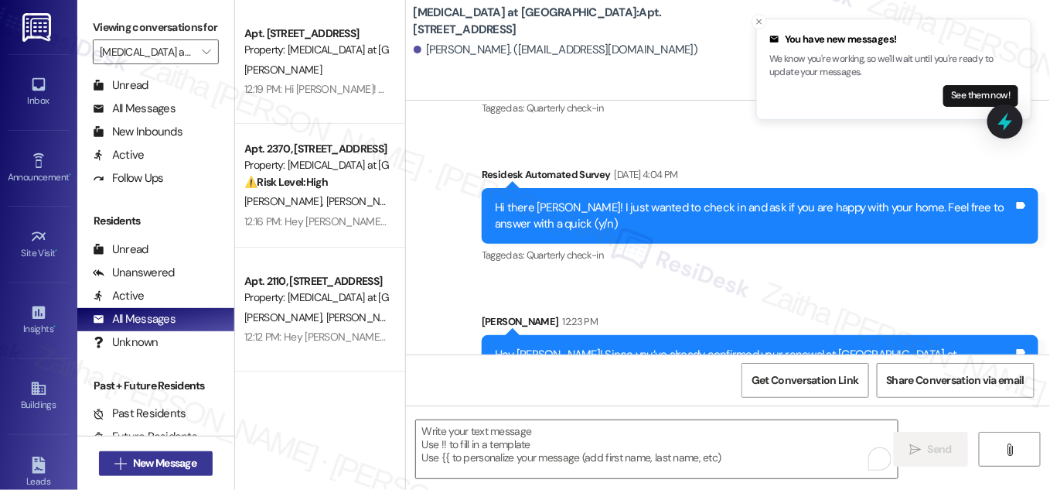
click at [149, 462] on span "New Message" at bounding box center [164, 463] width 63 height 16
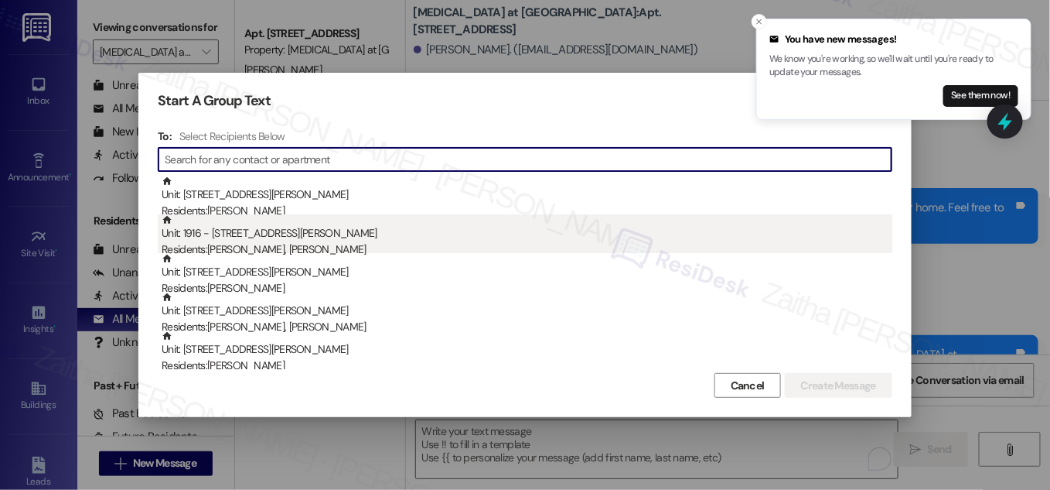
paste input "Hey {{first_name}}! Since you’ve already confirmed your renewal at {{property}}…"
type input "Hey {{first_name}}! Since you’ve already confirmed your renewal at {{property}}…"
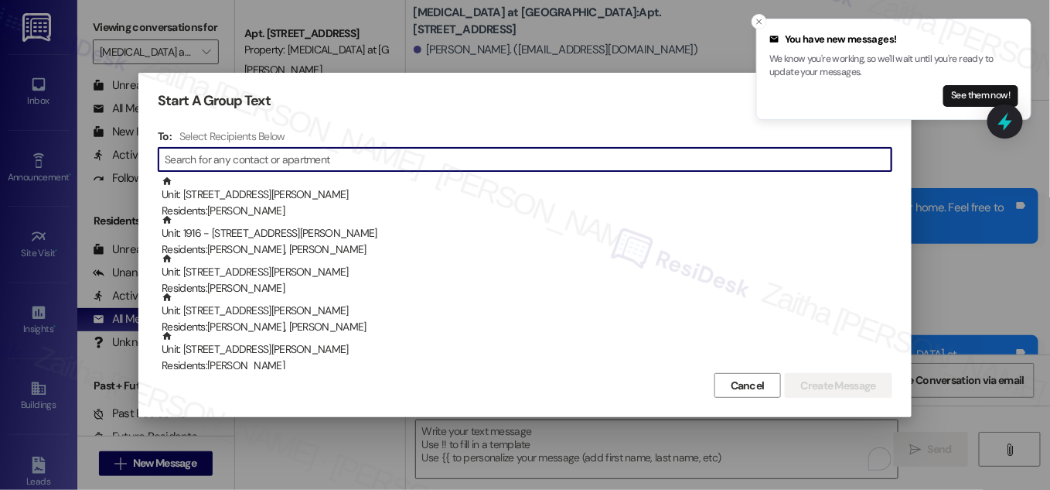
scroll to position [0, 0]
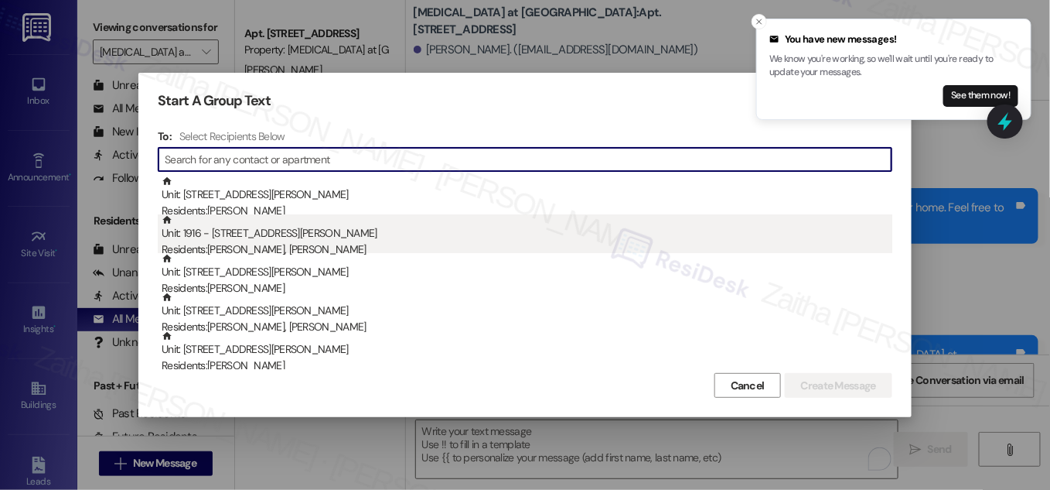
paste input "Steve Tan"
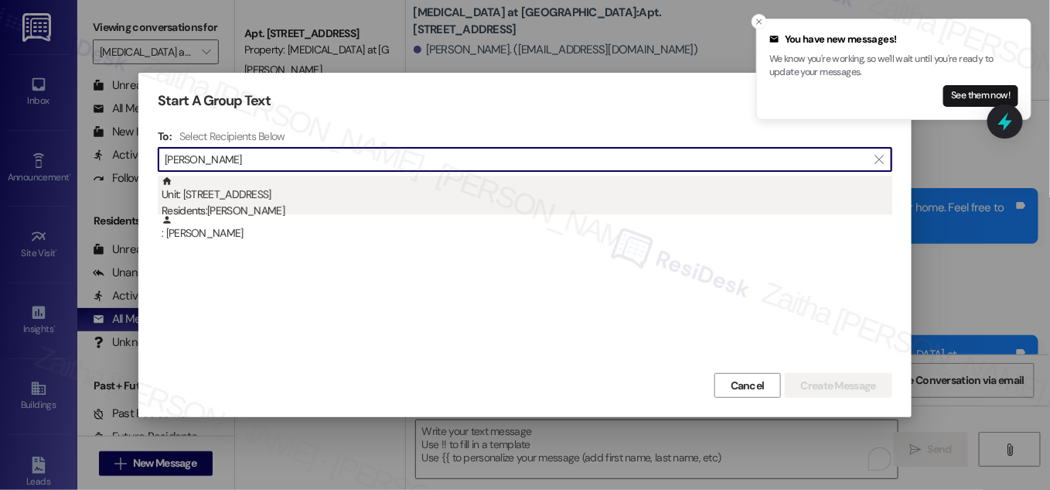
type input "Steve Tan"
click at [277, 200] on div "Unit: 2351 - 327 W Sunset Rd Residents: Steve Tan" at bounding box center [527, 198] width 731 height 44
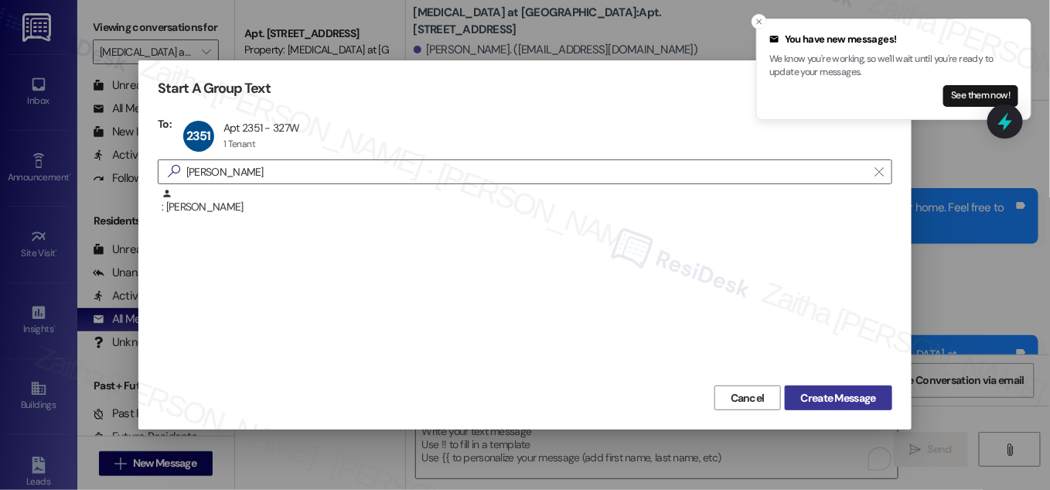
click at [854, 395] on span "Create Message" at bounding box center [838, 398] width 75 height 16
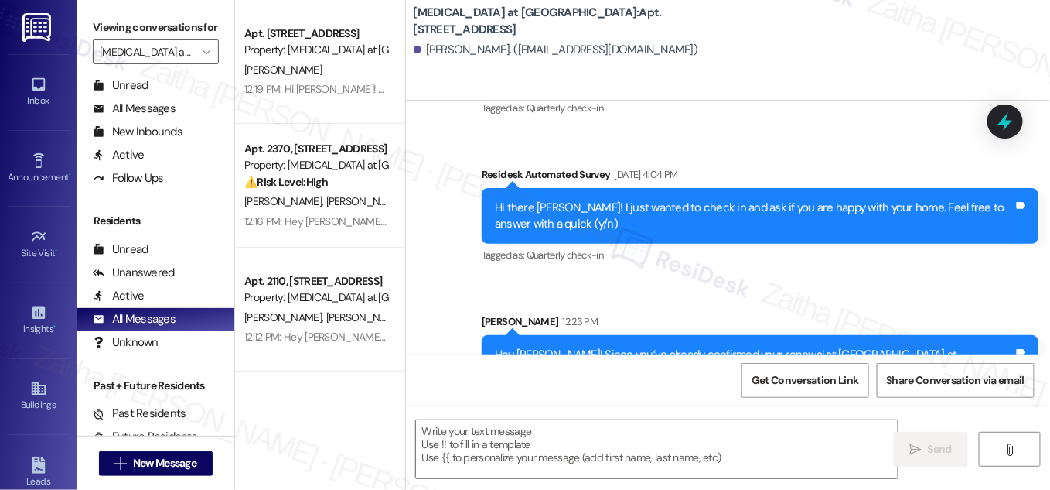
type textarea "Fetching suggested responses. Please feel free to read through the conversation…"
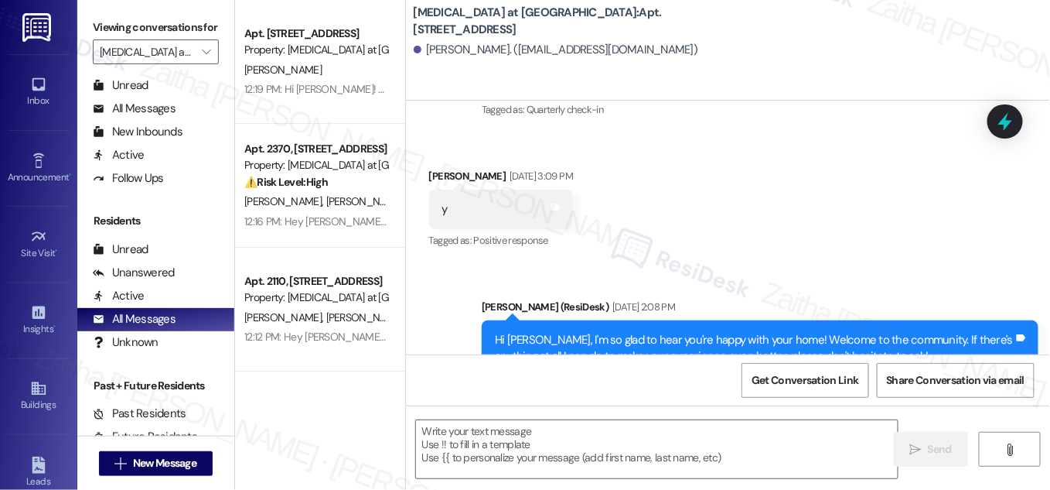
scroll to position [3707, 0]
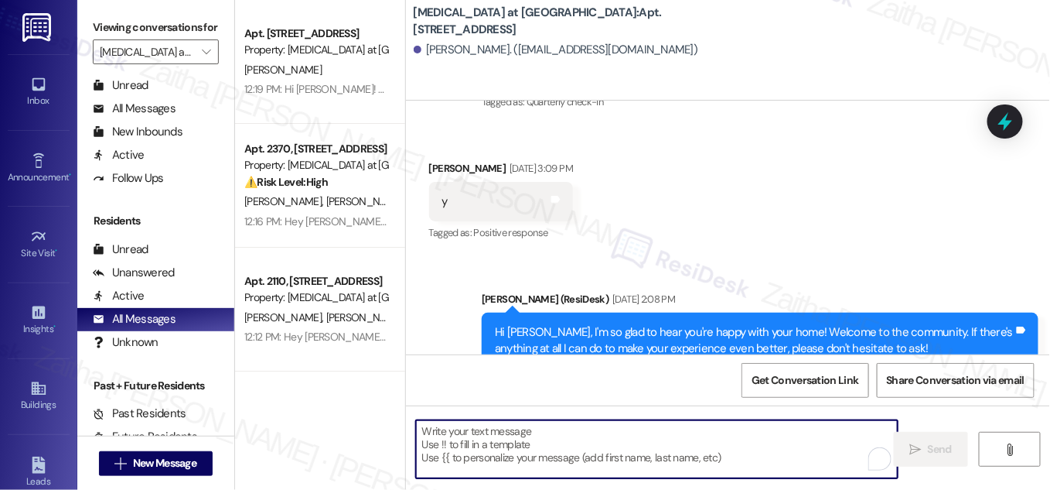
click at [579, 436] on textarea "To enrich screen reader interactions, please activate Accessibility in Grammarl…" at bounding box center [657, 449] width 482 height 58
paste textarea "Hi {{first_name}}! Quick reminder about your {{property}} renewal - we want to …"
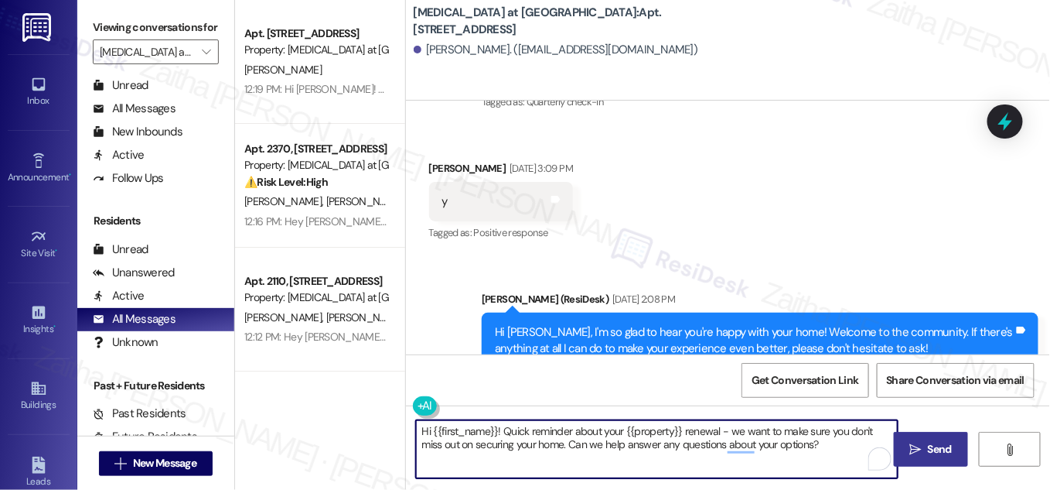
type textarea "Hi {{first_name}}! Quick reminder about your {{property}} renewal - we want to …"
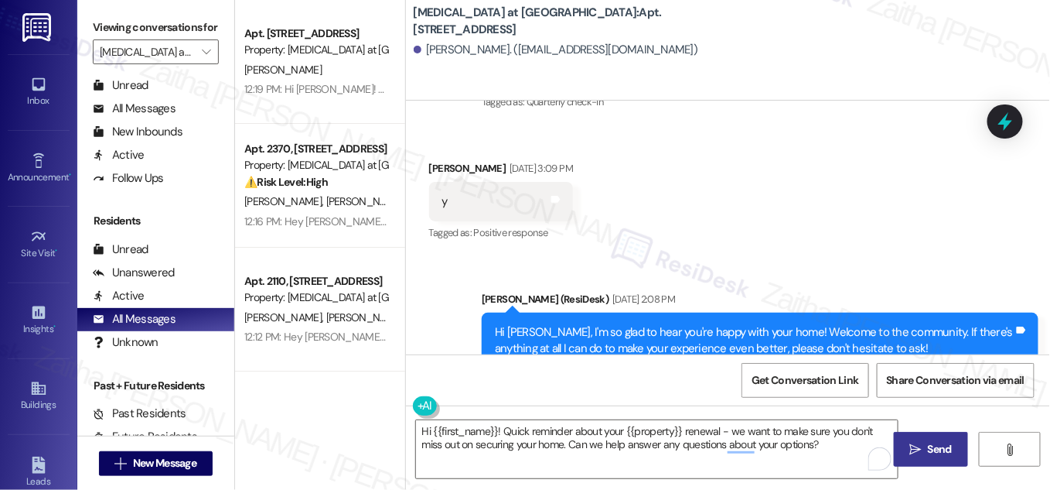
click at [928, 448] on span "Send" at bounding box center [940, 449] width 24 height 16
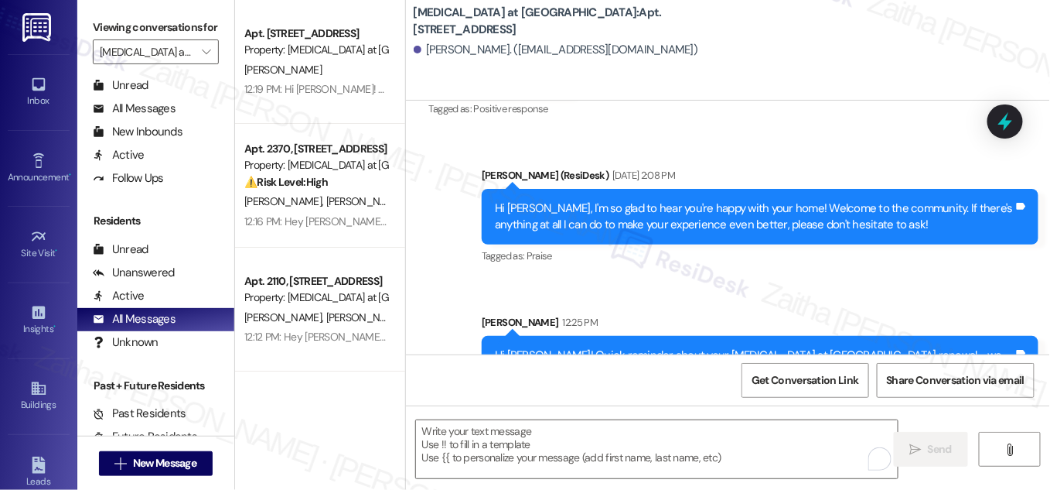
scroll to position [3831, 0]
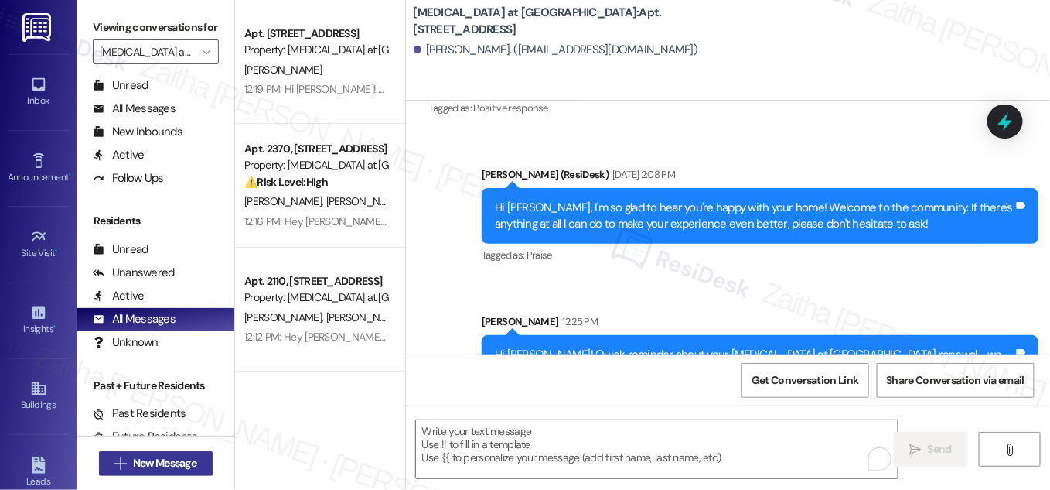
click at [125, 464] on span " New Message" at bounding box center [156, 463] width 88 height 16
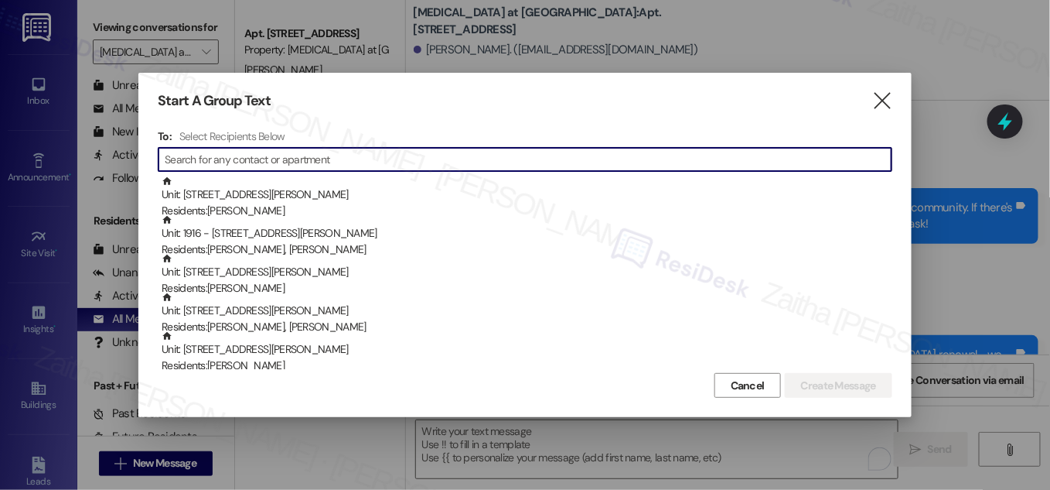
paste input "Stephanie A. Olivarez"
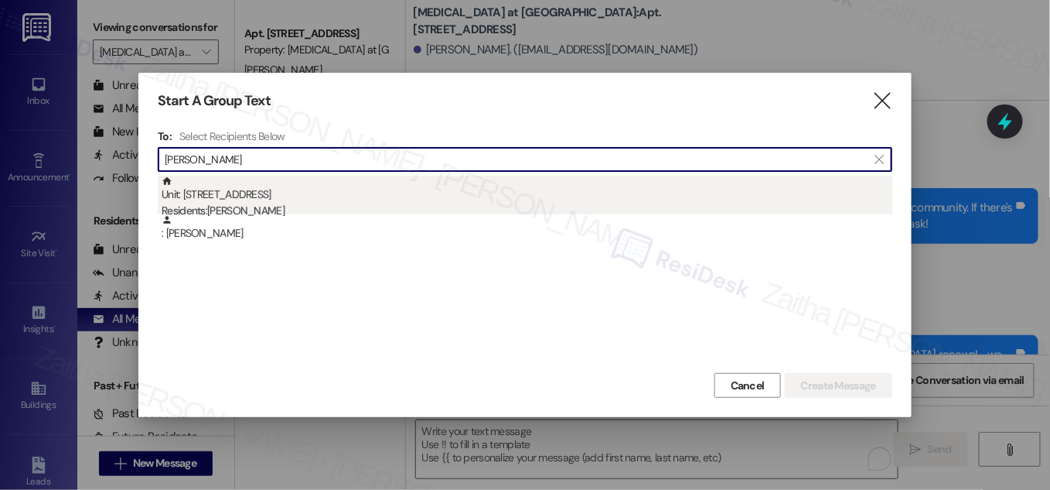
type input "Stephanie A. Olivarez"
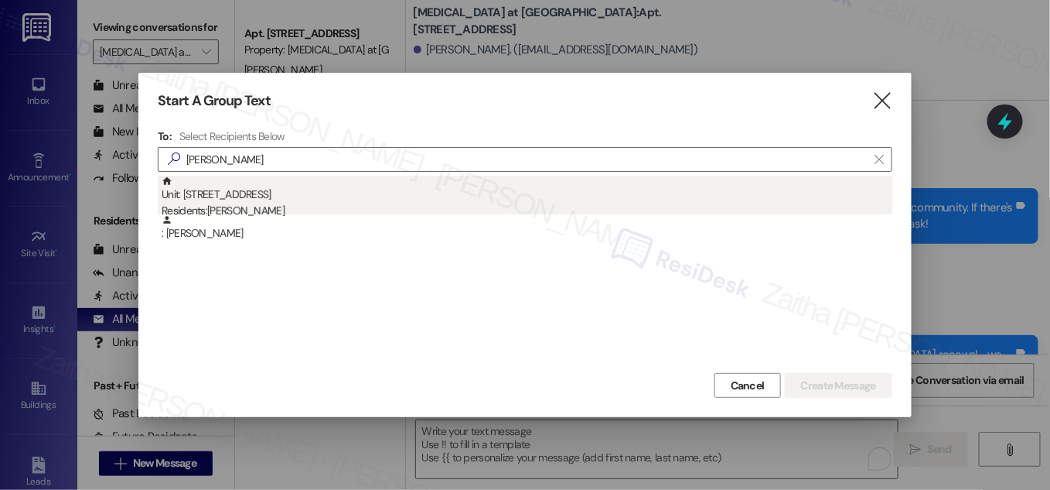
click at [370, 210] on div "Residents: Stephanie A. Olivarez" at bounding box center [527, 211] width 731 height 16
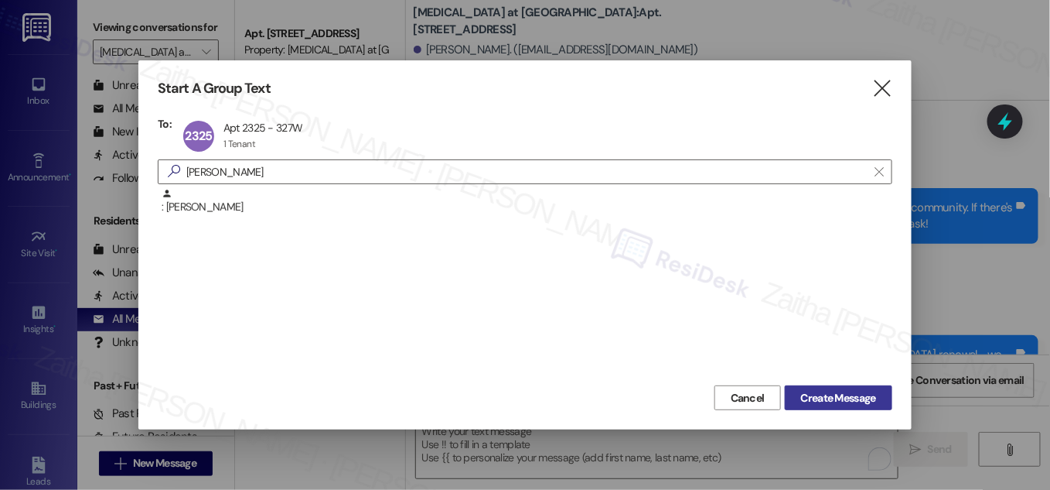
click at [852, 398] on span "Create Message" at bounding box center [838, 398] width 75 height 16
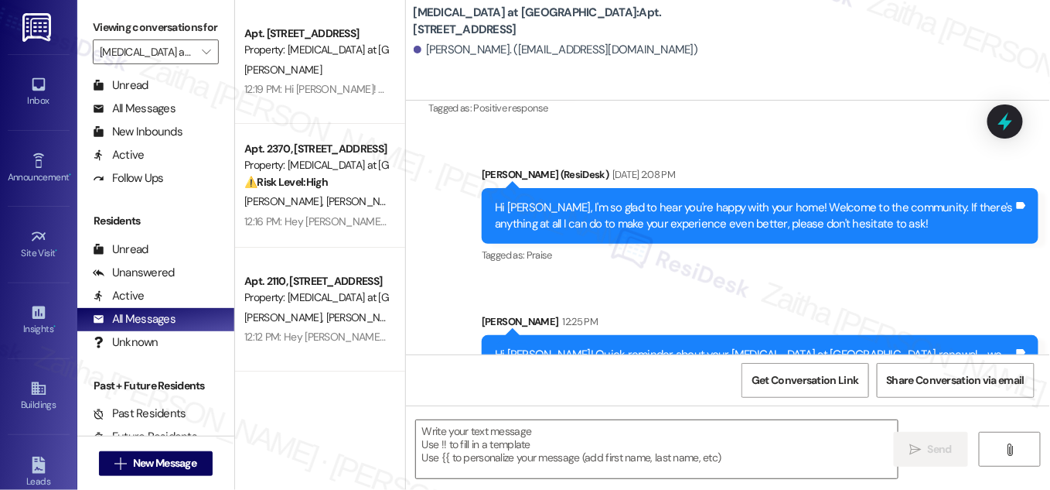
type textarea "Fetching suggested responses. Please feel free to read through the conversation…"
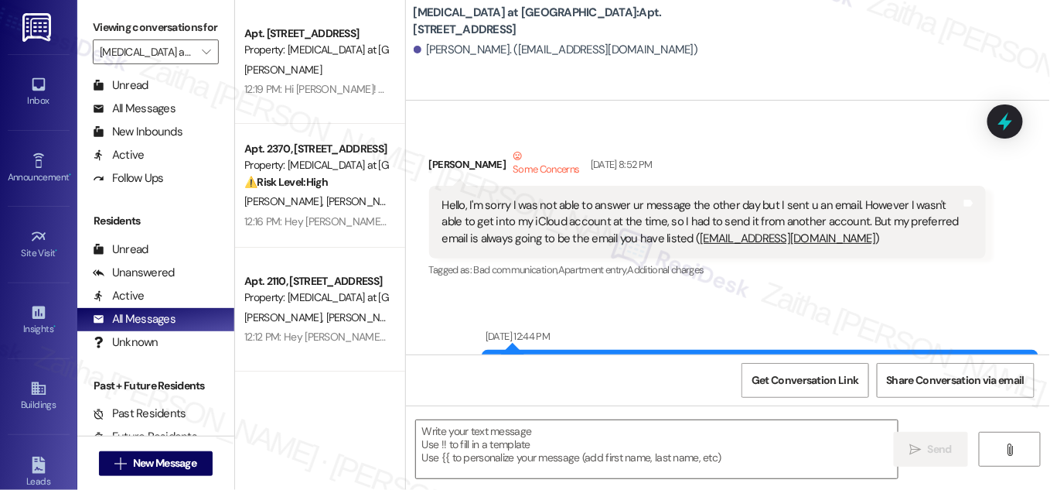
type textarea "Fetching suggested responses. Please feel free to read through the conversation…"
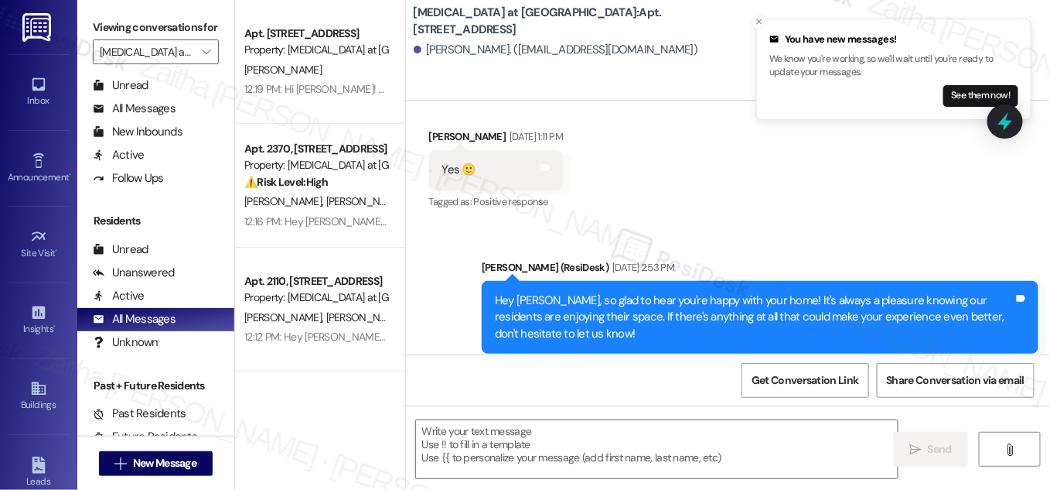
scroll to position [2222, 0]
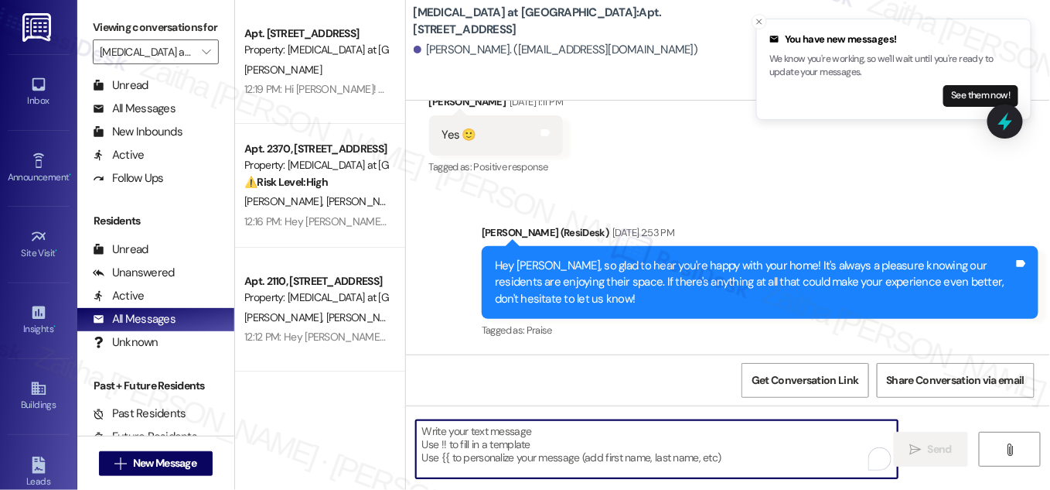
click at [552, 442] on textarea "To enrich screen reader interactions, please activate Accessibility in Grammarl…" at bounding box center [657, 449] width 482 height 58
paste textarea "Hey {{first_name}}! Since you’ve already confirmed your renewal at {{property}}…"
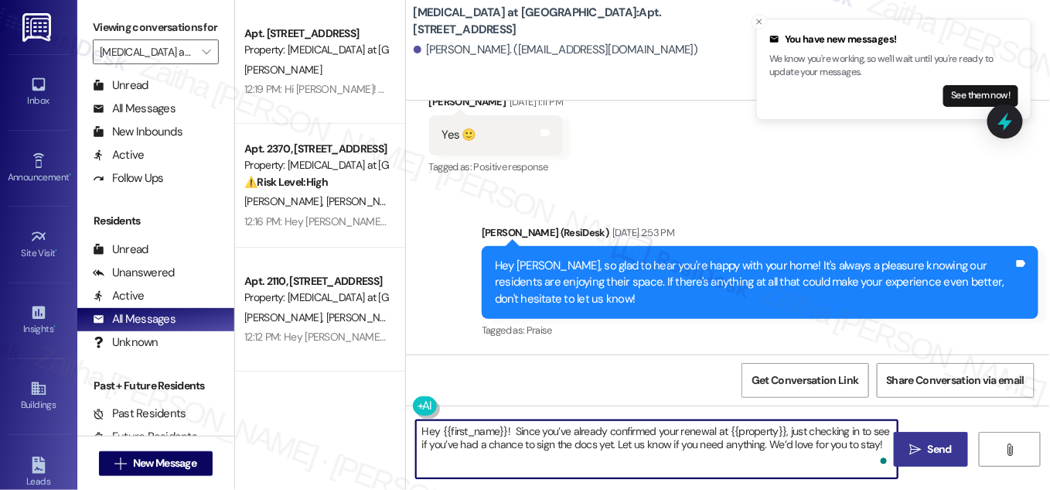
type textarea "Hey {{first_name}}! Since you’ve already confirmed your renewal at {{property}}…"
click at [920, 448] on icon "" at bounding box center [916, 449] width 12 height 12
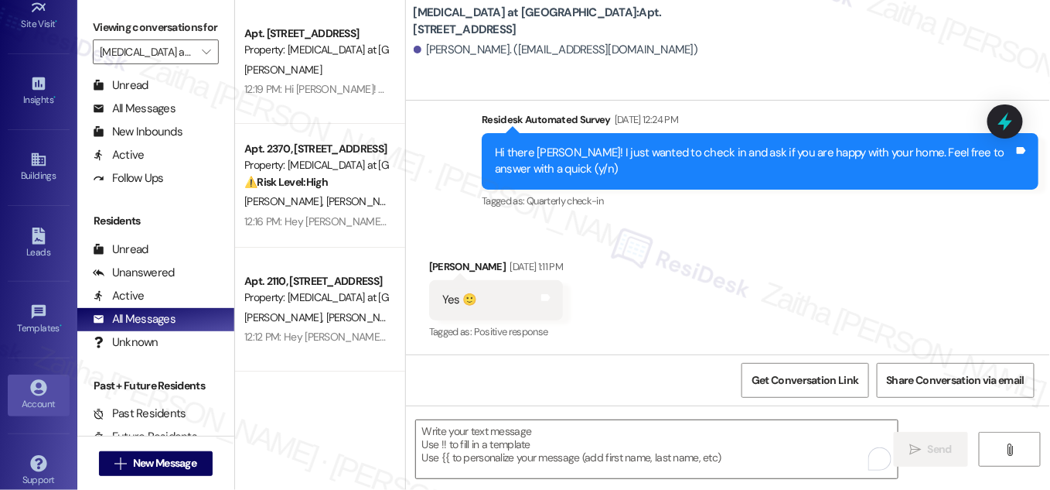
scroll to position [243, 0]
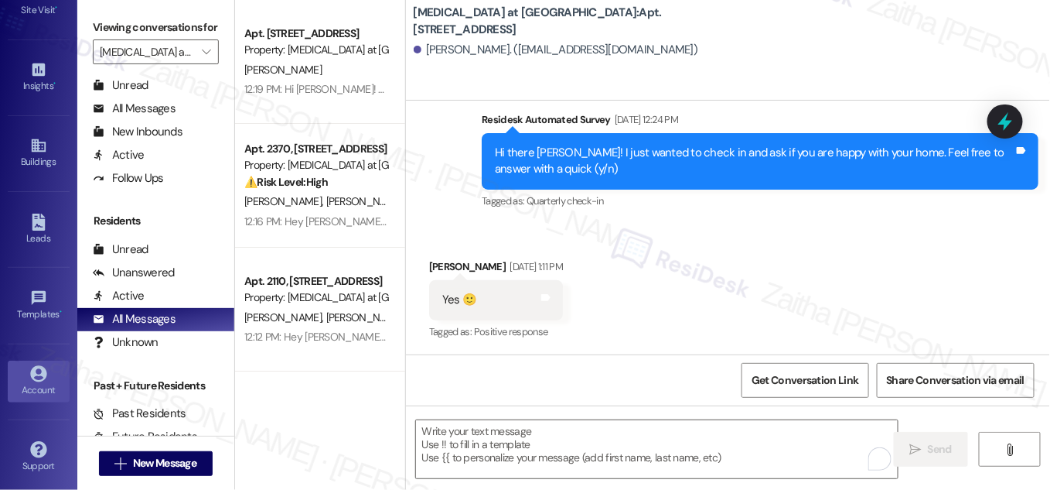
click at [30, 375] on icon at bounding box center [38, 373] width 17 height 17
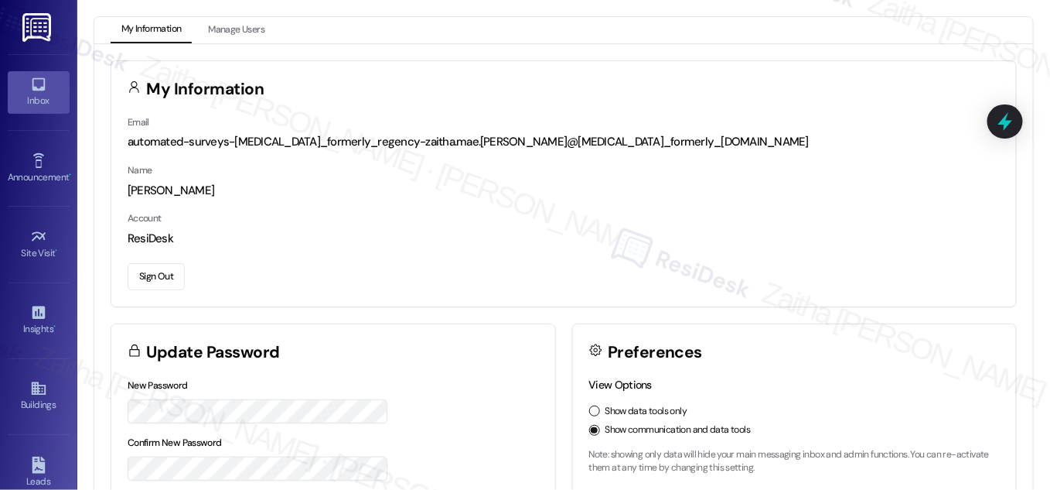
click at [41, 78] on icon at bounding box center [38, 84] width 13 height 13
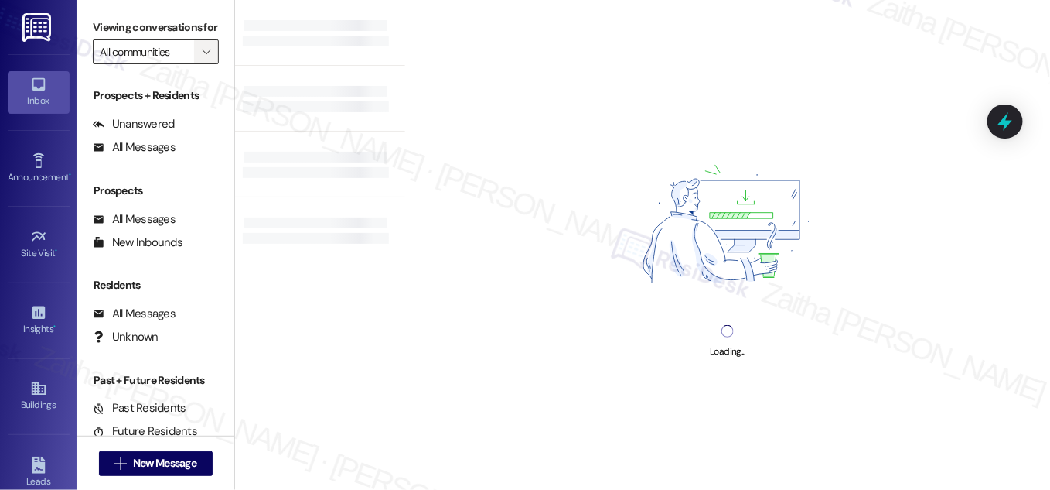
click at [202, 58] on icon "" at bounding box center [206, 52] width 9 height 12
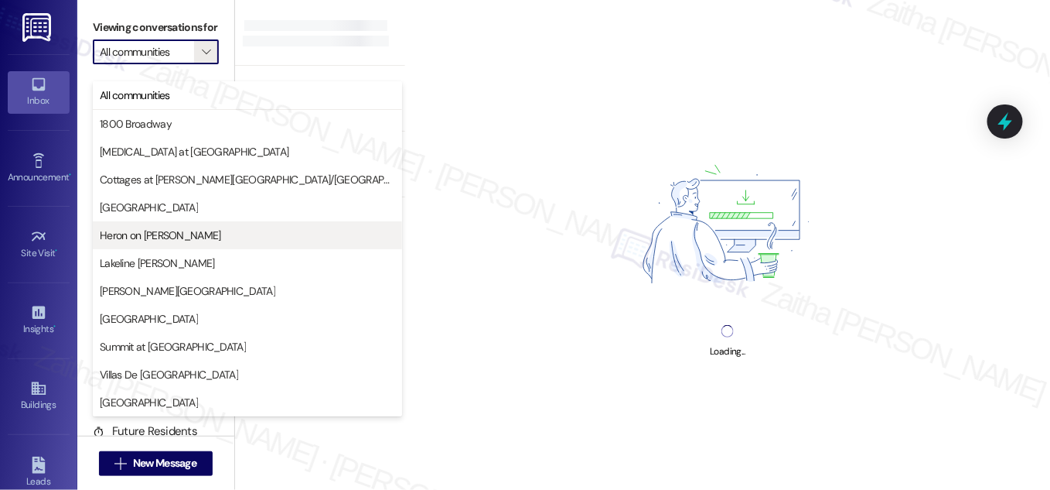
click at [174, 237] on span "Heron on [PERSON_NAME]" at bounding box center [160, 234] width 121 height 15
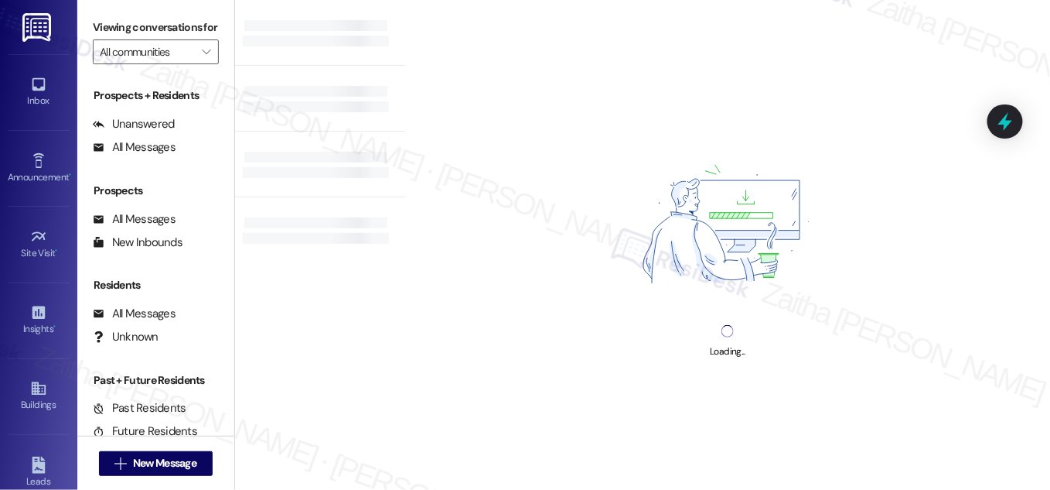
type input "Heron on [PERSON_NAME]"
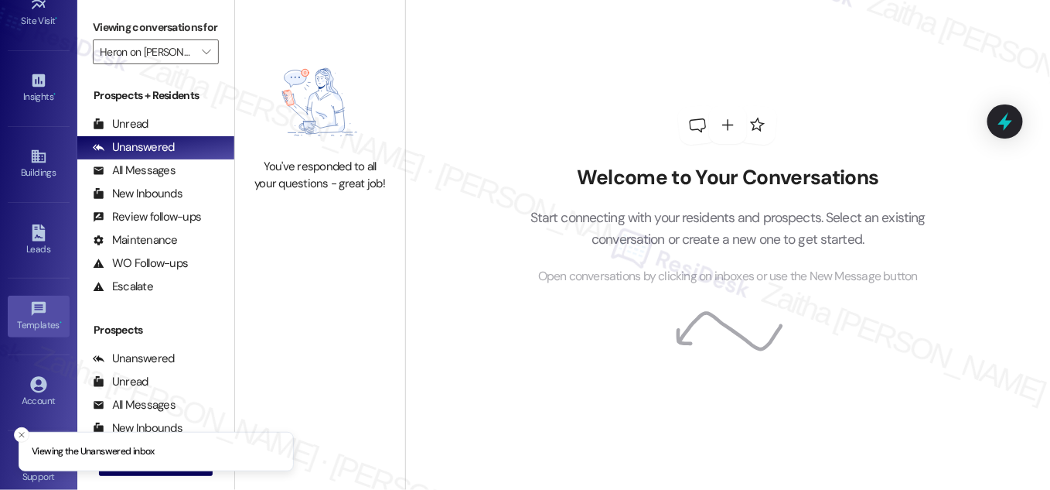
scroll to position [243, 0]
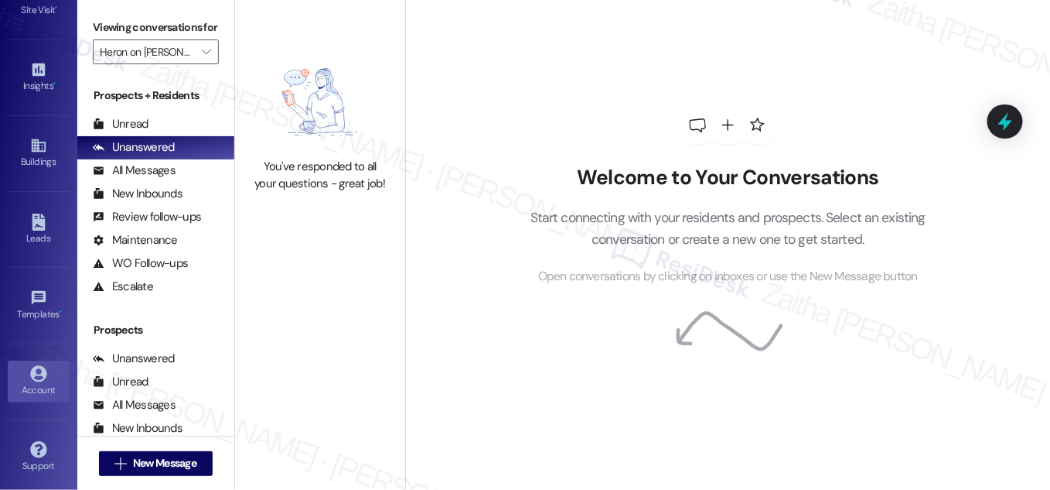
click at [35, 374] on icon at bounding box center [38, 373] width 17 height 17
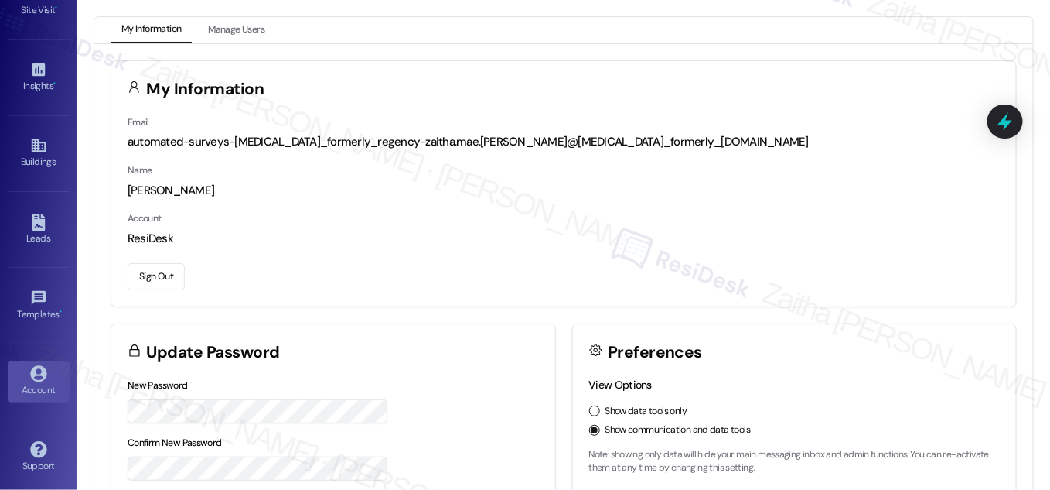
click at [161, 275] on button "Sign Out" at bounding box center [156, 276] width 57 height 27
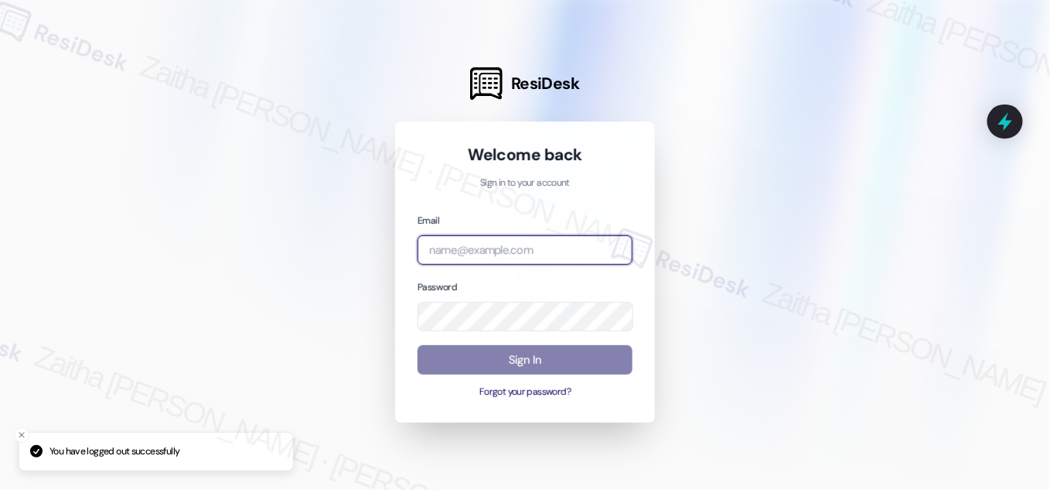
click at [513, 251] on input "email" at bounding box center [525, 250] width 215 height 30
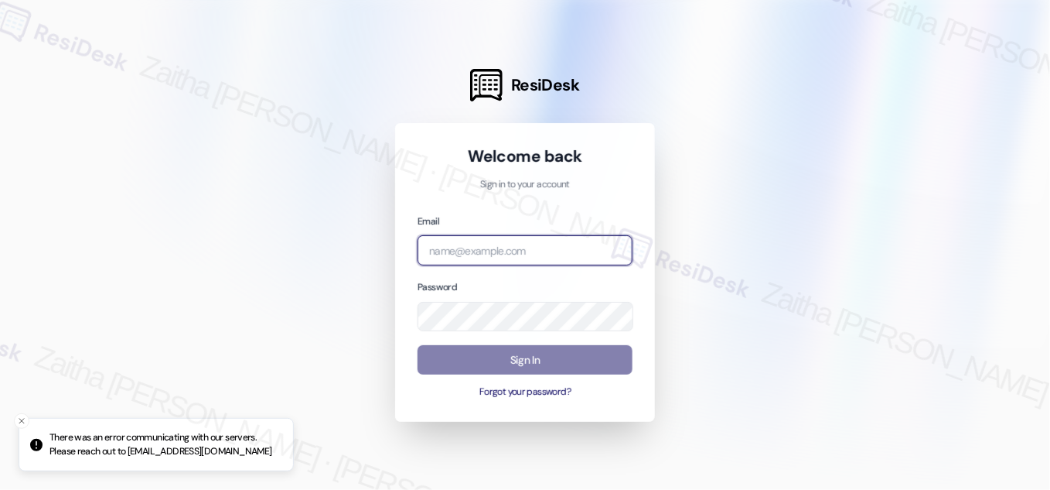
click at [507, 247] on input "email" at bounding box center [525, 250] width 215 height 30
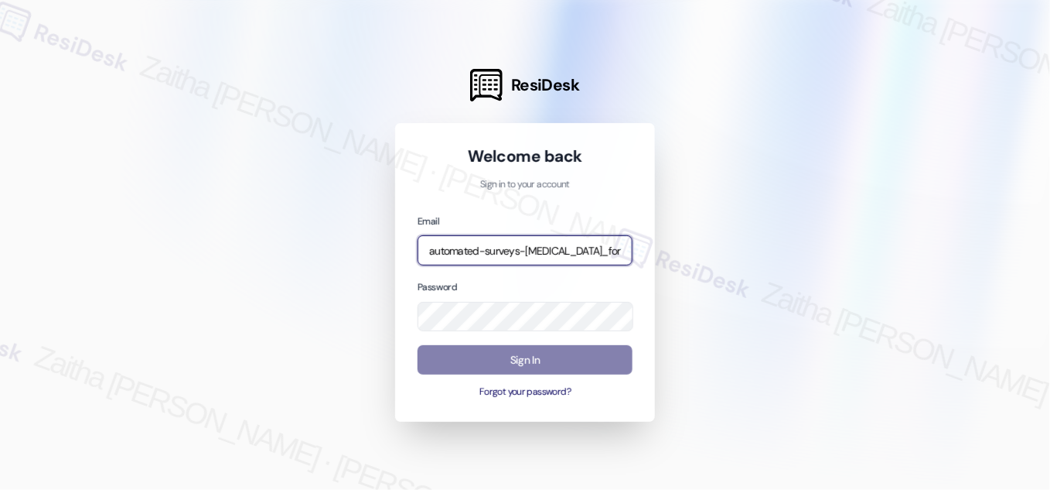
type input "automated-surveys-[MEDICAL_DATA]_formerly_regency-zaitha.mae.[PERSON_NAME]@[MED…"
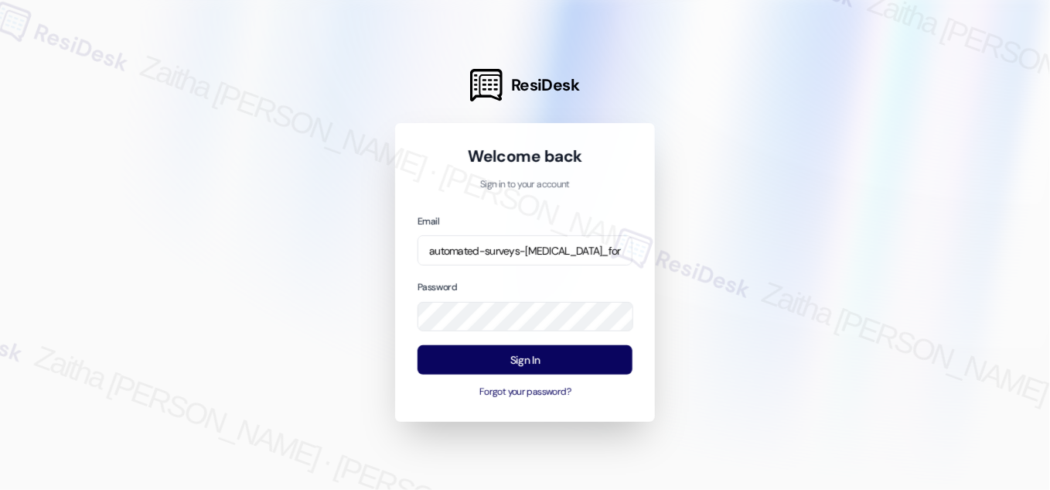
click at [777, 155] on div at bounding box center [525, 245] width 1050 height 490
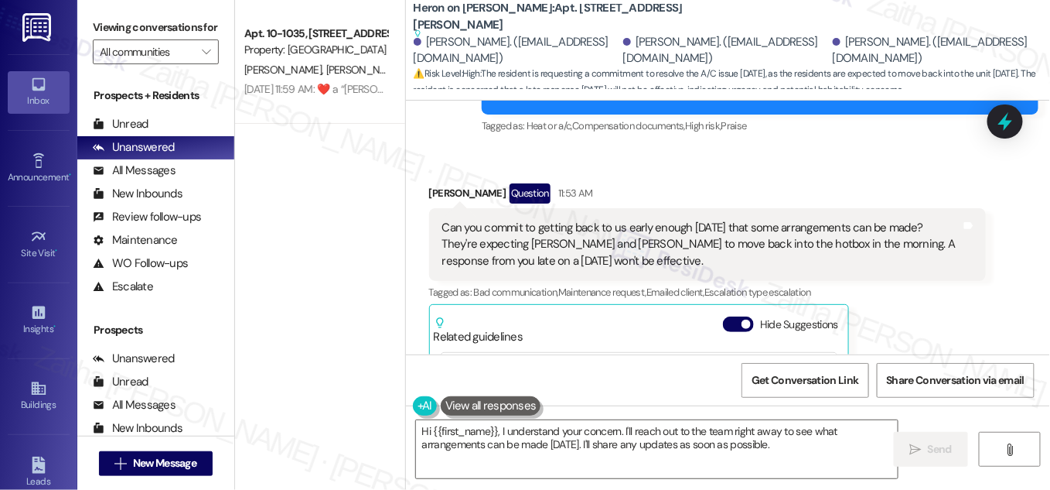
scroll to position [13898, 0]
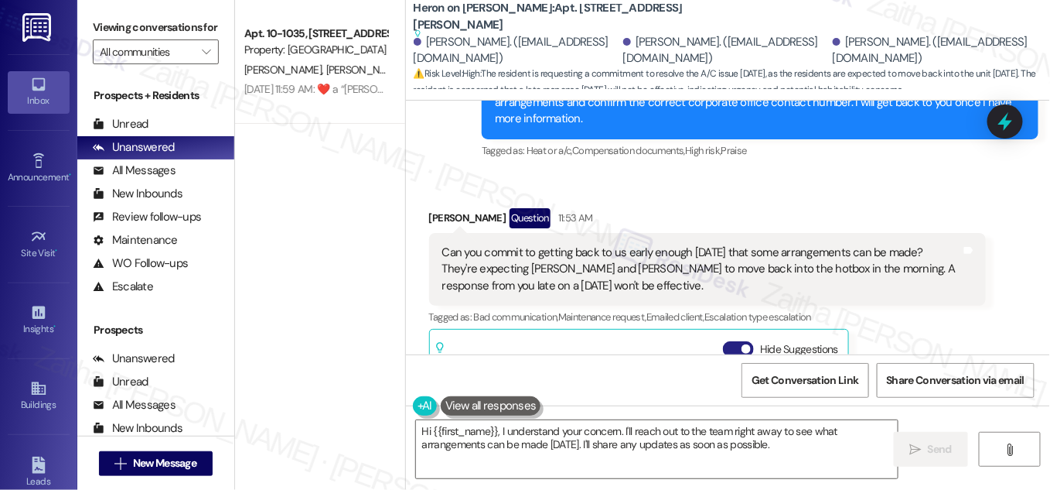
click at [726, 341] on button "Hide Suggestions" at bounding box center [738, 348] width 31 height 15
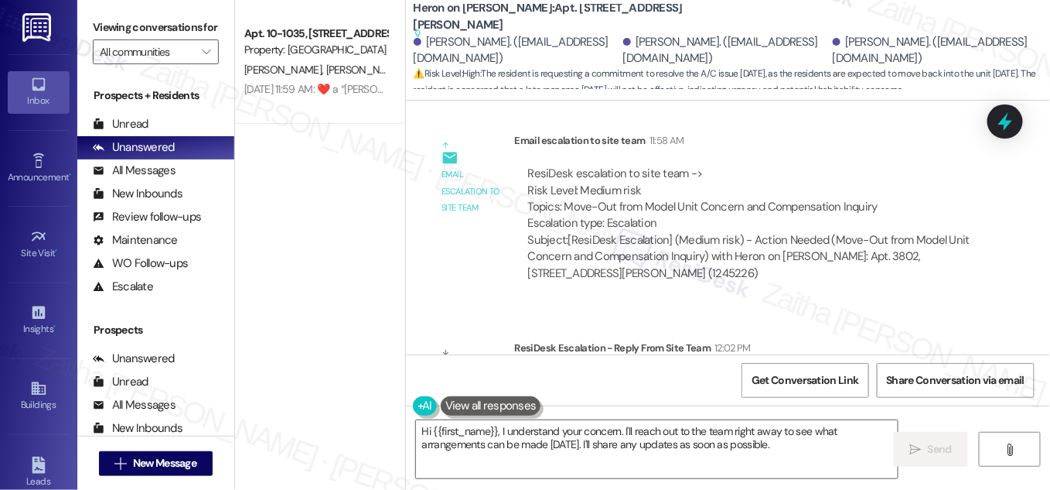
scroll to position [14335, 0]
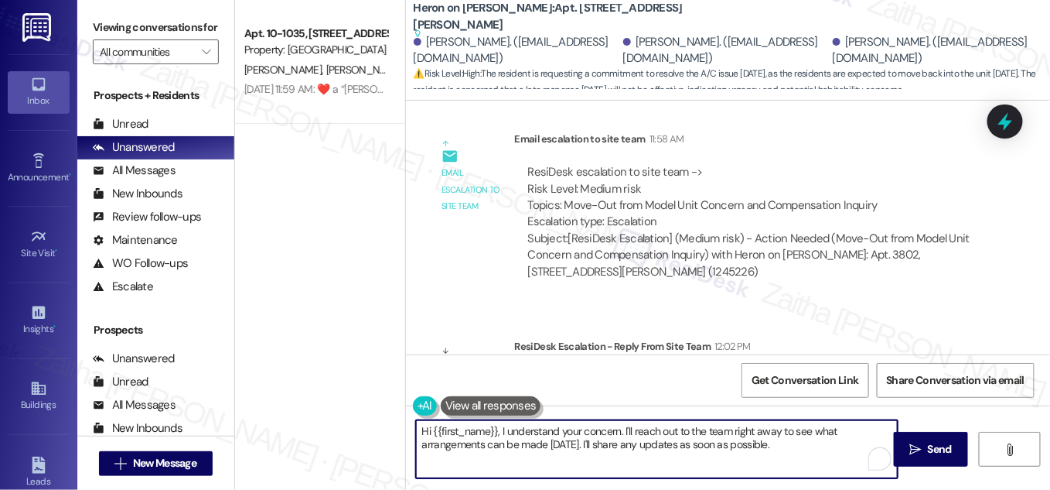
drag, startPoint x: 419, startPoint y: 430, endPoint x: 769, endPoint y: 442, distance: 349.9
click at [769, 442] on textarea "Hi {{first_name}}, I understand your concern. I'll reach out to the team right …" at bounding box center [657, 449] width 482 height 58
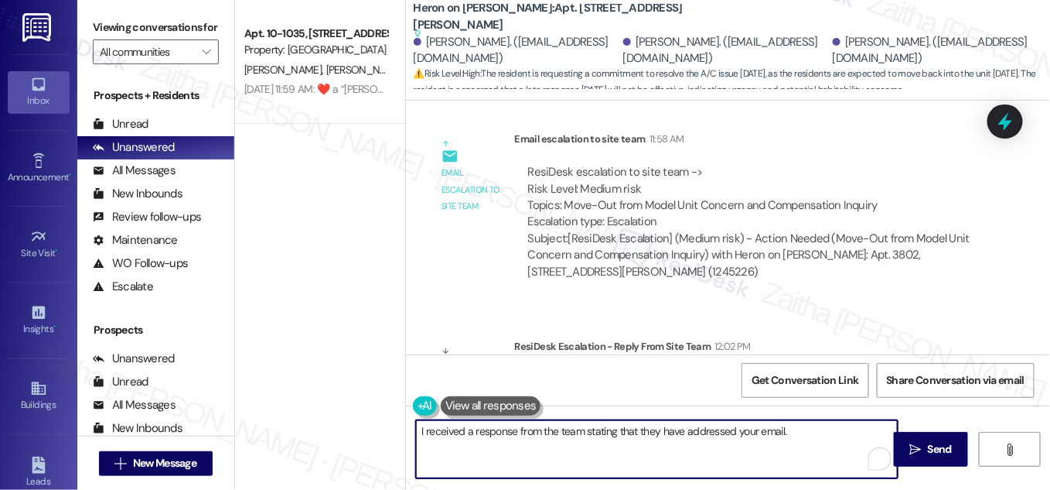
click at [705, 429] on textarea "I received a response from the team stating that they have addressed your email." at bounding box center [657, 449] width 482 height 58
type textarea "I received a response from the team stating that they have already responded to…"
click at [932, 442] on span "Send" at bounding box center [940, 449] width 24 height 16
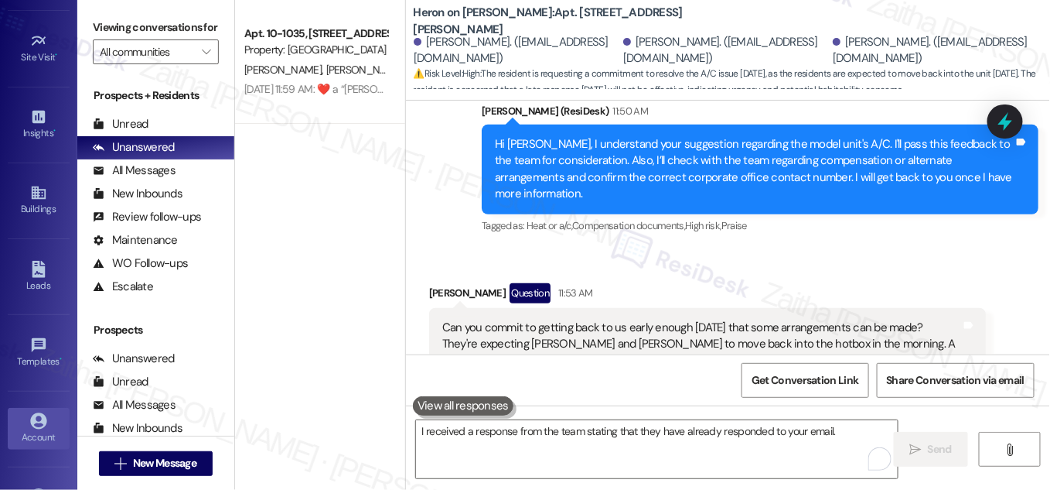
scroll to position [243, 0]
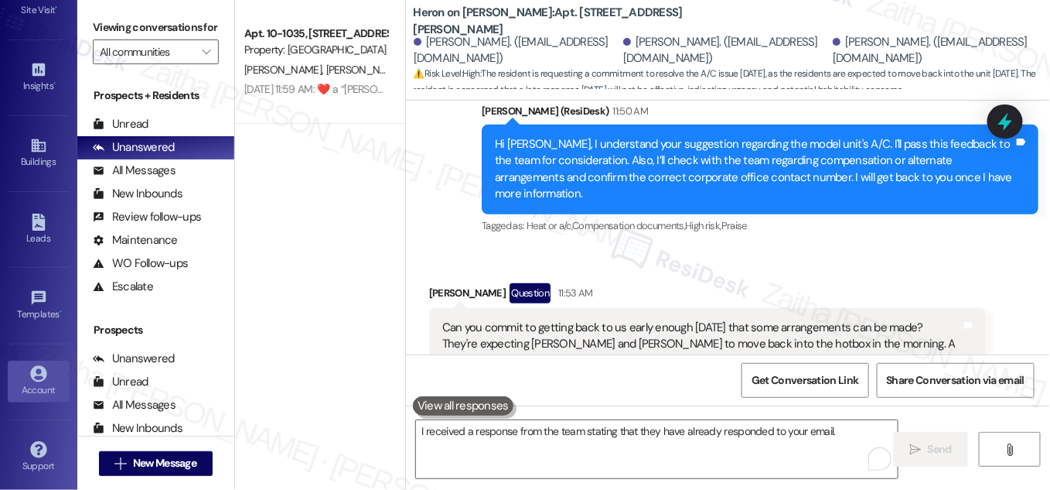
click at [32, 383] on div "Account" at bounding box center [38, 389] width 77 height 15
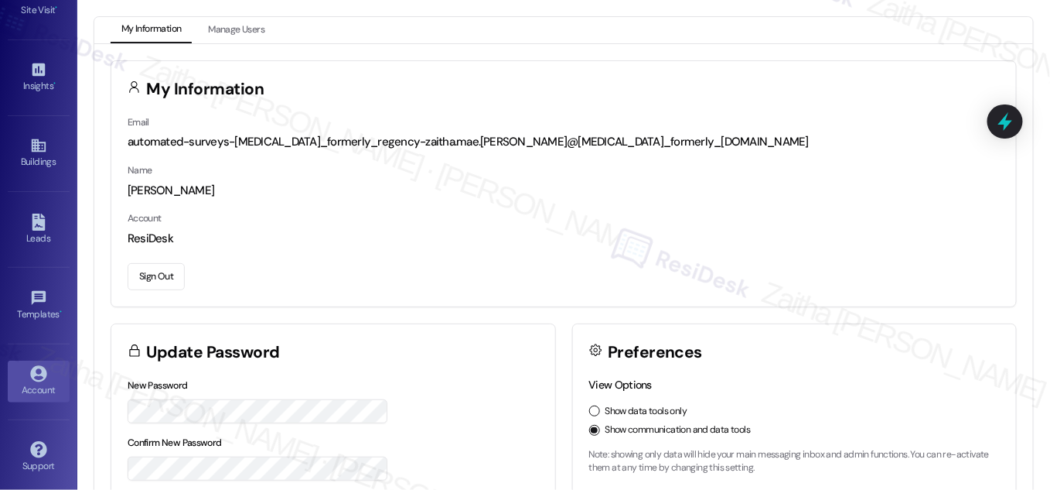
click at [152, 277] on button "Sign Out" at bounding box center [156, 276] width 57 height 27
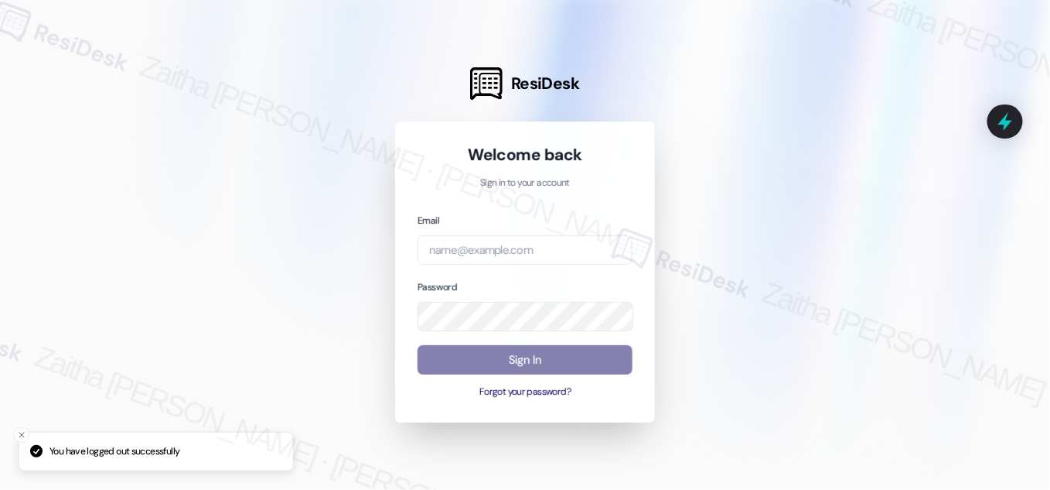
click at [466, 231] on div "Email" at bounding box center [525, 238] width 215 height 53
click at [520, 251] on input "email" at bounding box center [525, 250] width 215 height 30
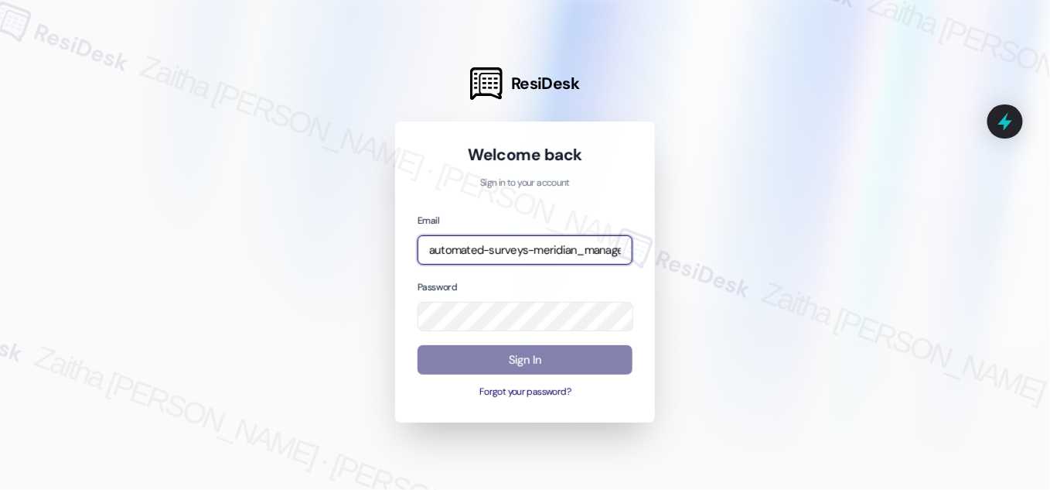
type input "automated-surveys-meridian_management-zaitha.mae.garcia@meridian_management.com"
